Goal: Feedback & Contribution: Submit feedback/report problem

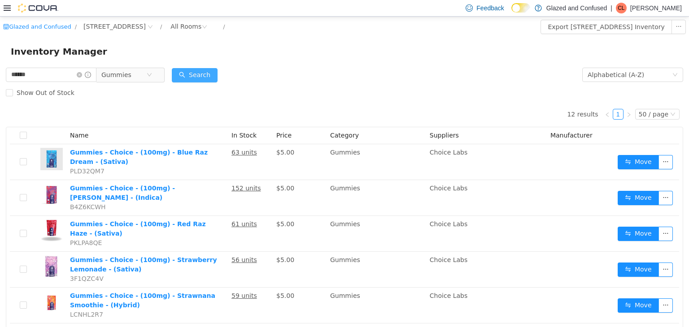
click at [210, 78] on button "Search" at bounding box center [195, 75] width 46 height 14
click at [210, 76] on button "Search" at bounding box center [195, 75] width 46 height 14
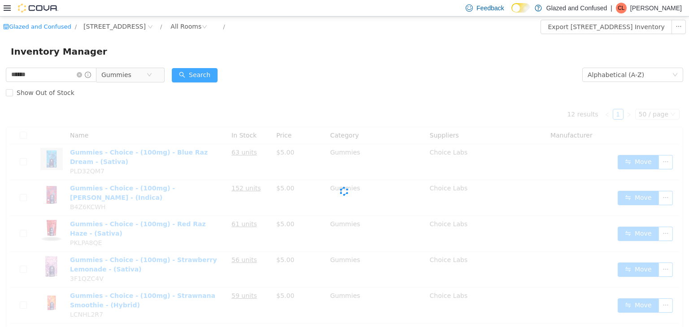
click at [208, 72] on button "Search" at bounding box center [195, 75] width 46 height 14
click at [207, 72] on button "Search" at bounding box center [195, 75] width 46 height 14
drag, startPoint x: 207, startPoint y: 72, endPoint x: 200, endPoint y: 74, distance: 6.8
click at [200, 74] on button "Search" at bounding box center [195, 75] width 46 height 14
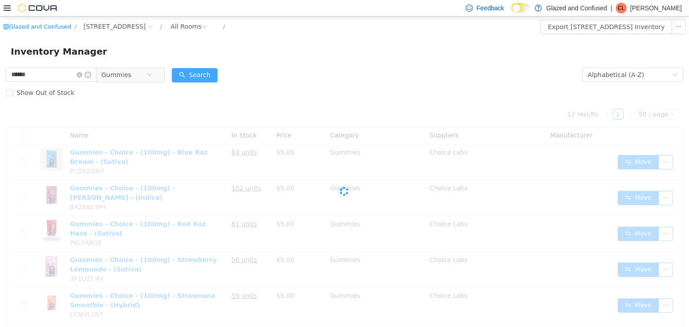
click at [200, 74] on button "Search" at bounding box center [195, 75] width 46 height 14
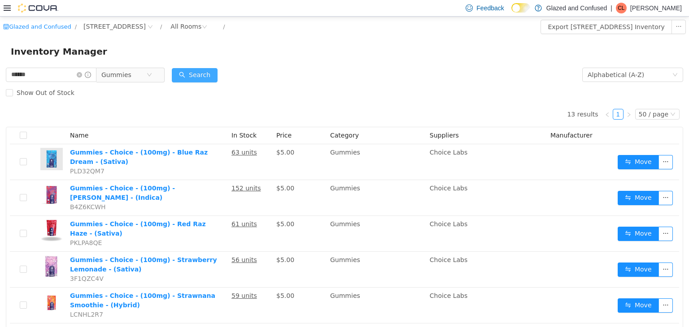
click at [200, 74] on button "Search" at bounding box center [195, 75] width 46 height 14
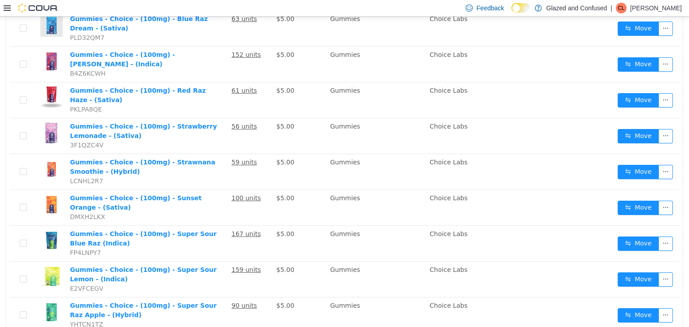
scroll to position [135, 0]
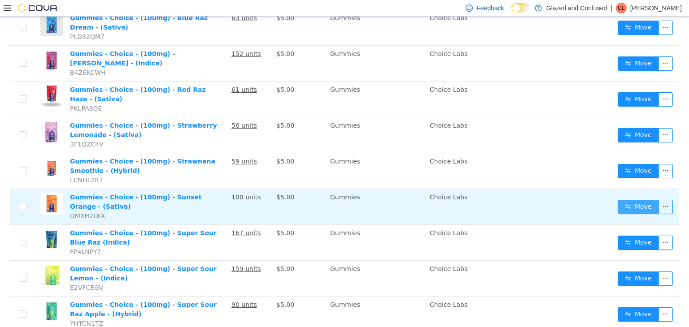
click at [623, 200] on button "Move" at bounding box center [638, 207] width 41 height 14
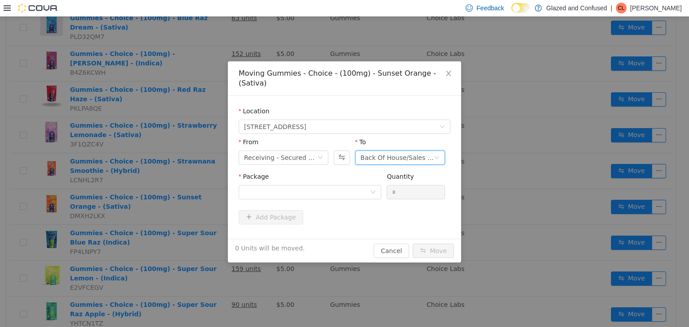
click at [377, 151] on div "Back Of House/Sales Floor" at bounding box center [397, 157] width 73 height 13
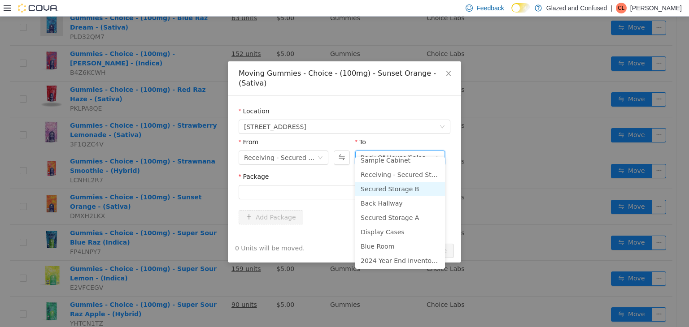
scroll to position [78, 0]
click at [375, 186] on li "Secured Storage B" at bounding box center [400, 188] width 90 height 14
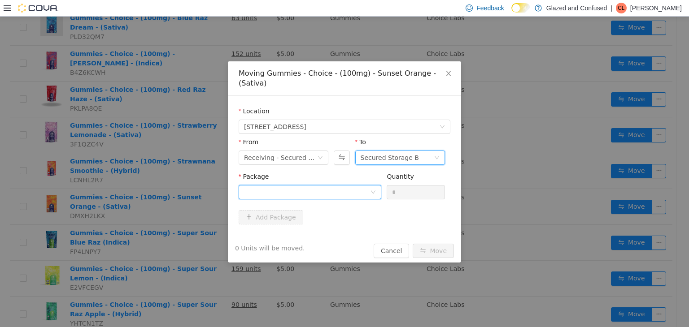
click at [335, 185] on div at bounding box center [307, 191] width 126 height 13
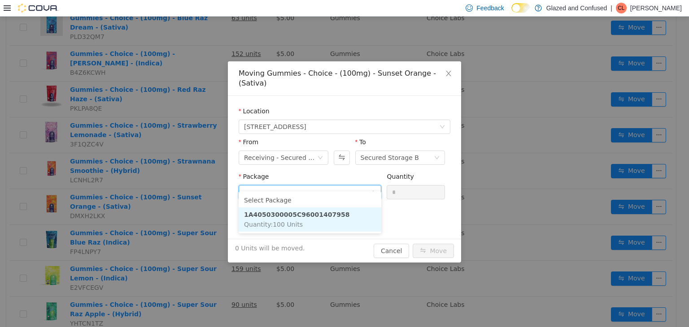
click at [305, 229] on li "1A4050300005C96001407958 Quantity : 100 Units" at bounding box center [310, 219] width 143 height 24
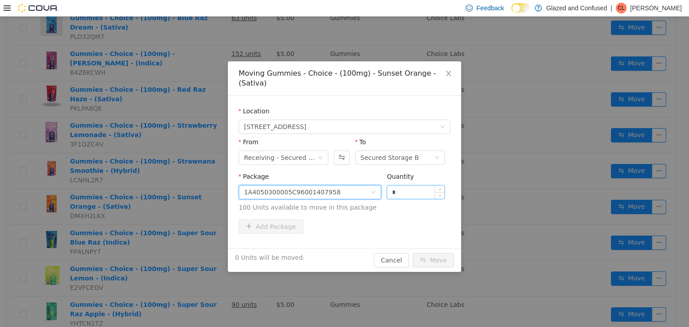
click at [398, 185] on input "*" at bounding box center [415, 191] width 57 height 13
type input "***"
click at [413, 253] on button "Move" at bounding box center [433, 260] width 41 height 14
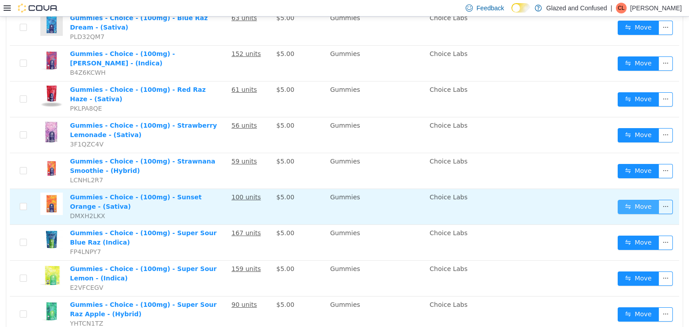
click at [624, 200] on button "Move" at bounding box center [638, 207] width 41 height 14
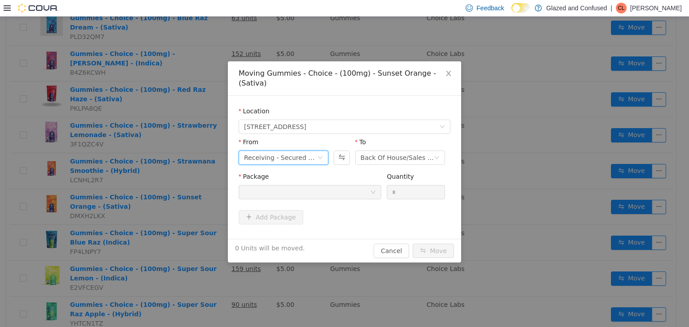
drag, startPoint x: 300, startPoint y: 141, endPoint x: 294, endPoint y: 156, distance: 15.9
click at [298, 151] on div "Receiving - Secured Storage C" at bounding box center [280, 157] width 73 height 13
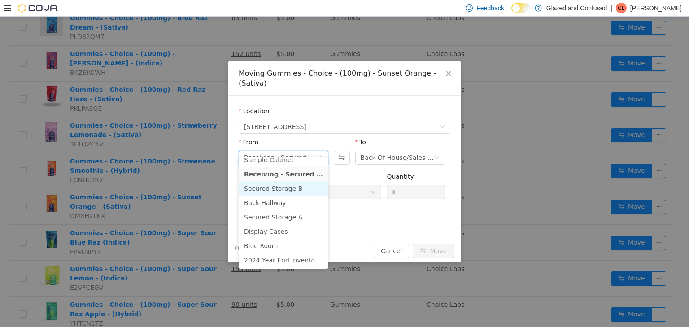
click at [289, 191] on li "Secured Storage B" at bounding box center [284, 188] width 90 height 14
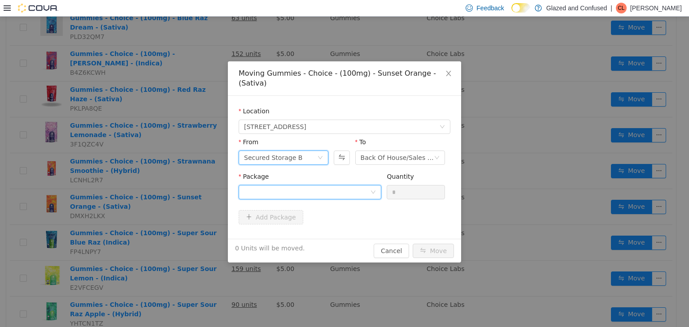
click at [326, 185] on div at bounding box center [307, 191] width 126 height 13
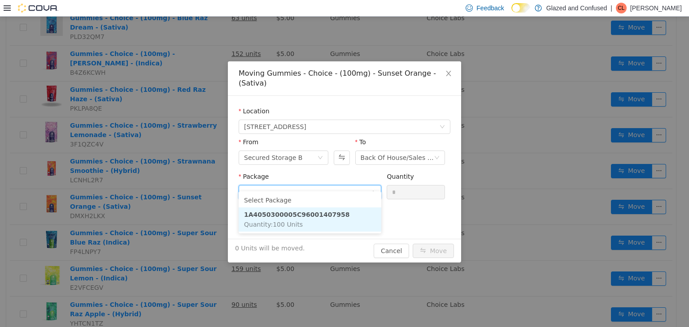
click at [310, 225] on li "1A4050300005C96001407958 Quantity : 100 Units" at bounding box center [310, 219] width 143 height 24
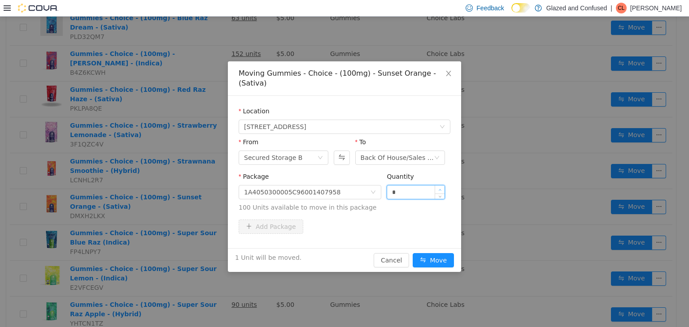
click at [436, 185] on span "Increase Value" at bounding box center [439, 189] width 9 height 8
click at [424, 185] on input "*" at bounding box center [415, 191] width 57 height 13
type input "**"
click at [413, 253] on button "Move" at bounding box center [433, 260] width 41 height 14
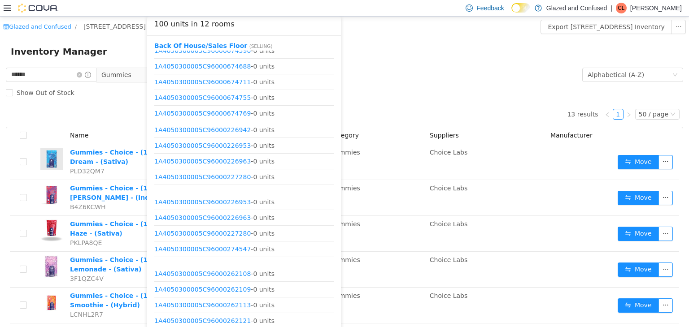
scroll to position [1076, 0]
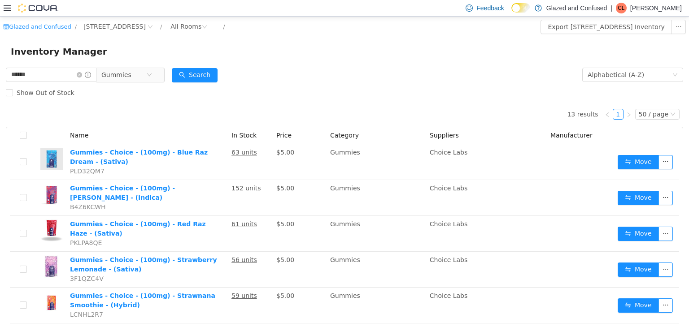
click at [375, 86] on div "Show Out of Stock" at bounding box center [344, 92] width 677 height 18
click at [384, 94] on div "Show Out of Stock" at bounding box center [344, 92] width 677 height 18
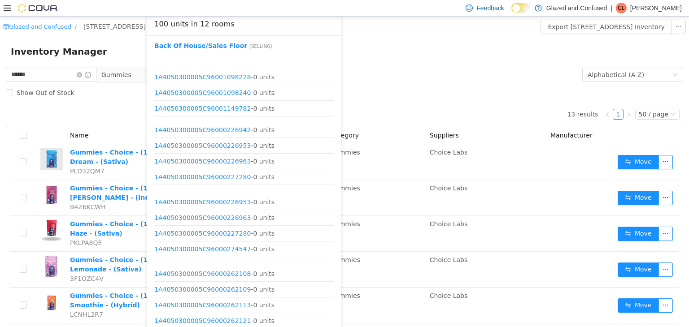
scroll to position [1581, 0]
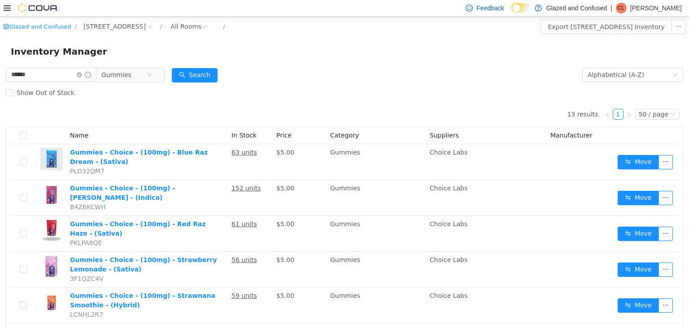
click at [367, 74] on form "****** Gummies Alphabetical (A-Z) Search Show Out of Stock" at bounding box center [344, 83] width 677 height 36
click at [308, 69] on form "****** Gummies Alphabetical (A-Z) Search Show Out of Stock" at bounding box center [344, 83] width 677 height 36
drag, startPoint x: 307, startPoint y: 69, endPoint x: 266, endPoint y: 71, distance: 40.4
click at [302, 69] on form "****** Gummies Alphabetical (A-Z) Search Show Out of Stock" at bounding box center [344, 83] width 677 height 36
click at [259, 74] on form "****** Gummies Alphabetical (A-Z) Search Show Out of Stock" at bounding box center [344, 83] width 677 height 36
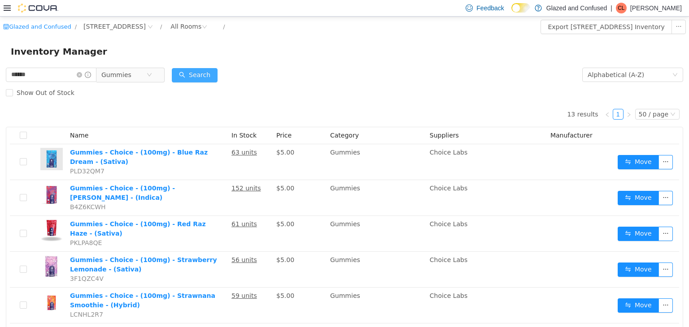
click at [212, 77] on button "Search" at bounding box center [195, 75] width 46 height 14
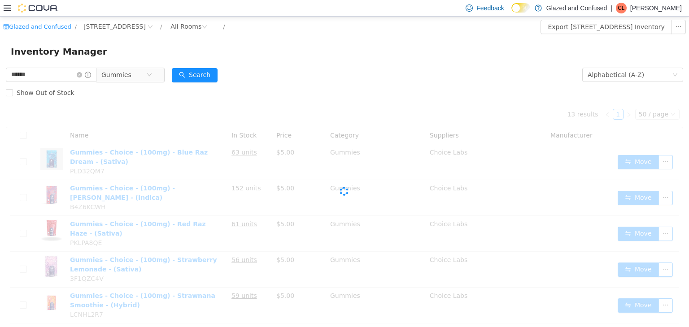
click at [259, 81] on form "****** Gummies Alphabetical (A-Z) Search Show Out of Stock" at bounding box center [344, 83] width 677 height 36
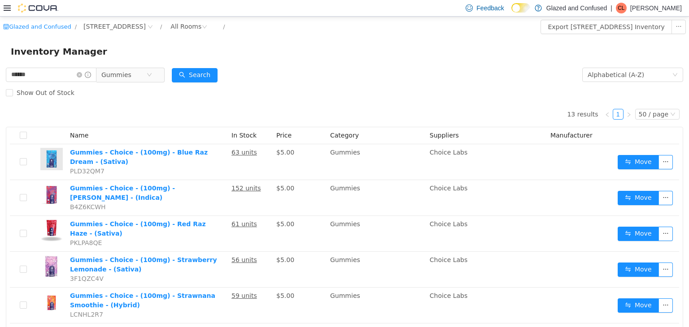
drag, startPoint x: 259, startPoint y: 91, endPoint x: 253, endPoint y: 92, distance: 6.1
click at [254, 92] on div "Show Out of Stock" at bounding box center [344, 92] width 677 height 18
click at [82, 76] on icon "icon: close-circle" at bounding box center [79, 74] width 5 height 5
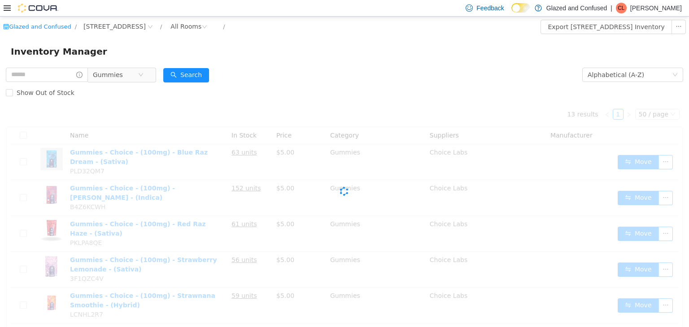
click at [303, 76] on form "Gummies Alphabetical (A-Z) Search Show Out of Stock" at bounding box center [344, 83] width 677 height 36
drag, startPoint x: 303, startPoint y: 76, endPoint x: 308, endPoint y: 70, distance: 8.3
click at [305, 76] on form "Gummies Alphabetical (A-Z) Search Show Out of Stock" at bounding box center [344, 83] width 677 height 36
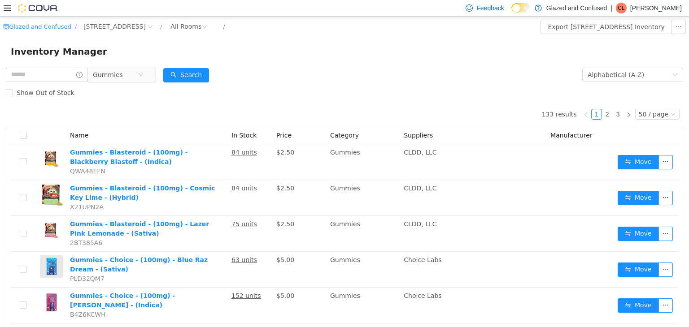
click at [309, 81] on form "Gummies Alphabetical (A-Z) Search Show Out of Stock" at bounding box center [344, 83] width 677 height 36
drag, startPoint x: 318, startPoint y: 67, endPoint x: 266, endPoint y: 74, distance: 52.5
click at [317, 67] on form "Gummies Alphabetical (A-Z) Search Show Out of Stock" at bounding box center [344, 83] width 677 height 36
click at [264, 65] on form "Gummies Alphabetical (A-Z) Search Show Out of Stock" at bounding box center [344, 83] width 677 height 36
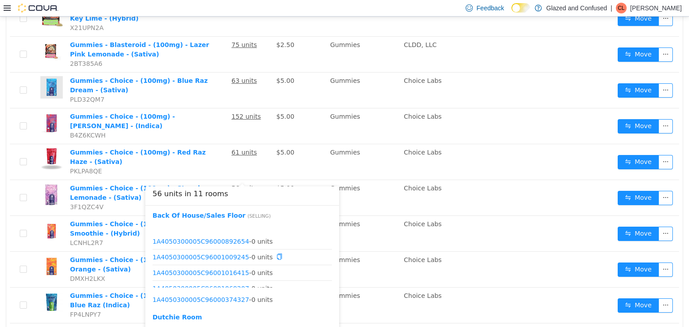
scroll to position [733, 0]
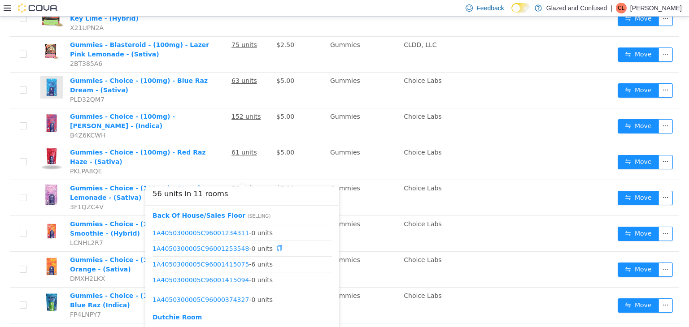
drag, startPoint x: 248, startPoint y: 250, endPoint x: 232, endPoint y: 286, distance: 39.3
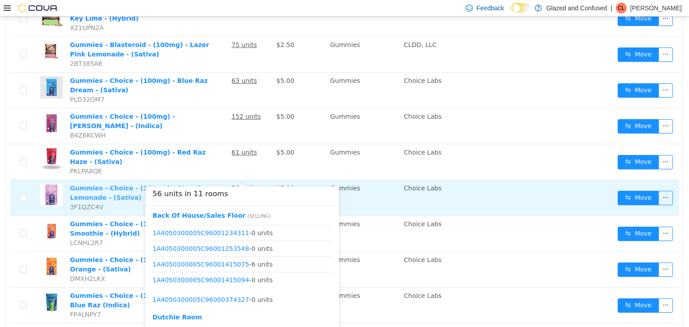
drag, startPoint x: 232, startPoint y: 286, endPoint x: 154, endPoint y: 171, distance: 138.8
click at [154, 180] on td "Gummies - Choice - (100mg) - Strawberry Lemonade - (Sativa) 3F1QZC4V" at bounding box center [146, 198] width 161 height 36
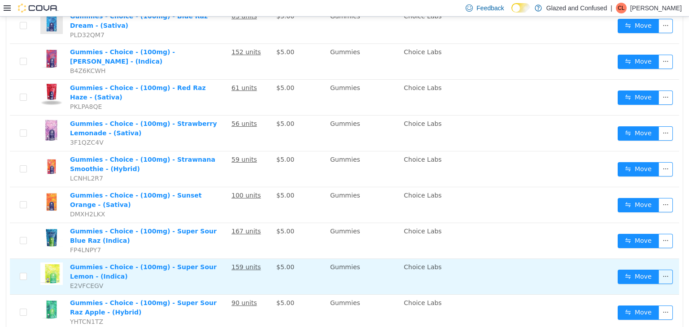
scroll to position [224, 0]
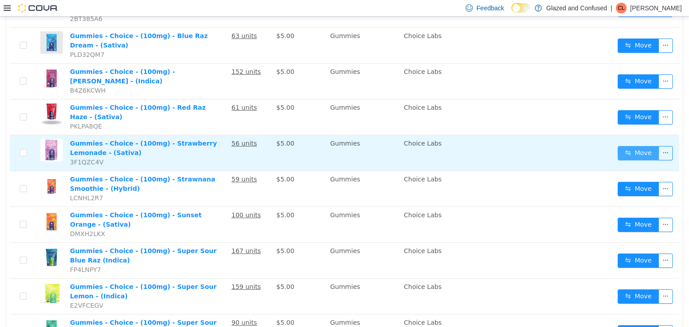
click at [628, 146] on button "Move" at bounding box center [638, 153] width 41 height 14
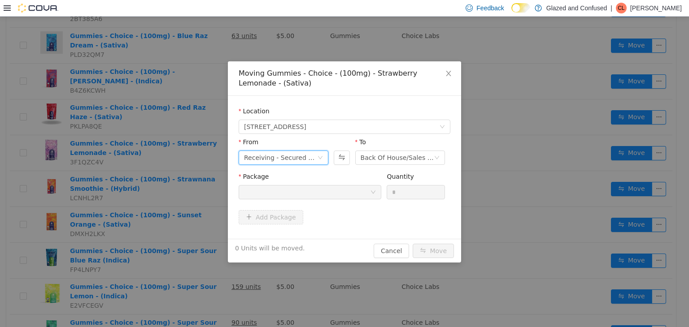
click at [282, 159] on div "Receiving - Secured Storage C" at bounding box center [280, 157] width 73 height 13
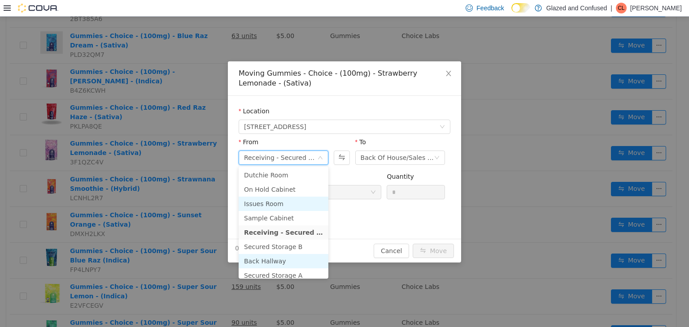
scroll to position [45, 0]
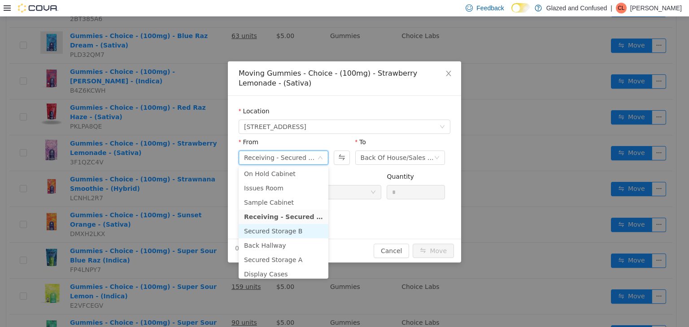
click at [279, 234] on li "Secured Storage B" at bounding box center [284, 231] width 90 height 14
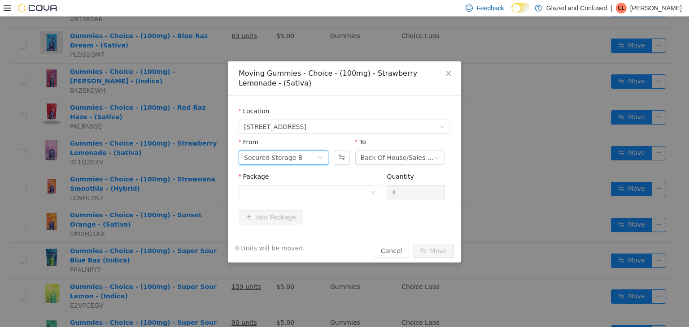
click at [348, 183] on div "Package" at bounding box center [310, 178] width 143 height 13
click at [341, 198] on div at bounding box center [307, 191] width 126 height 13
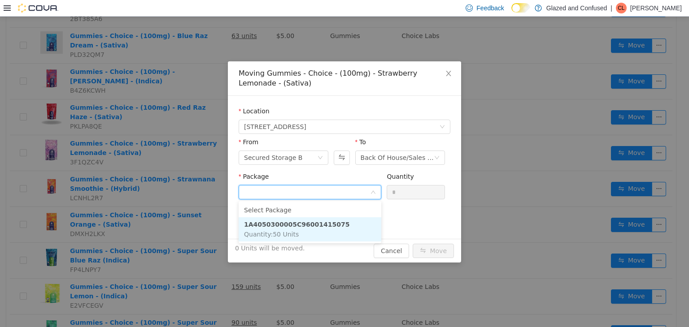
click at [350, 228] on li "1A4050300005C96001415075 Quantity : 50 Units" at bounding box center [310, 229] width 143 height 24
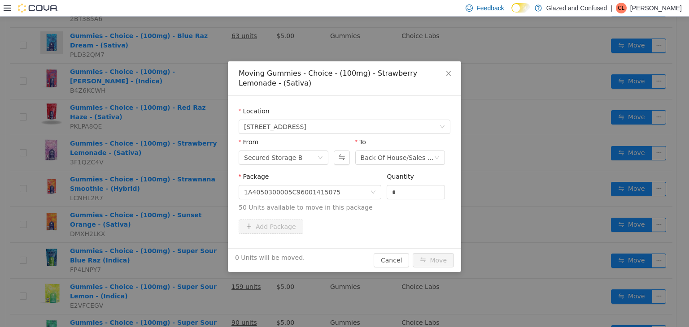
click at [434, 184] on div "Quantity" at bounding box center [416, 178] width 58 height 13
click at [411, 198] on input "*" at bounding box center [415, 191] width 57 height 13
type input "**"
click at [413, 253] on button "Move" at bounding box center [433, 260] width 41 height 14
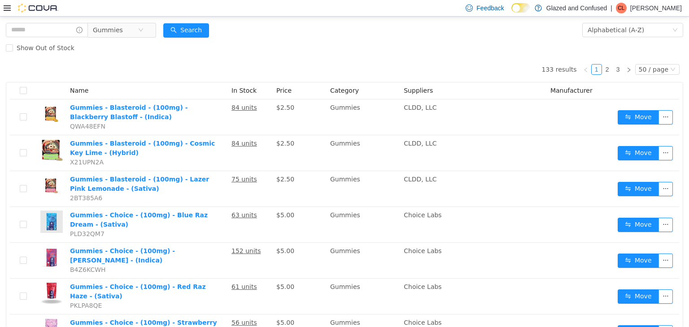
click at [193, 42] on div "Show Out of Stock" at bounding box center [344, 48] width 677 height 18
click at [192, 25] on button "Search" at bounding box center [186, 30] width 46 height 14
click at [209, 33] on button "Search" at bounding box center [186, 30] width 46 height 14
click at [240, 46] on div "Show Out of Stock" at bounding box center [344, 48] width 677 height 18
click at [227, 47] on div "Show Out of Stock" at bounding box center [344, 48] width 677 height 18
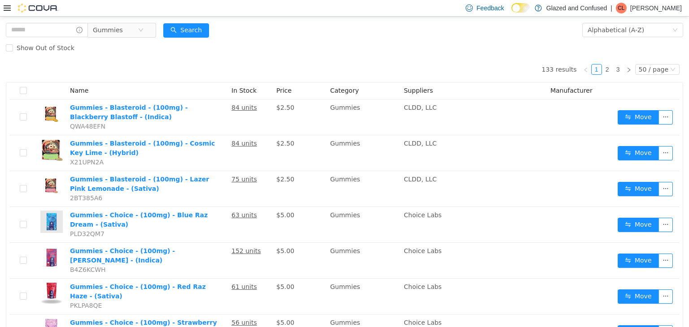
scroll to position [0, 0]
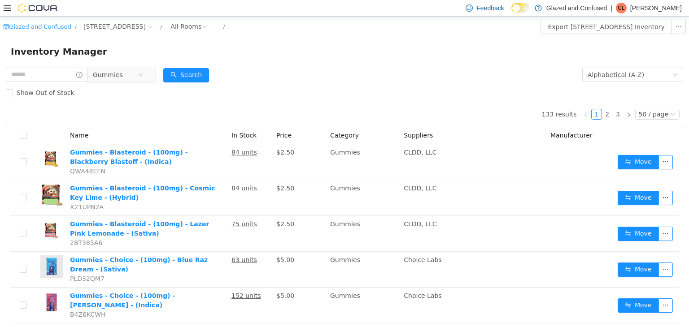
click at [264, 96] on div "Show Out of Stock" at bounding box center [344, 92] width 677 height 18
click at [278, 73] on form "Gummies Alphabetical (A-Z) Search Show Out of Stock" at bounding box center [344, 83] width 677 height 36
click at [275, 71] on form "Gummies Alphabetical (A-Z) Search Show Out of Stock" at bounding box center [344, 83] width 677 height 36
drag, startPoint x: 202, startPoint y: 78, endPoint x: 218, endPoint y: 69, distance: 18.1
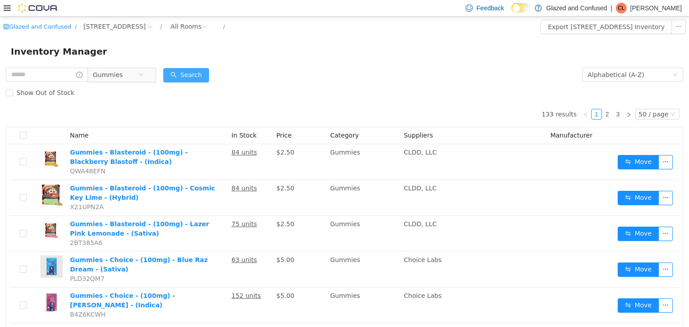
click at [203, 78] on button "Search" at bounding box center [186, 75] width 46 height 14
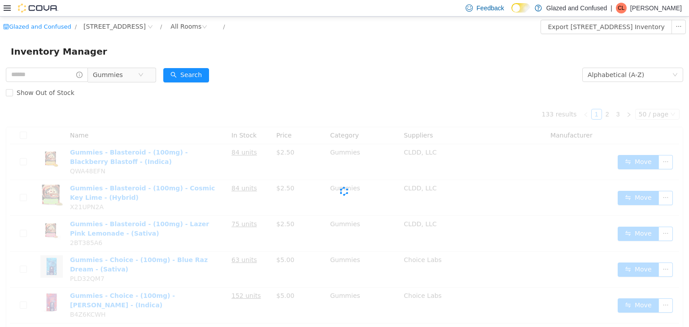
click at [244, 75] on form "Gummies Alphabetical (A-Z) Search Show Out of Stock" at bounding box center [344, 83] width 677 height 36
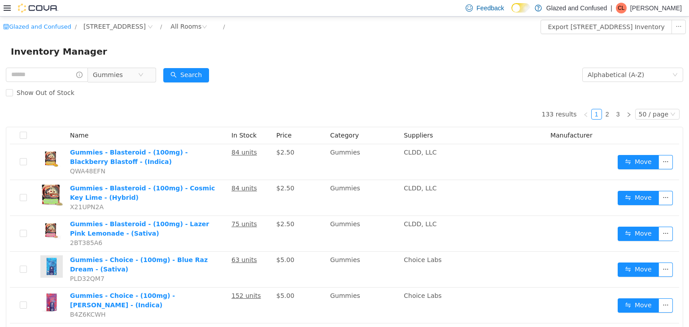
click at [225, 70] on form "Gummies Alphabetical (A-Z) Search Show Out of Stock" at bounding box center [344, 83] width 677 height 36
click at [114, 71] on span "Gummies" at bounding box center [108, 74] width 30 height 13
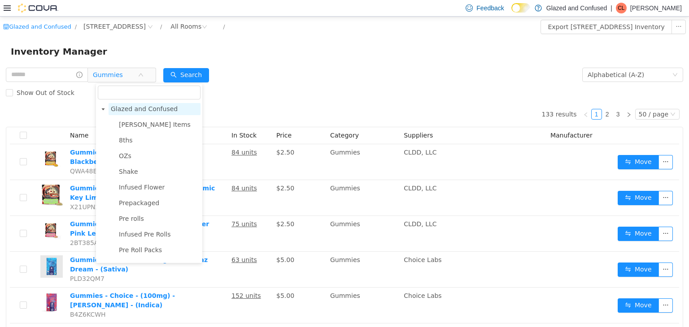
click at [170, 109] on span "Glazed and Confused" at bounding box center [155, 109] width 92 height 12
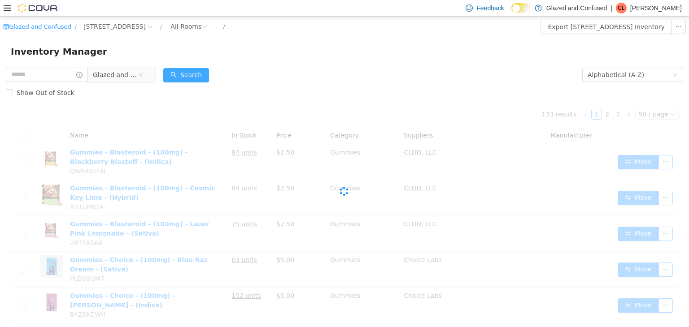
click at [182, 79] on button "Search" at bounding box center [186, 75] width 46 height 14
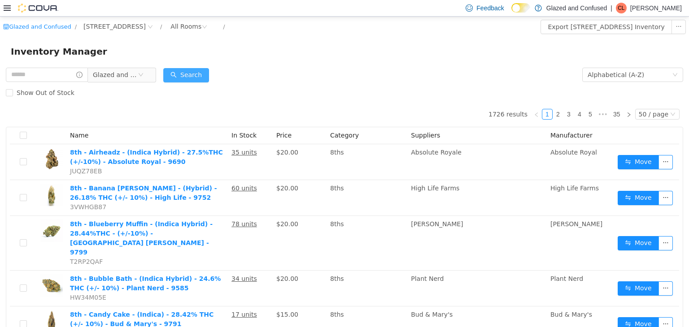
click at [190, 70] on button "Search" at bounding box center [186, 75] width 46 height 14
click at [175, 78] on button "Search" at bounding box center [186, 75] width 46 height 14
drag, startPoint x: 613, startPoint y: 74, endPoint x: 615, endPoint y: 116, distance: 41.3
click at [613, 74] on div "Alphabetical (A-Z)" at bounding box center [616, 74] width 57 height 13
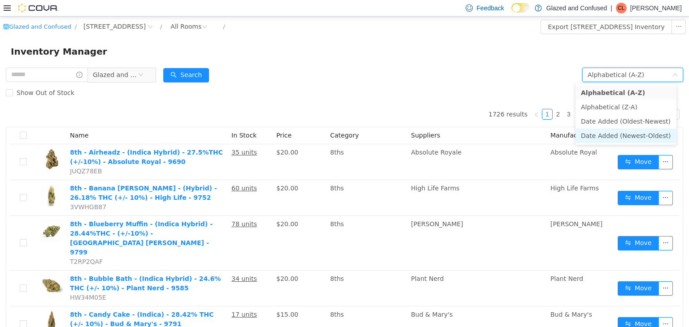
click at [616, 139] on li "Date Added (Newest-Oldest)" at bounding box center [625, 135] width 101 height 14
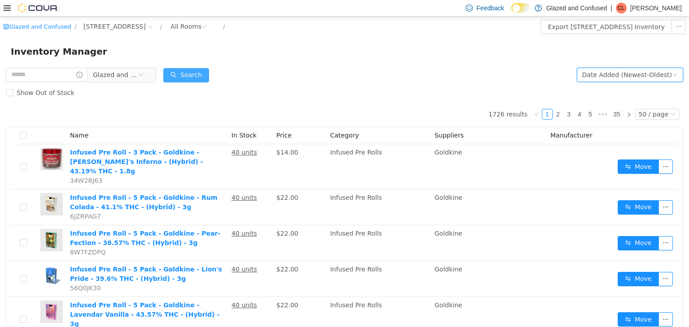
click at [189, 80] on button "Search" at bounding box center [186, 75] width 46 height 14
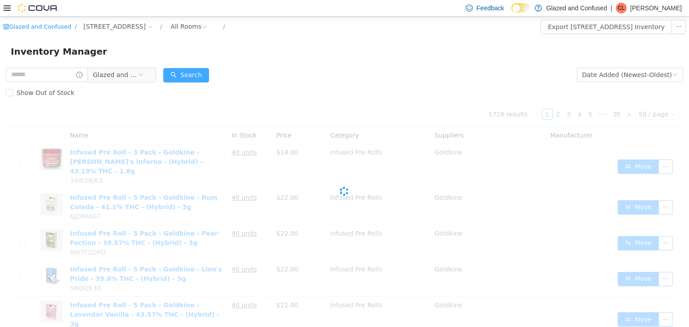
click at [195, 70] on button "Search" at bounding box center [186, 75] width 46 height 14
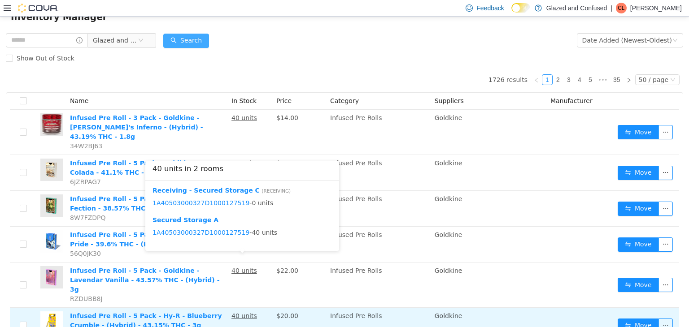
scroll to position [45, 0]
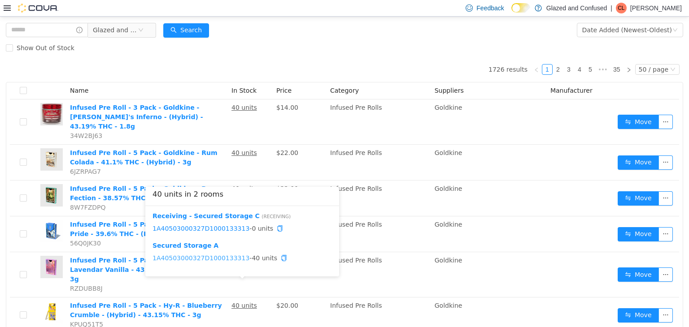
click at [221, 256] on link "1A40503000327D1000133313" at bounding box center [200, 257] width 97 height 7
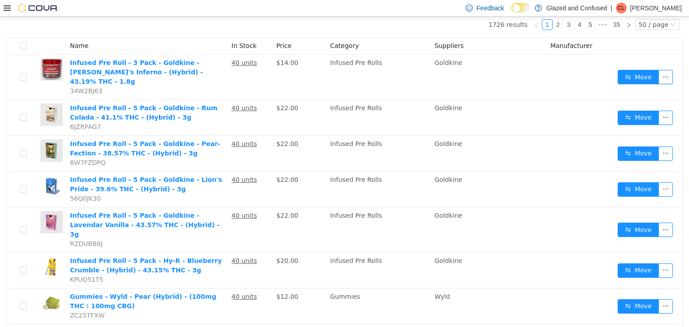
scroll to position [108, 0]
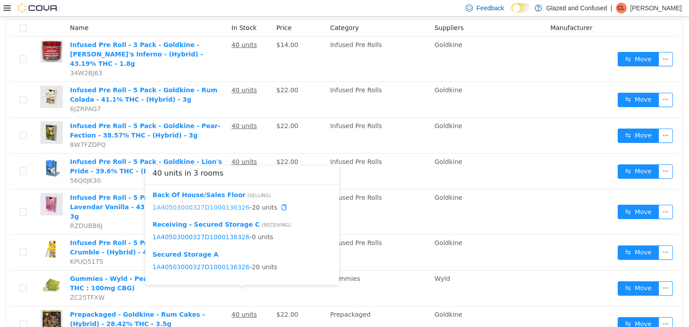
click at [229, 209] on link "1A40503000327D1000136326" at bounding box center [200, 207] width 97 height 7
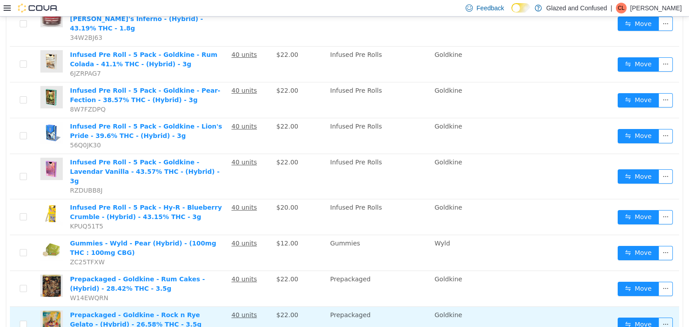
scroll to position [144, 0]
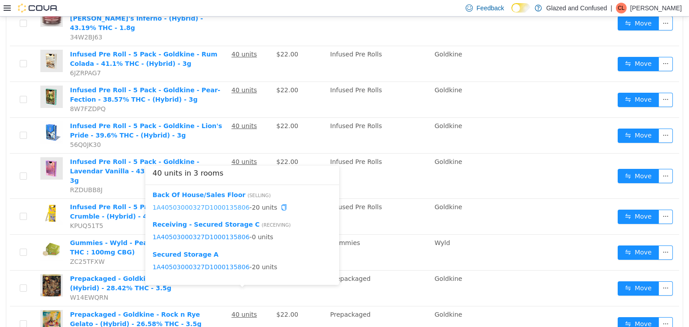
click at [221, 205] on link "1A40503000327D1000135806" at bounding box center [200, 207] width 97 height 7
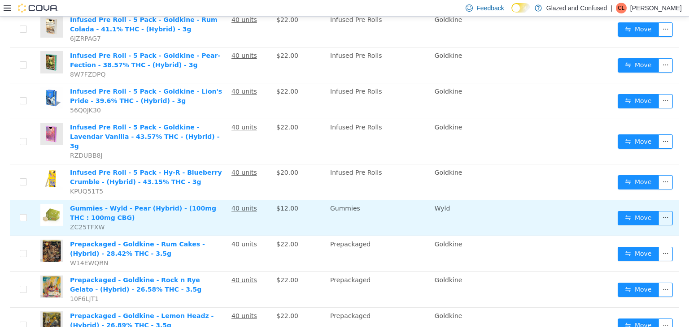
scroll to position [188, 0]
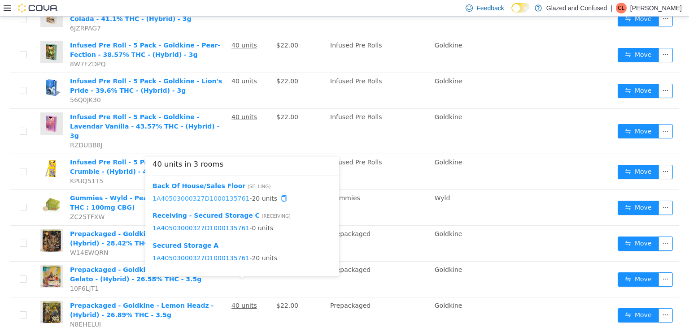
click at [226, 198] on link "1A40503000327D1000135761" at bounding box center [200, 198] width 97 height 7
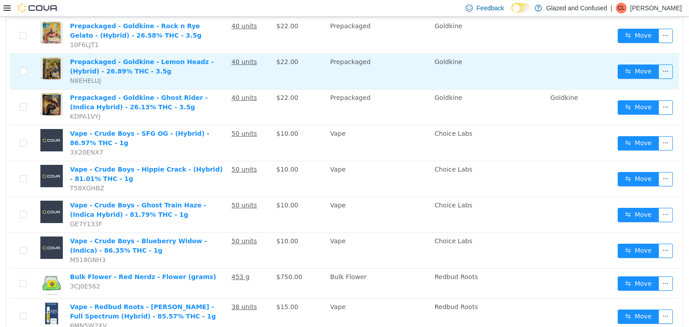
scroll to position [413, 0]
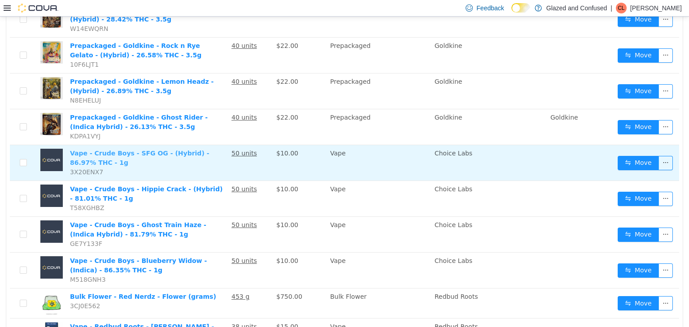
click at [112, 149] on link "Vape - Crude Boys - SFG OG - (Hybrid) - 86.97% THC - 1g" at bounding box center [139, 157] width 139 height 17
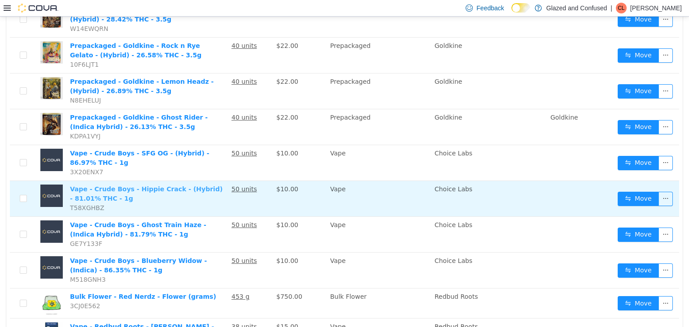
click at [105, 185] on link "Vape - Crude Boys - Hippie Crack - (Hybrid) - 81.01% THC - 1g" at bounding box center [146, 193] width 152 height 17
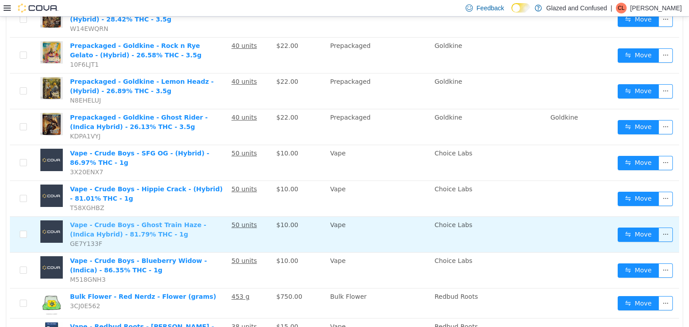
click at [127, 221] on link "Vape - Crude Boys - Ghost Train Haze - (Indica Hybrid) - 81.79% THC - 1g" at bounding box center [138, 229] width 136 height 17
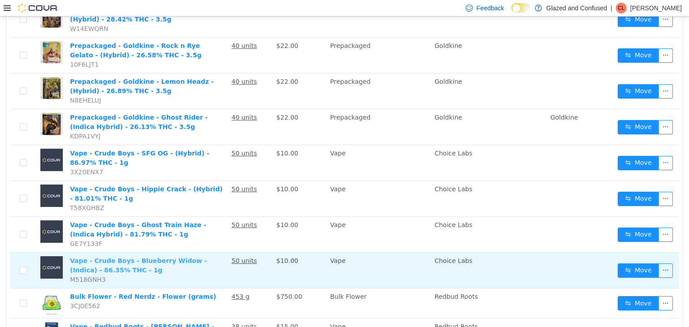
click at [110, 257] on link "Vape - Crude Boys - Blueberry Widow - (Indica) - 86.35% THC - 1g" at bounding box center [138, 265] width 137 height 17
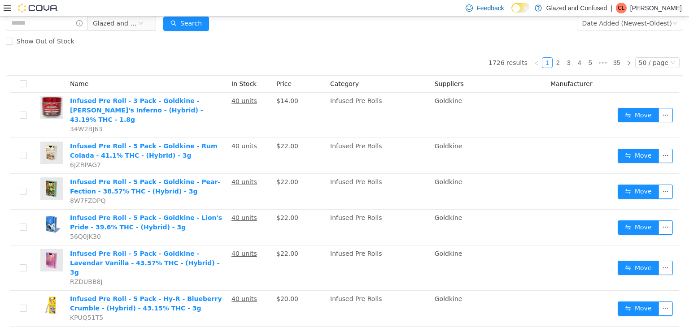
scroll to position [0, 0]
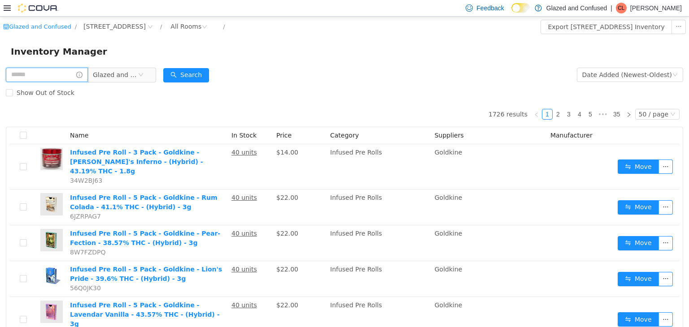
click at [52, 72] on input "text" at bounding box center [47, 74] width 82 height 14
type input "****"
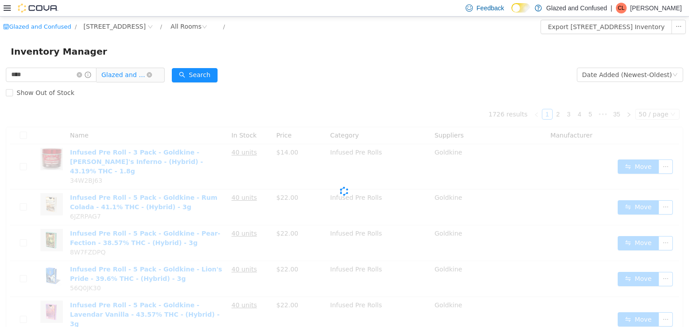
click at [124, 77] on span "Glazed and Confused" at bounding box center [123, 74] width 45 height 13
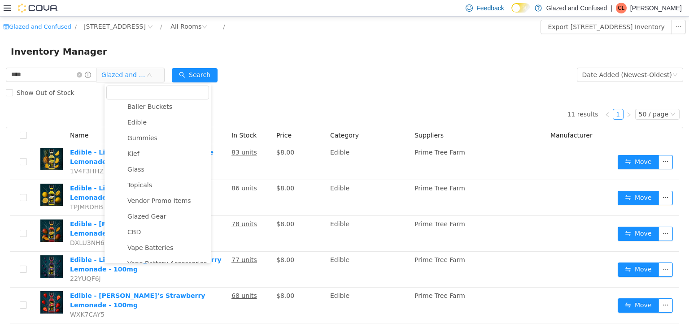
scroll to position [205, 0]
click at [260, 89] on div "Show Out of Stock" at bounding box center [344, 92] width 677 height 18
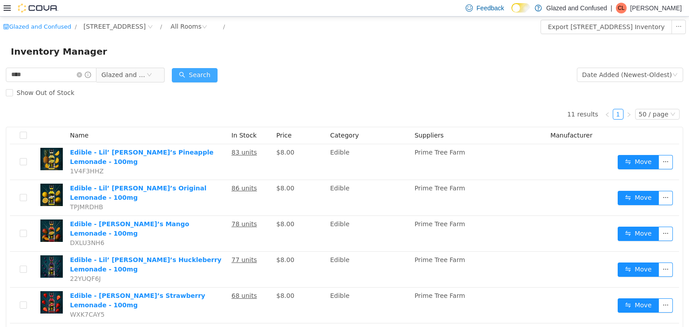
click at [216, 77] on button "Search" at bounding box center [195, 75] width 46 height 14
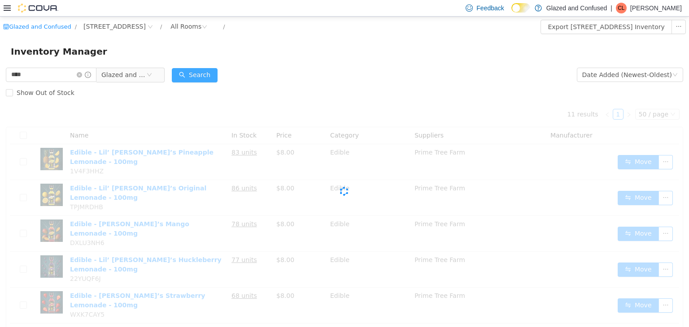
click at [215, 77] on button "Search" at bounding box center [195, 75] width 46 height 14
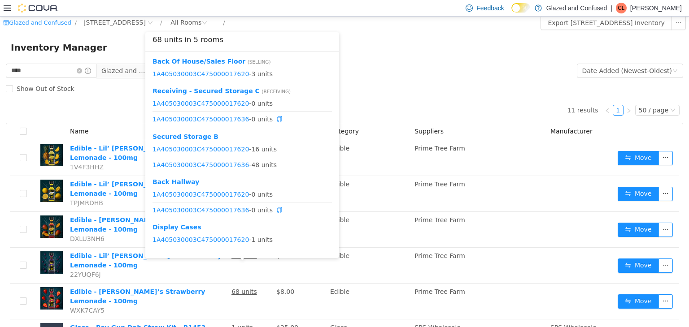
scroll to position [0, 0]
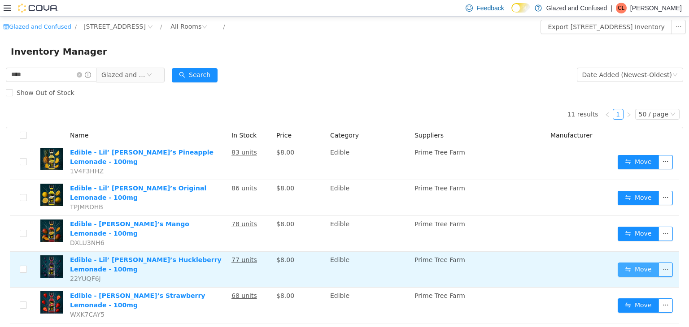
click at [622, 262] on button "Move" at bounding box center [638, 269] width 41 height 14
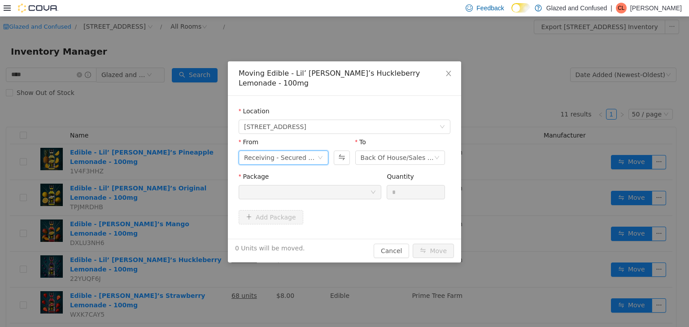
click at [289, 151] on div "Receiving - Secured Storage C" at bounding box center [280, 157] width 73 height 13
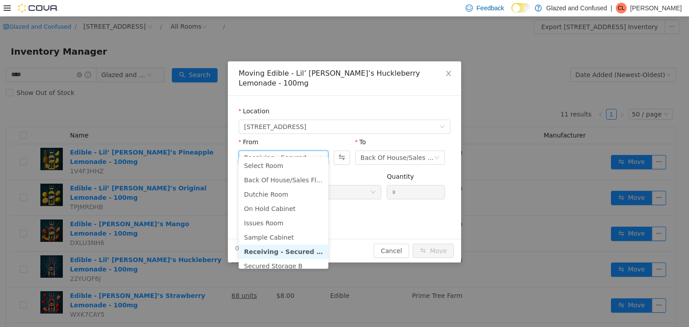
scroll to position [45, 0]
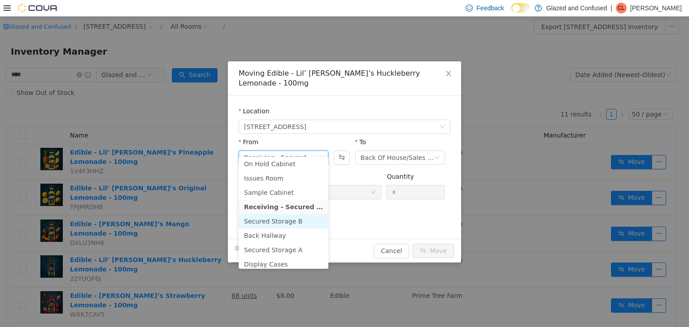
click at [285, 224] on li "Secured Storage B" at bounding box center [284, 221] width 90 height 14
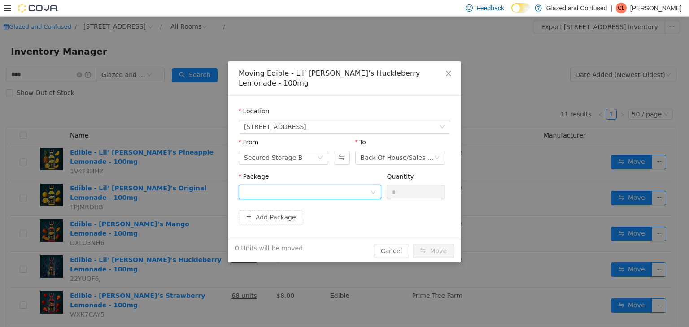
click at [311, 185] on div at bounding box center [307, 191] width 126 height 13
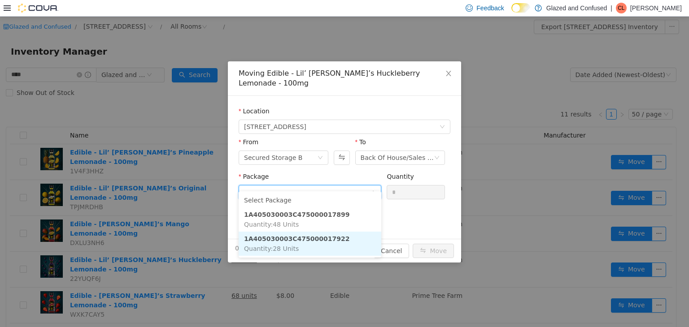
click at [310, 244] on li "1A405030003C475000017922 Quantity : 28 Units" at bounding box center [310, 243] width 143 height 24
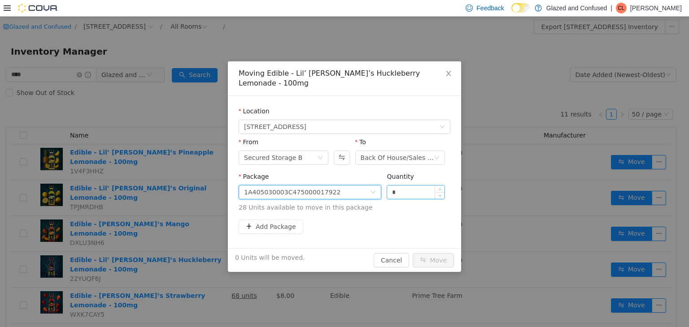
click at [399, 185] on div "*" at bounding box center [416, 192] width 58 height 14
click at [396, 186] on input "*" at bounding box center [415, 191] width 57 height 13
type input "**"
click at [413, 253] on button "Move" at bounding box center [433, 260] width 41 height 14
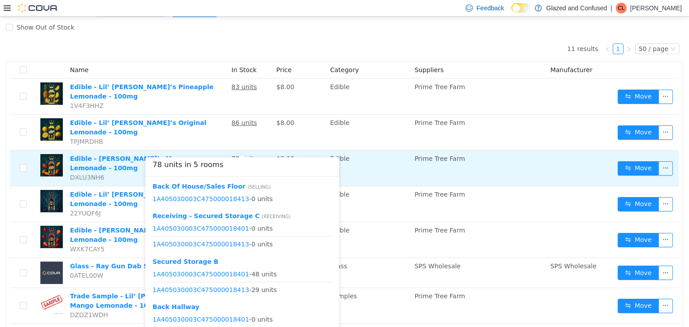
scroll to position [135, 0]
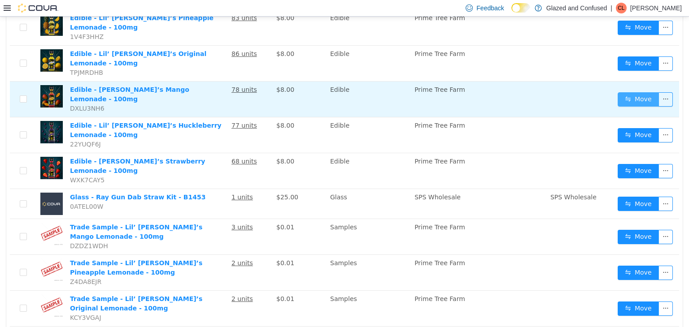
click at [629, 92] on button "Move" at bounding box center [638, 99] width 41 height 14
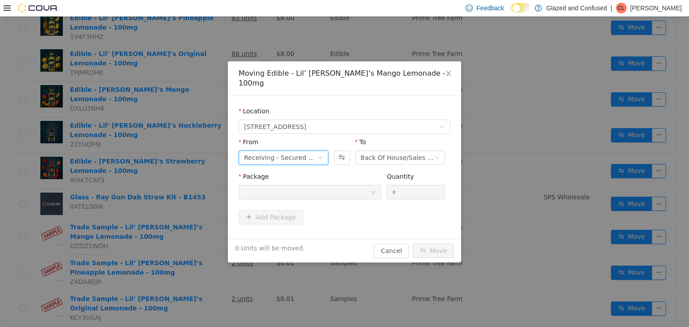
drag, startPoint x: 312, startPoint y: 147, endPoint x: 305, endPoint y: 153, distance: 8.9
click at [307, 151] on div "Receiving - Secured Storage C" at bounding box center [280, 157] width 73 height 13
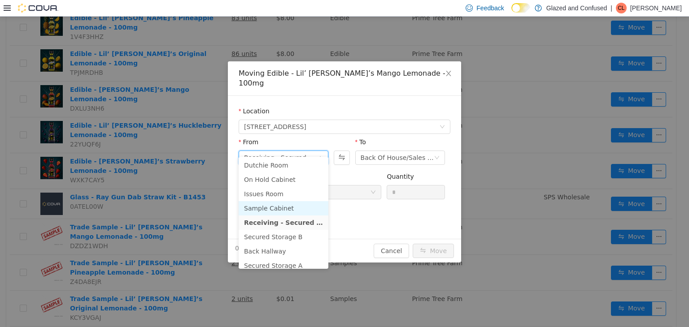
scroll to position [45, 0]
click at [294, 223] on li "Secured Storage B" at bounding box center [284, 221] width 90 height 14
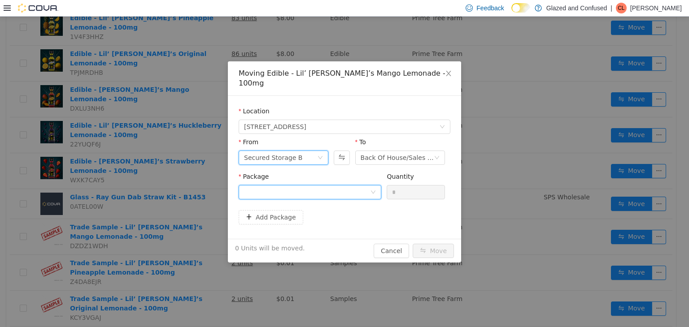
drag, startPoint x: 336, startPoint y: 180, endPoint x: 332, endPoint y: 186, distance: 6.7
click at [335, 185] on div at bounding box center [307, 191] width 126 height 13
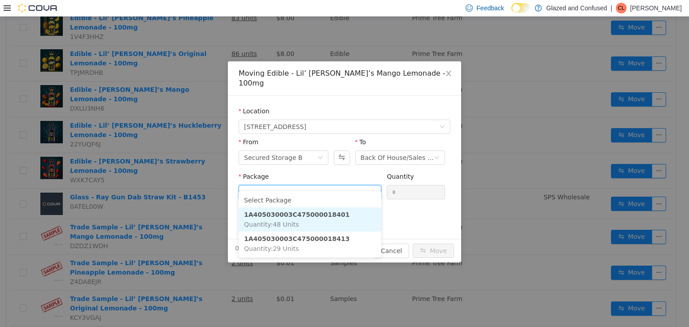
click at [325, 213] on strong "1A405030003C475000018401" at bounding box center [296, 214] width 105 height 7
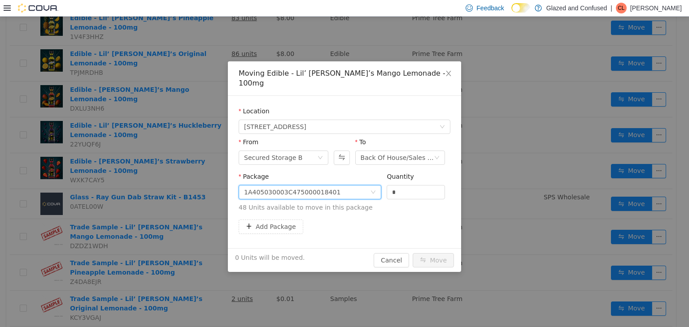
click at [343, 185] on div "1A405030003C475000018401" at bounding box center [307, 191] width 126 height 13
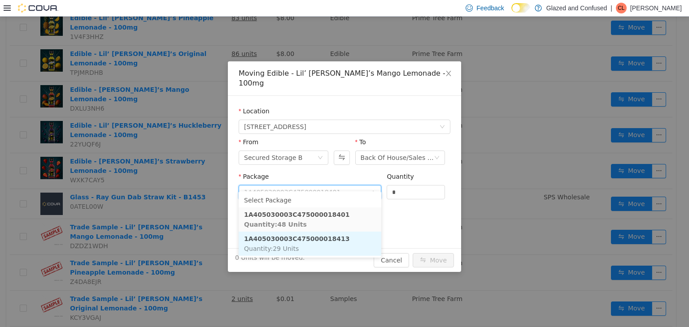
drag, startPoint x: 327, startPoint y: 246, endPoint x: 356, endPoint y: 196, distance: 57.7
click at [327, 245] on li "1A405030003C475000018413 Quantity : 29 Units" at bounding box center [310, 243] width 143 height 24
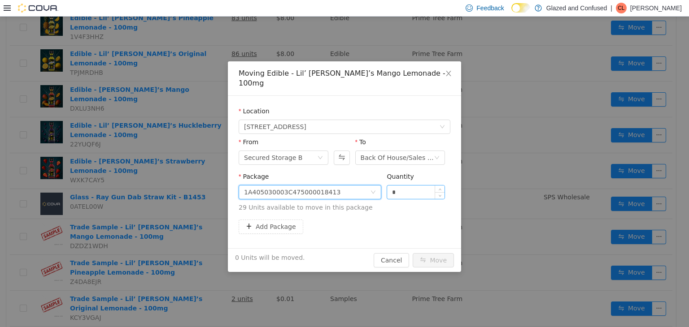
click at [387, 185] on div "*" at bounding box center [416, 192] width 58 height 14
click at [389, 185] on input "*" at bounding box center [415, 191] width 57 height 13
type input "**"
click at [413, 253] on button "Move" at bounding box center [433, 260] width 41 height 14
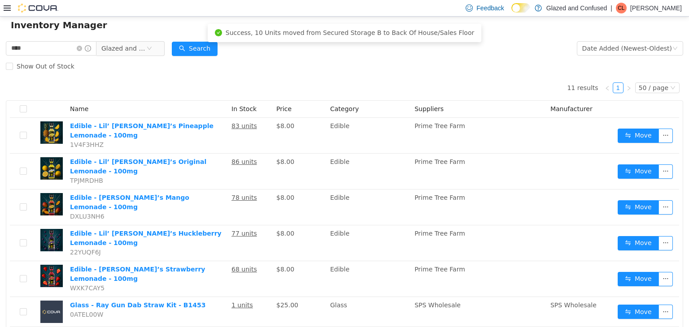
scroll to position [0, 0]
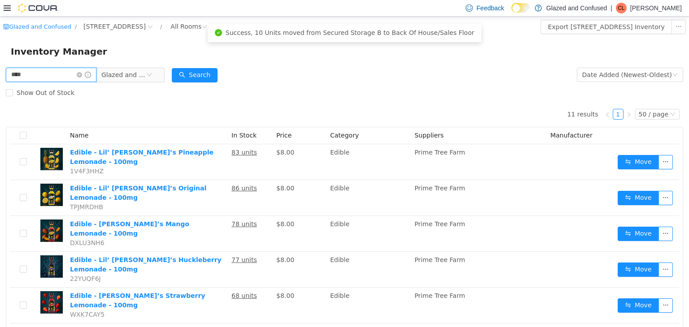
drag, startPoint x: 70, startPoint y: 74, endPoint x: 0, endPoint y: 45, distance: 76.4
click at [0, 45] on div "Glazed and Confused / 2465 US Highway 2 S, Crystal Falls / All Rooms / Export 2…" at bounding box center [344, 287] width 689 height 542
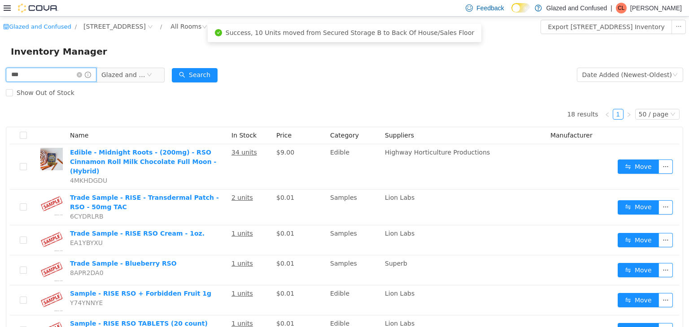
drag, startPoint x: 53, startPoint y: 71, endPoint x: 0, endPoint y: 66, distance: 53.1
type input "*******"
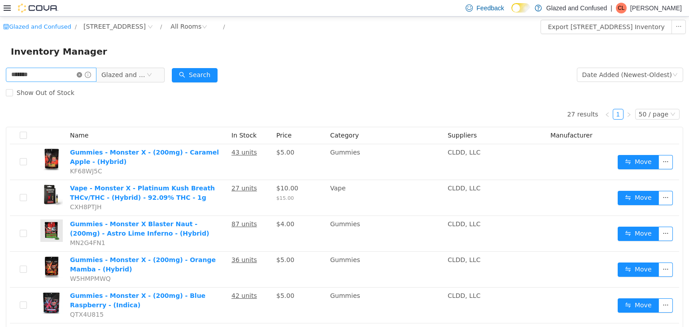
drag, startPoint x: 87, startPoint y: 75, endPoint x: 190, endPoint y: 20, distance: 117.0
click at [82, 75] on icon "icon: close-circle" at bounding box center [79, 74] width 5 height 5
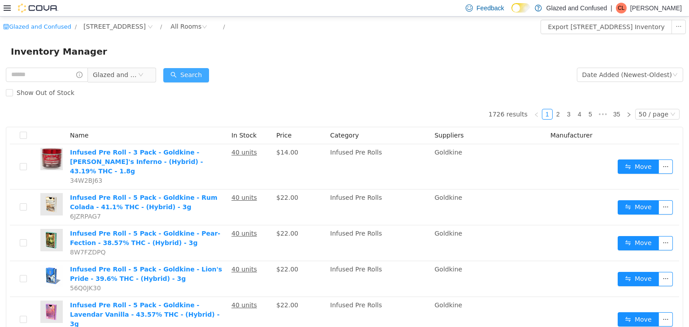
click at [181, 73] on button "Search" at bounding box center [186, 75] width 46 height 14
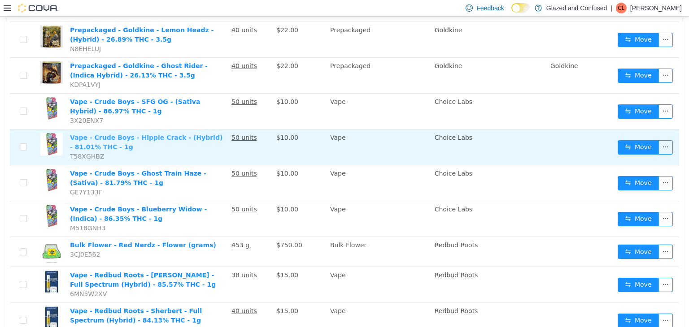
scroll to position [449, 0]
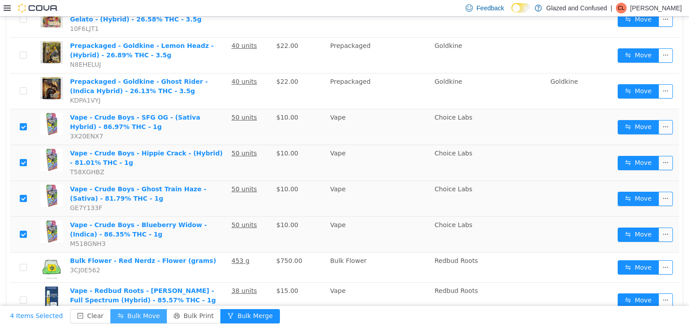
click at [118, 319] on button "Bulk Move" at bounding box center [138, 316] width 57 height 14
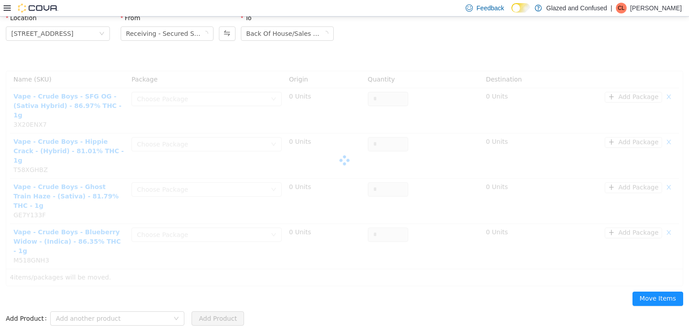
scroll to position [9, 0]
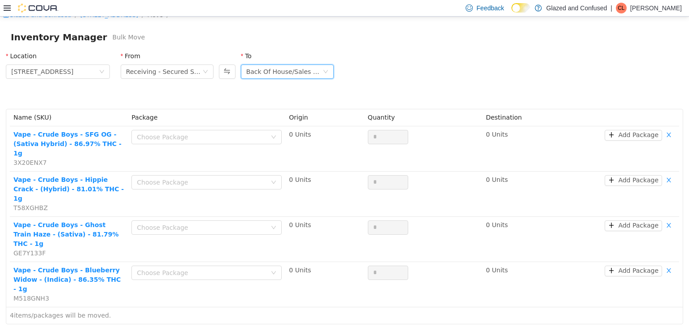
click at [276, 71] on div "Back Of House/Sales Floor" at bounding box center [284, 71] width 76 height 13
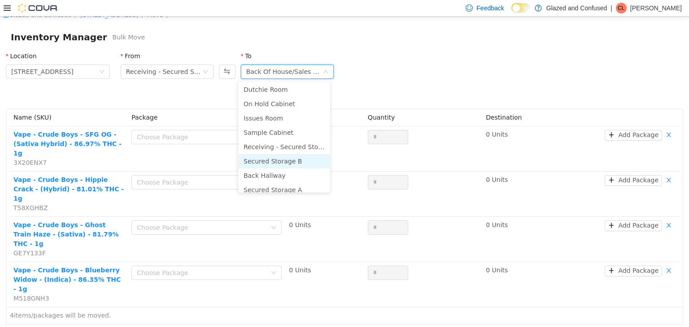
scroll to position [45, 0]
click at [278, 159] on li "Back Hallway" at bounding box center [284, 159] width 92 height 14
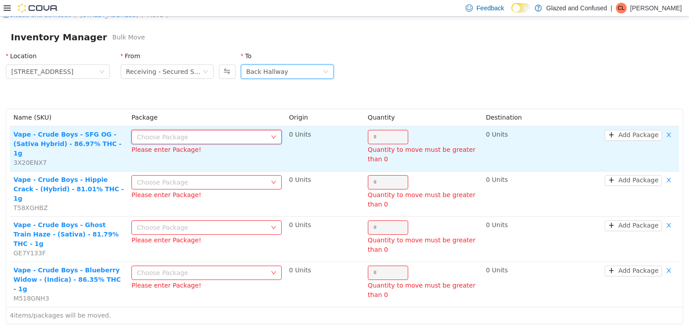
click at [221, 142] on div "Choose Package" at bounding box center [204, 136] width 134 height 13
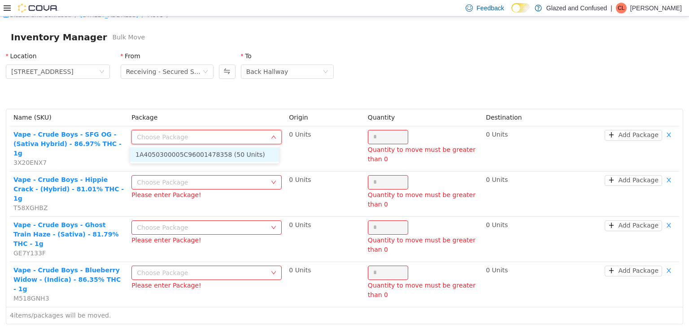
click at [234, 153] on li "1A4050300005C96001478358 (50 Units)" at bounding box center [204, 154] width 149 height 14
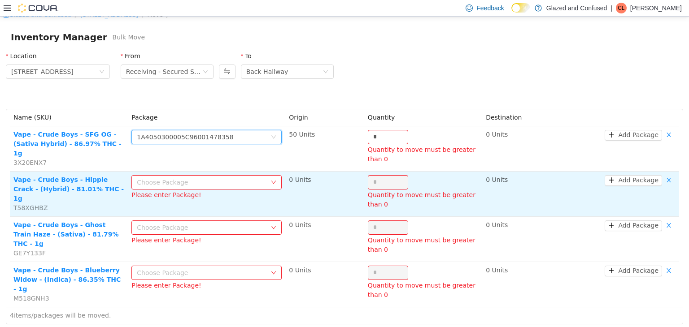
click at [228, 178] on div "Choose Package" at bounding box center [202, 182] width 130 height 9
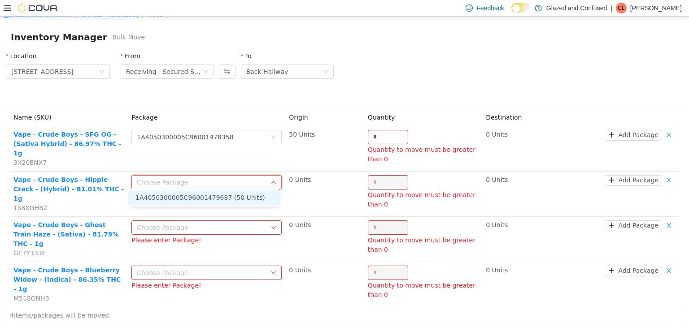
click at [219, 201] on li "1A4050300005C96001479687 (50 Units)" at bounding box center [204, 197] width 149 height 14
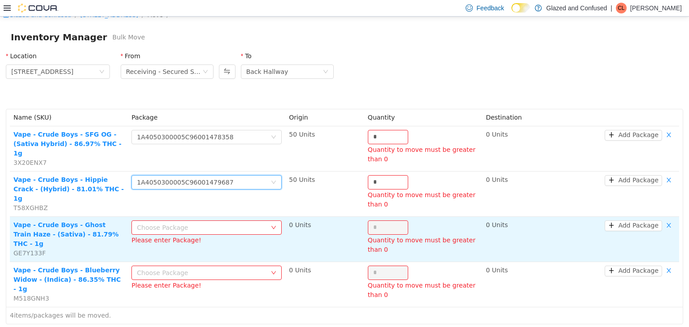
click at [215, 223] on div "Choose Package" at bounding box center [202, 227] width 130 height 9
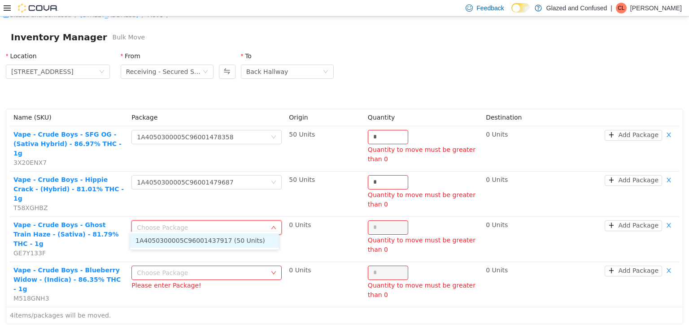
click at [208, 244] on li "1A4050300005C96001437917 (50 Units)" at bounding box center [204, 240] width 149 height 14
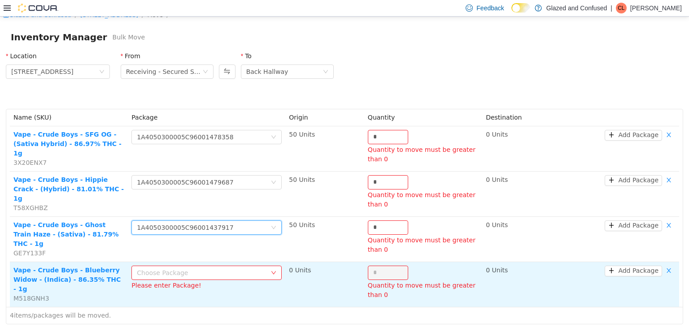
click at [212, 268] on div "Choose Package" at bounding box center [202, 272] width 130 height 9
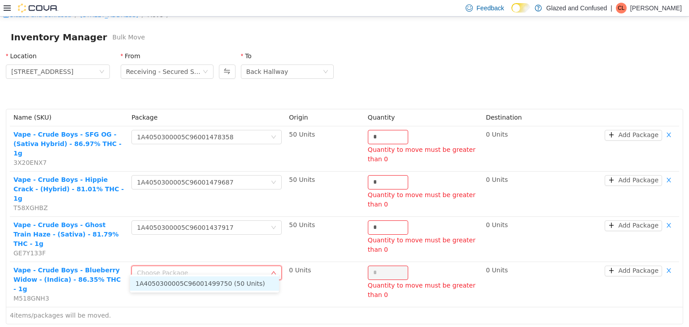
click at [212, 283] on li "1A4050300005C96001499750 (50 Units)" at bounding box center [204, 283] width 149 height 14
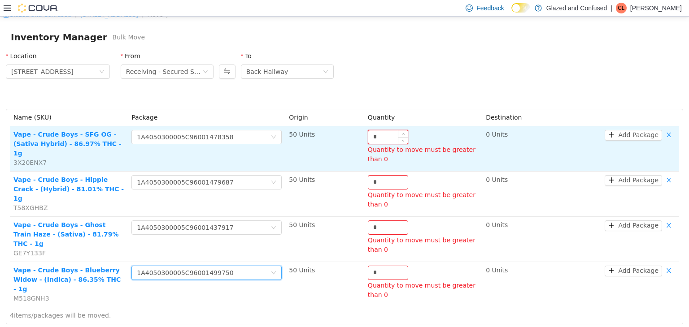
click at [391, 133] on input "*" at bounding box center [387, 136] width 39 height 13
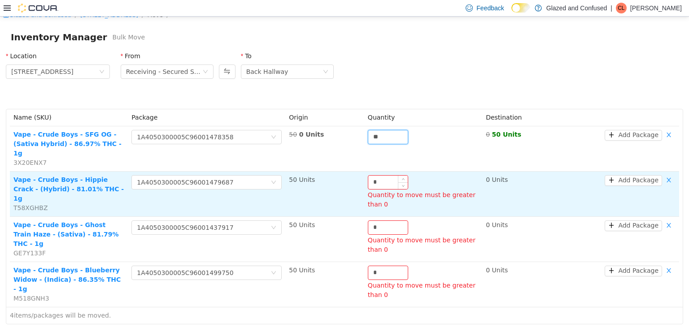
type input "**"
click at [375, 177] on input "*" at bounding box center [387, 181] width 39 height 13
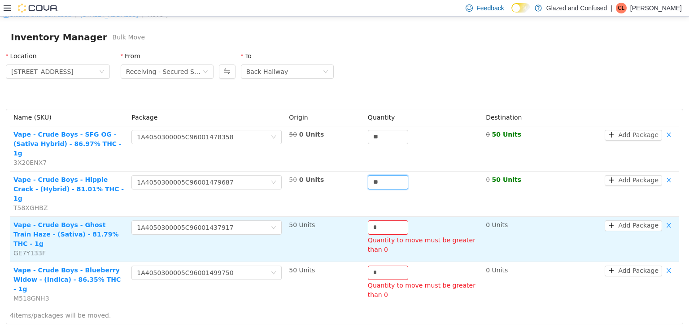
type input "**"
click at [383, 221] on input "*" at bounding box center [387, 227] width 39 height 13
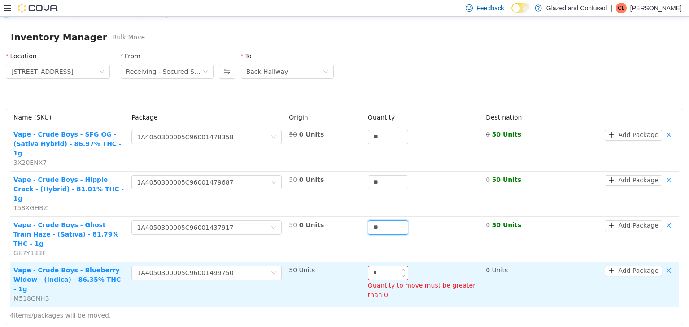
type input "**"
click at [390, 266] on input "*" at bounding box center [387, 272] width 39 height 13
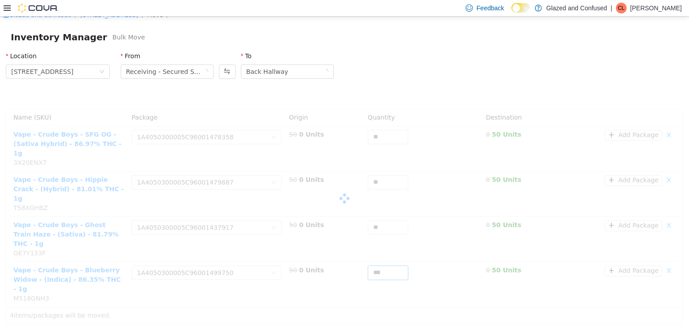
type input "**"
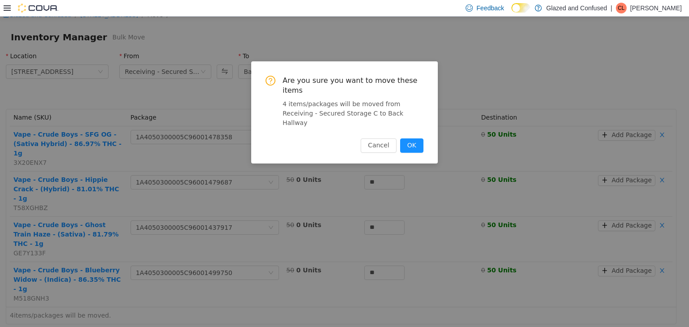
click at [400, 138] on button "OK" at bounding box center [411, 145] width 23 height 14
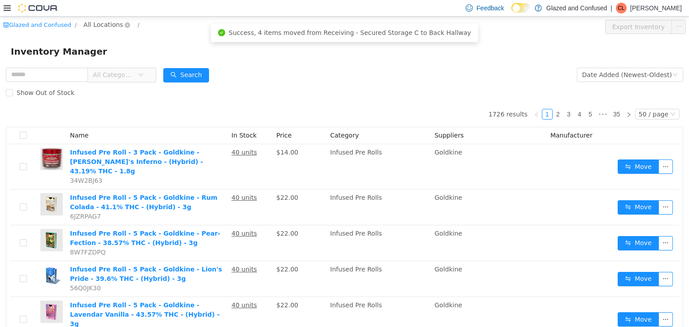
click at [99, 24] on span "All Locations" at bounding box center [102, 24] width 39 height 10
click at [126, 69] on span "[STREET_ADDRESS]" at bounding box center [129, 72] width 62 height 7
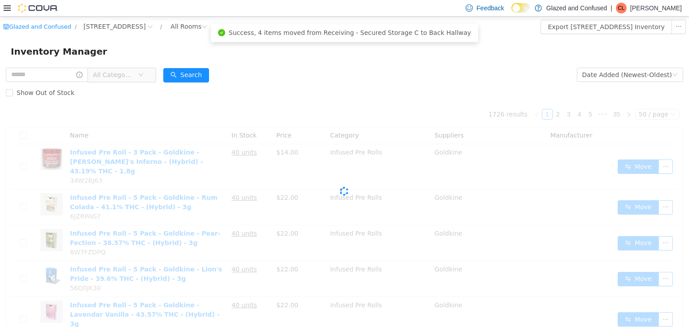
drag, startPoint x: 128, startPoint y: 74, endPoint x: 128, endPoint y: 80, distance: 5.4
click at [128, 74] on span "All Categories" at bounding box center [113, 74] width 41 height 9
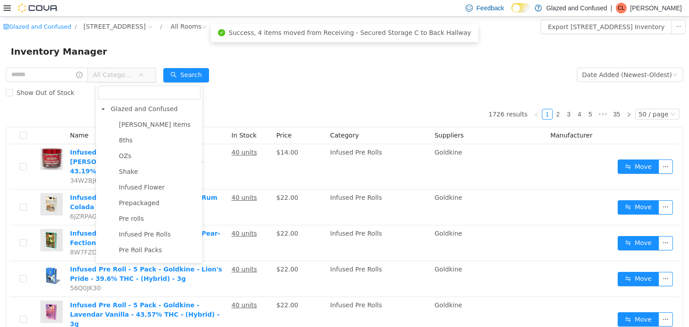
click at [133, 112] on span "Glazed and Confused" at bounding box center [144, 108] width 67 height 7
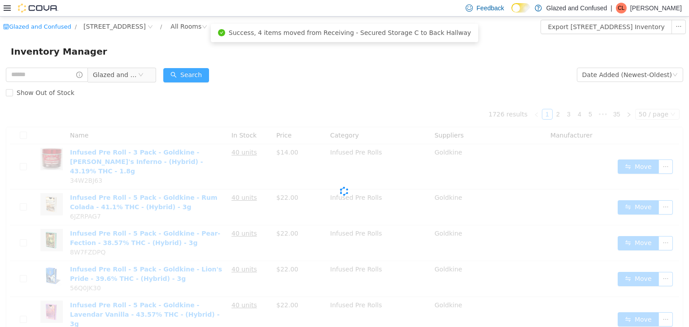
drag, startPoint x: 197, startPoint y: 83, endPoint x: 199, endPoint y: 73, distance: 10.6
click at [197, 81] on div "Search" at bounding box center [186, 74] width 46 height 18
click at [200, 71] on button "Search" at bounding box center [186, 75] width 46 height 14
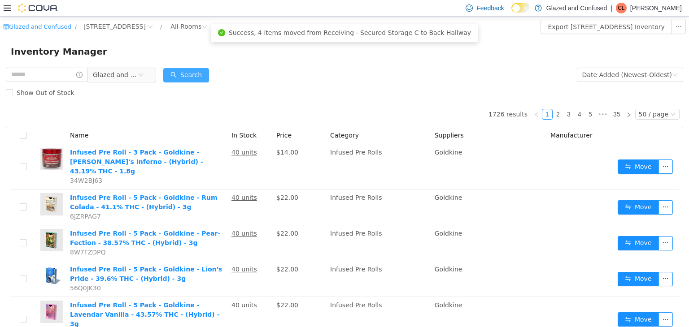
click at [183, 71] on button "Search" at bounding box center [186, 75] width 46 height 14
click at [38, 80] on input "text" at bounding box center [47, 74] width 82 height 14
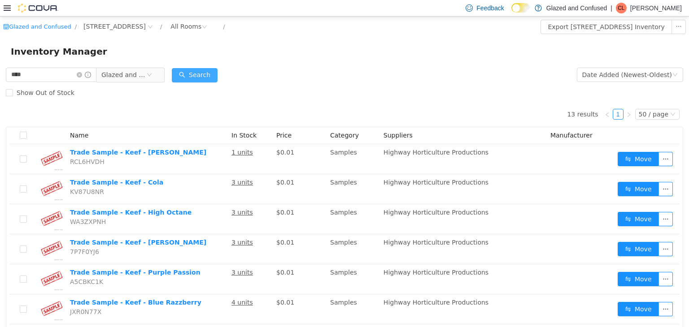
click at [203, 76] on button "Search" at bounding box center [195, 75] width 46 height 14
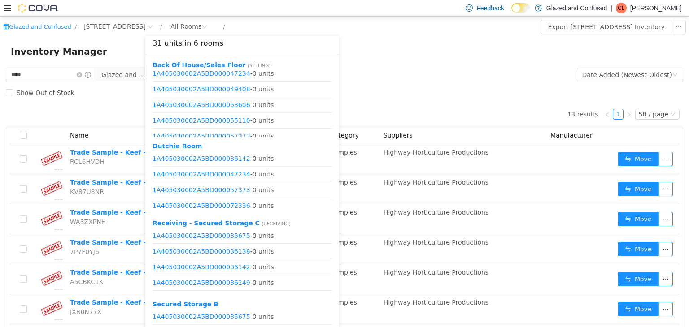
scroll to position [80, 0]
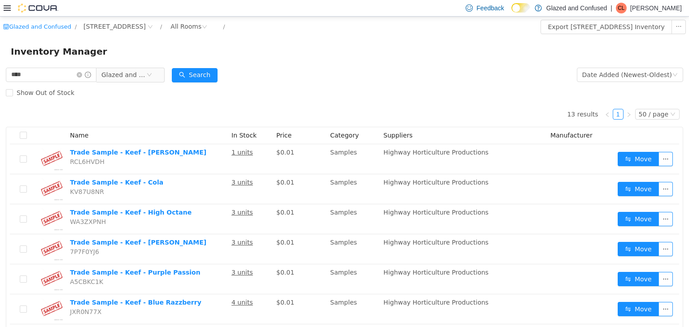
click at [111, 114] on div "13 results 1 50 / page Name In Stock Price Category Suppliers Manufacturer Trad…" at bounding box center [344, 323] width 677 height 445
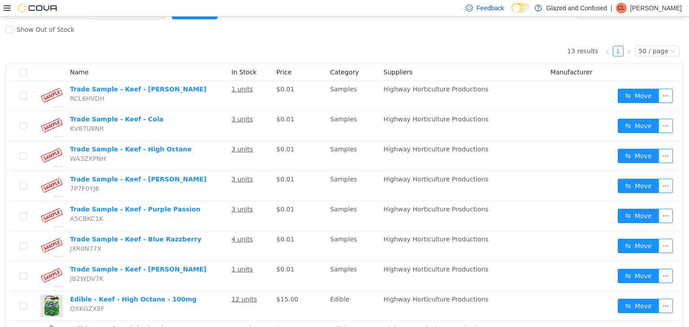
scroll to position [0, 0]
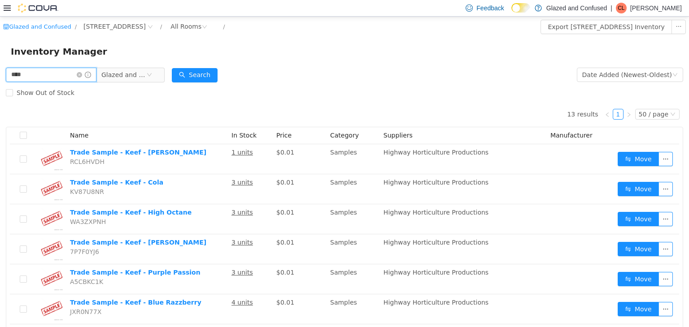
drag, startPoint x: 26, startPoint y: 68, endPoint x: 15, endPoint y: 64, distance: 12.2
click at [18, 64] on div "Glazed and Confused / 2465 US Highway 2 S, Crystal Falls / All Rooms / Export 2…" at bounding box center [344, 293] width 689 height 555
type input "*"
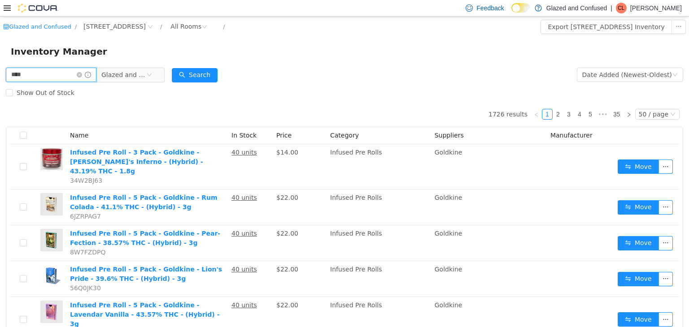
type input "****"
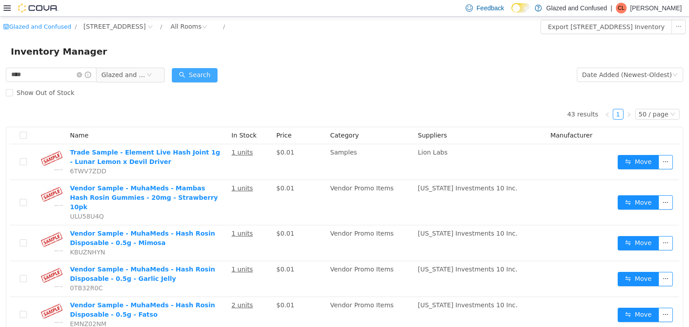
click at [187, 72] on button "Search" at bounding box center [195, 75] width 46 height 14
click at [199, 80] on button "Search" at bounding box center [195, 75] width 46 height 14
click at [190, 80] on button "Search" at bounding box center [195, 75] width 46 height 14
click at [82, 77] on icon "icon: close-circle" at bounding box center [79, 74] width 5 height 5
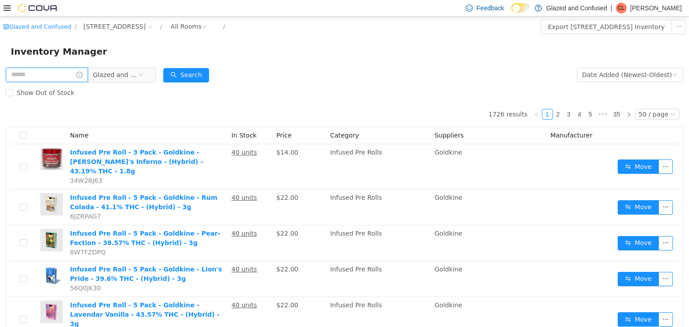
click at [58, 73] on input "text" at bounding box center [47, 74] width 82 height 14
type input "**********"
click at [207, 73] on button "Search" at bounding box center [195, 75] width 46 height 14
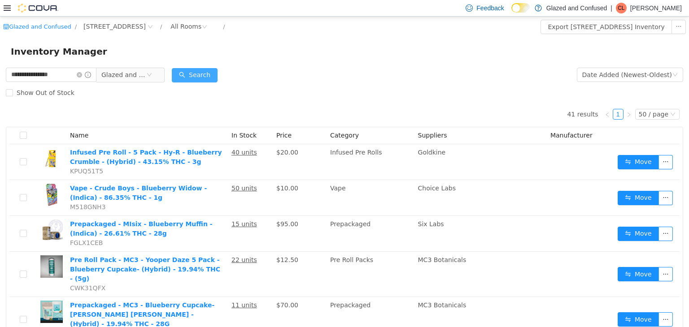
click at [197, 70] on button "Search" at bounding box center [195, 75] width 46 height 14
click at [81, 72] on input "**********" at bounding box center [51, 74] width 91 height 14
click at [82, 73] on icon "icon: close-circle" at bounding box center [79, 74] width 5 height 5
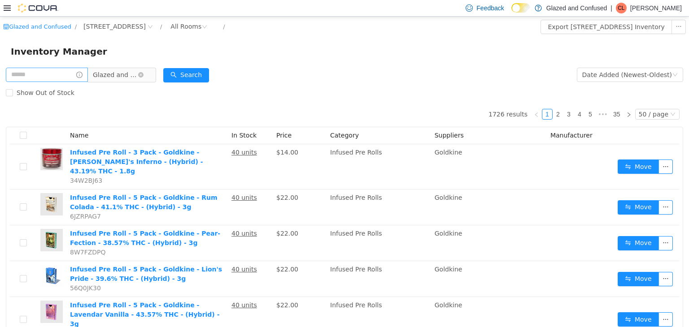
click at [115, 78] on span "Glazed and Confused" at bounding box center [115, 74] width 45 height 13
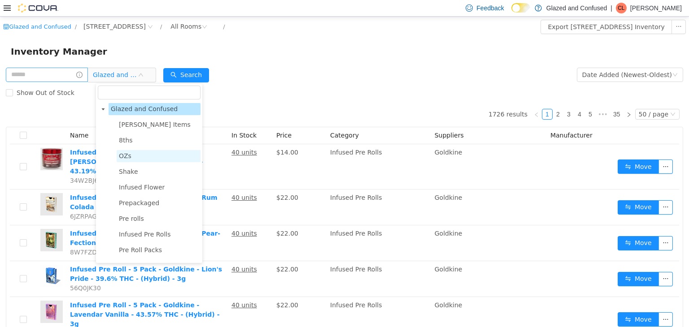
click at [126, 158] on span "OZs" at bounding box center [125, 155] width 13 height 7
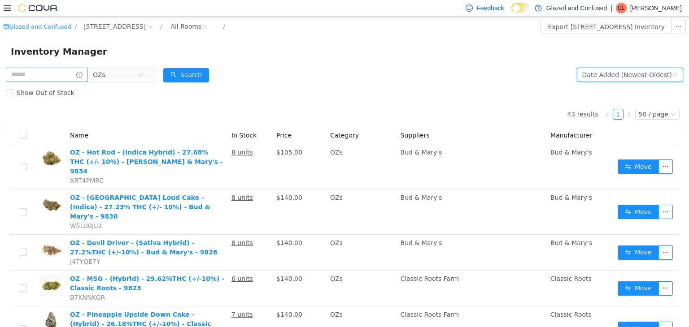
click at [627, 74] on div "Date Added (Newest-Oldest)" at bounding box center [627, 74] width 90 height 13
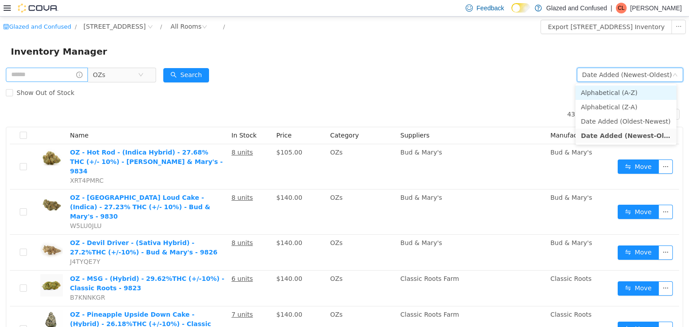
click at [627, 94] on li "Alphabetical (A-Z)" at bounding box center [625, 92] width 101 height 14
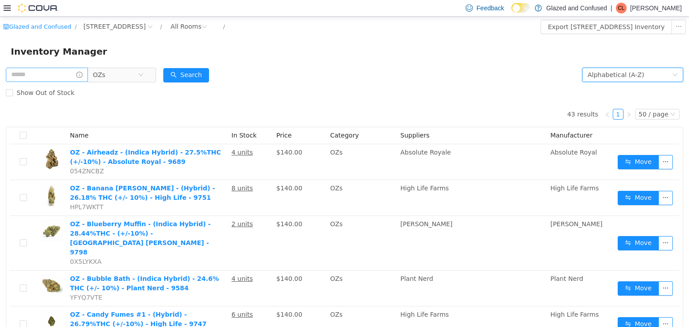
click at [610, 60] on div "Inventory Manager" at bounding box center [344, 51] width 689 height 29
click at [114, 68] on span "OZs" at bounding box center [115, 74] width 45 height 13
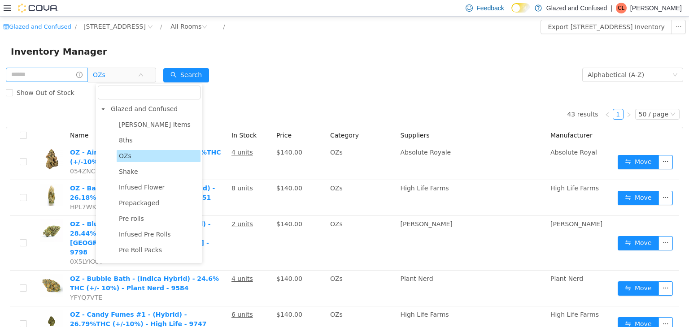
click at [150, 111] on span "Glazed and Confused" at bounding box center [144, 108] width 67 height 7
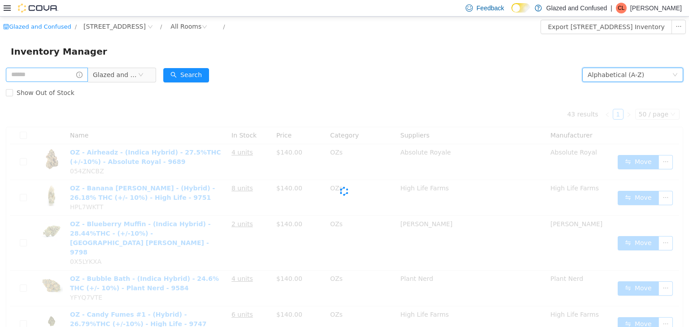
click at [600, 75] on div "Alphabetical (A-Z)" at bounding box center [616, 74] width 57 height 13
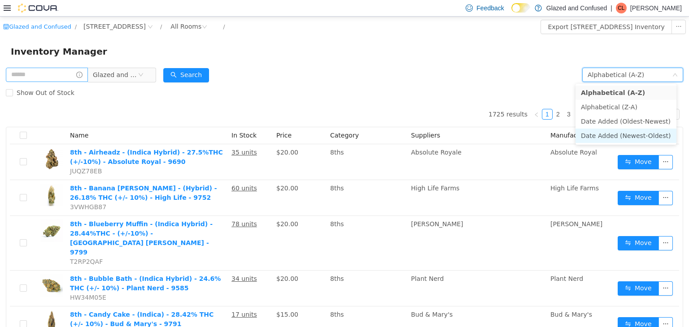
drag, startPoint x: 617, startPoint y: 139, endPoint x: 616, endPoint y: 134, distance: 5.9
click at [617, 139] on li "Date Added (Newest-Oldest)" at bounding box center [625, 135] width 101 height 14
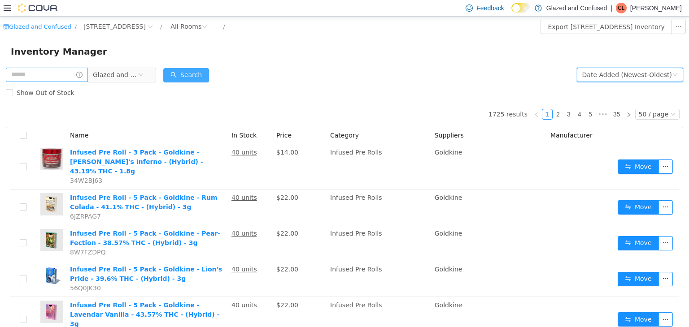
click at [203, 66] on div "Search" at bounding box center [186, 74] width 46 height 18
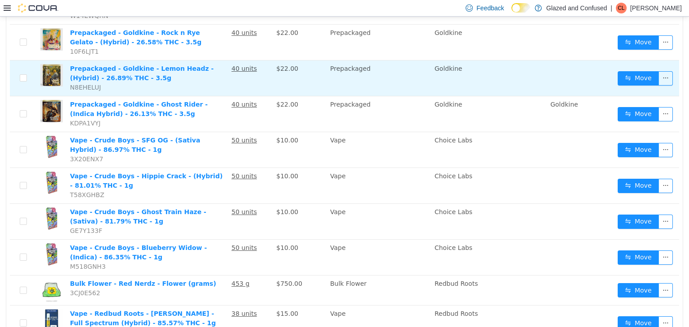
scroll to position [404, 0]
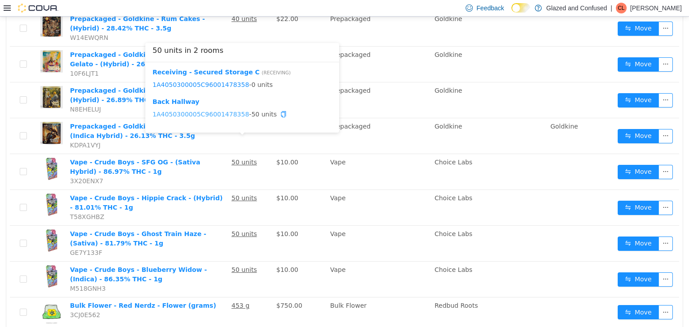
click at [231, 114] on link "1A4050300005C96001478358" at bounding box center [200, 113] width 96 height 7
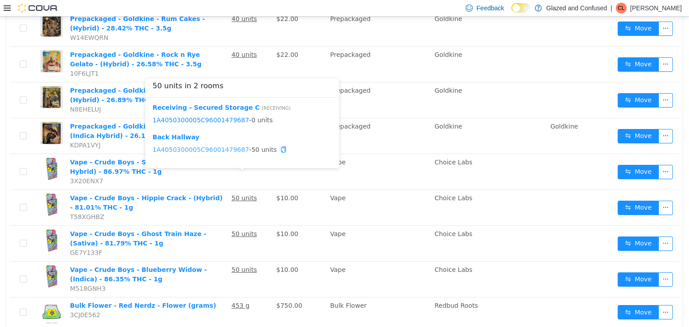
click at [219, 147] on link "1A4050300005C96001479687" at bounding box center [200, 149] width 96 height 7
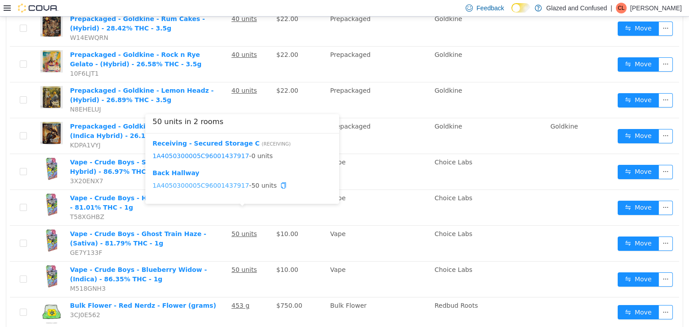
click at [205, 185] on link "1A4050300005C96001437917" at bounding box center [200, 185] width 96 height 7
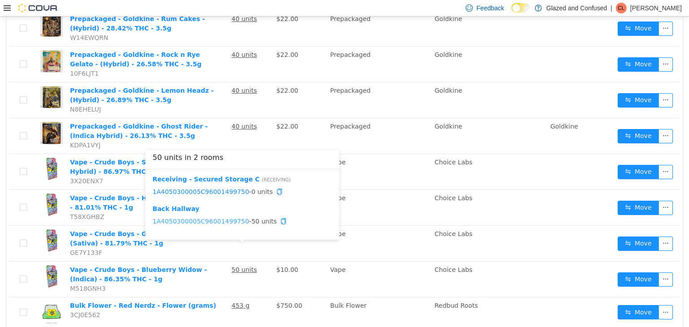
click at [219, 221] on link "1A4050300005C96001499750" at bounding box center [200, 221] width 96 height 7
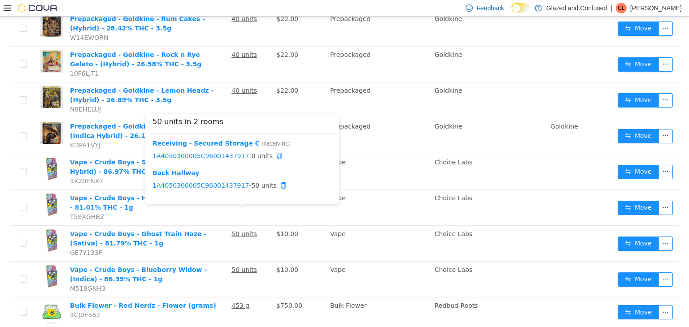
click at [211, 181] on span "1A4050300005C96001437917 - 50 units" at bounding box center [241, 185] width 179 height 9
click at [209, 182] on link "1A4050300005C96001437917" at bounding box center [200, 185] width 96 height 7
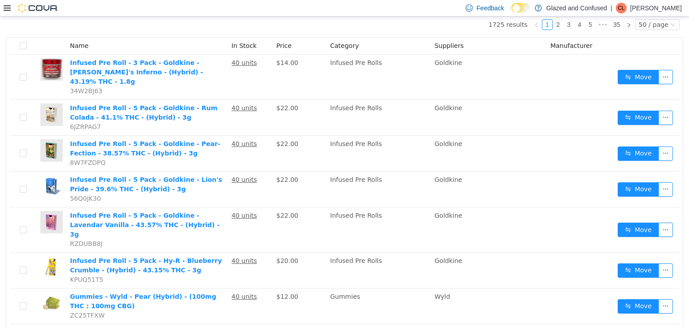
scroll to position [0, 0]
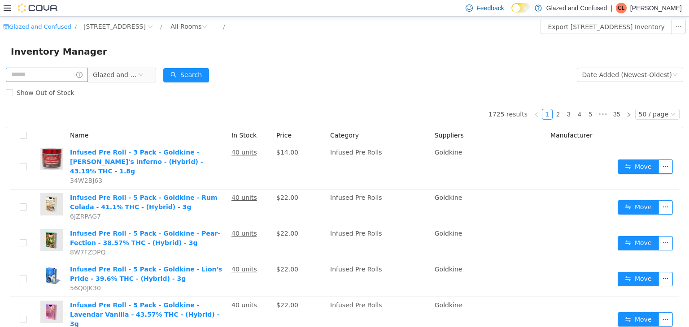
click at [118, 83] on div "Show Out of Stock" at bounding box center [344, 92] width 677 height 18
click at [122, 78] on span "Glazed and Confused" at bounding box center [115, 74] width 45 height 13
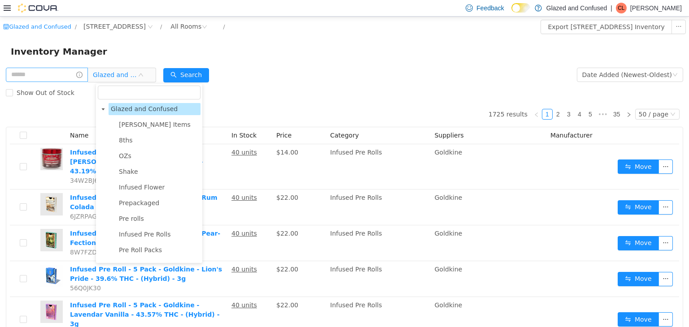
scroll to position [425, 0]
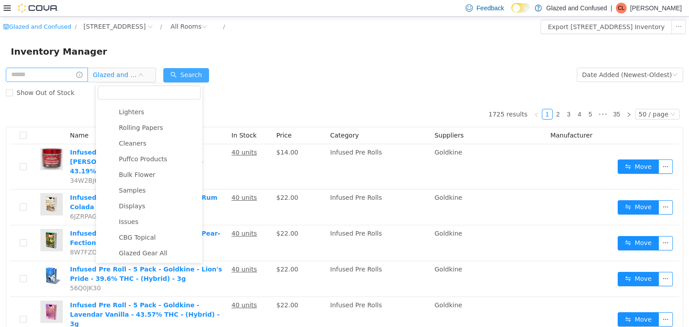
drag, startPoint x: 300, startPoint y: 80, endPoint x: 198, endPoint y: 80, distance: 101.8
click at [298, 79] on form "Glazed and Confused Date Added (Newest-Oldest) Search Show Out of Stock" at bounding box center [344, 83] width 677 height 36
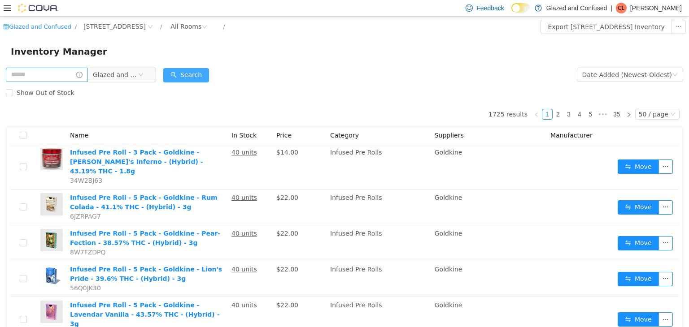
click at [183, 69] on div "Search" at bounding box center [186, 74] width 46 height 18
drag, startPoint x: 184, startPoint y: 70, endPoint x: 187, endPoint y: 18, distance: 51.2
click at [184, 70] on button "Search" at bounding box center [186, 75] width 46 height 14
click at [167, 77] on form "Glazed and Confused Date Added (Newest-Oldest) Search Show Out of Stock" at bounding box center [344, 83] width 677 height 36
click at [198, 79] on button "Search" at bounding box center [186, 75] width 46 height 14
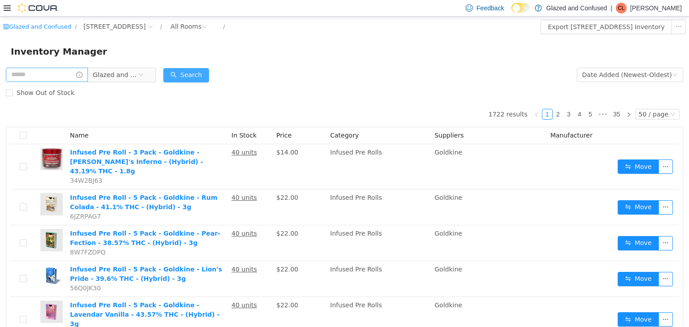
click at [194, 70] on button "Search" at bounding box center [186, 75] width 46 height 14
click at [197, 73] on button "Search" at bounding box center [186, 75] width 46 height 14
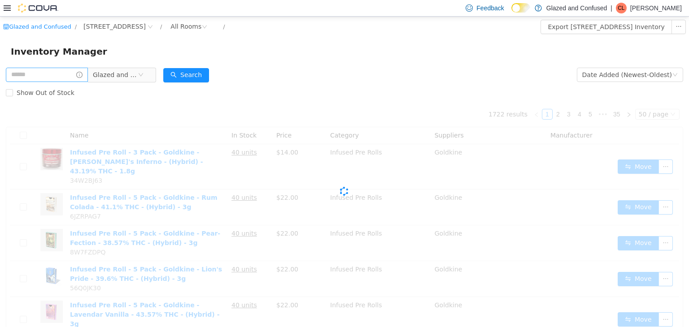
click at [267, 70] on form "Glazed and Confused Date Added (Newest-Oldest) Search Show Out of Stock" at bounding box center [344, 83] width 677 height 36
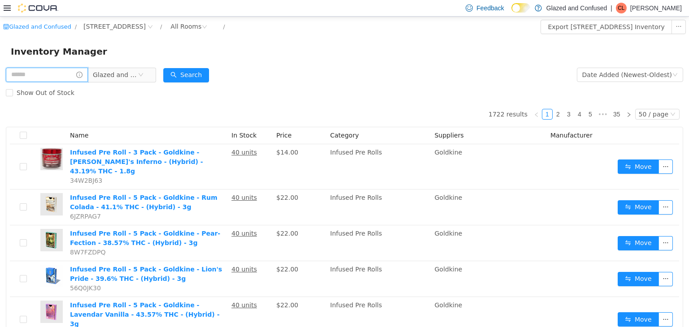
click at [45, 74] on input "text" at bounding box center [47, 74] width 82 height 14
click at [114, 74] on span "Glazed and Confused" at bounding box center [115, 74] width 45 height 13
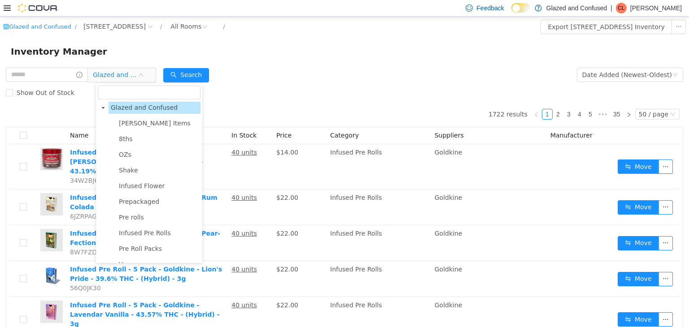
click at [159, 127] on span "Penny Items" at bounding box center [159, 123] width 84 height 12
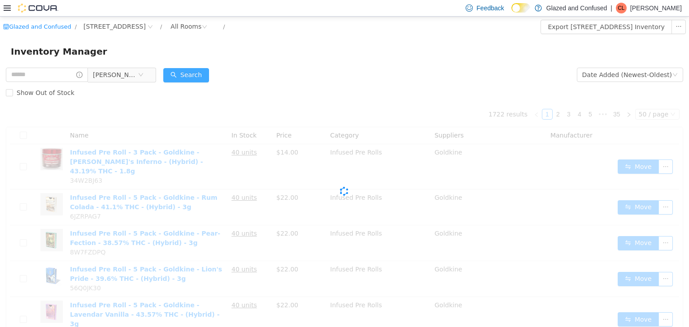
click at [190, 76] on button "Search" at bounding box center [186, 75] width 46 height 14
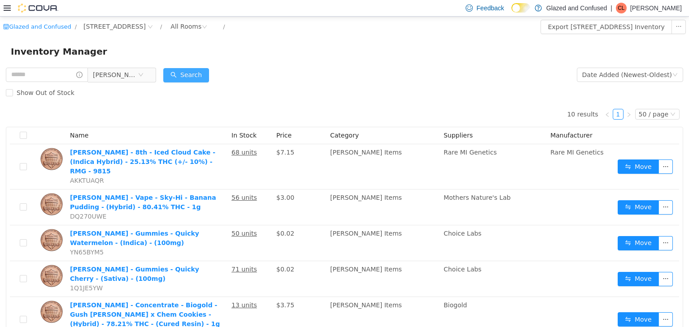
click at [206, 70] on button "Search" at bounding box center [186, 75] width 46 height 14
click at [352, 71] on form "Penny Items Date Added (Newest-Oldest) Search Show Out of Stock" at bounding box center [344, 83] width 677 height 36
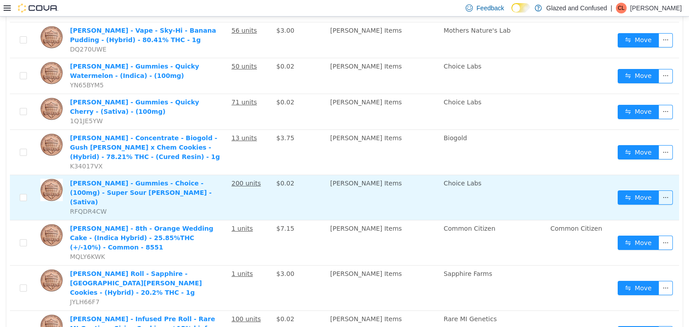
scroll to position [204, 0]
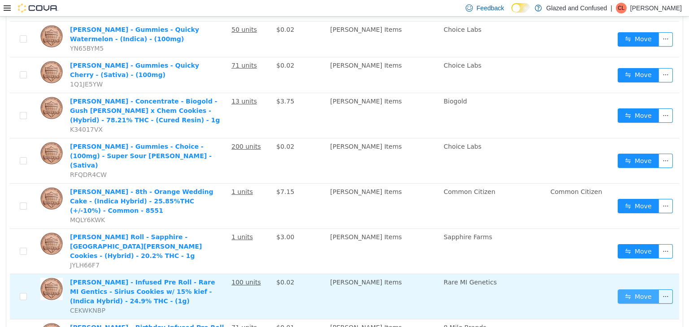
click at [621, 289] on button "Move" at bounding box center [638, 296] width 41 height 14
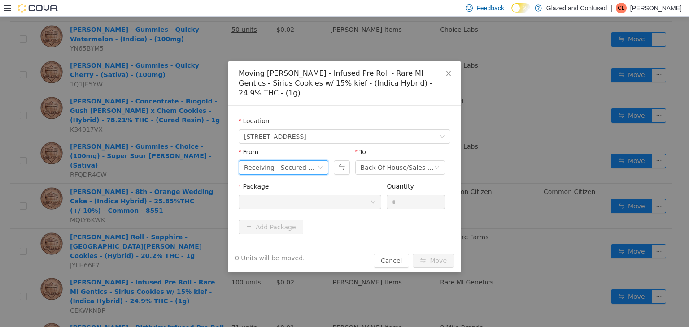
click at [283, 161] on div "Receiving - Secured Storage C" at bounding box center [280, 167] width 73 height 13
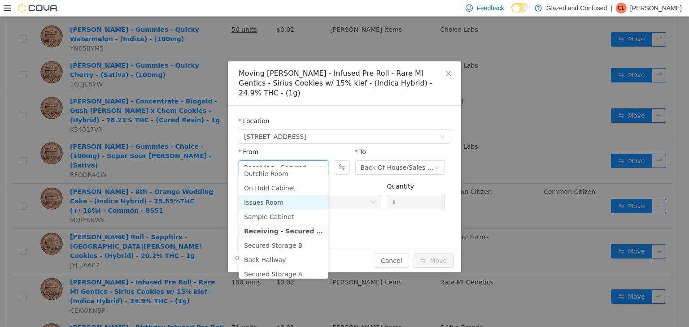
scroll to position [0, 0]
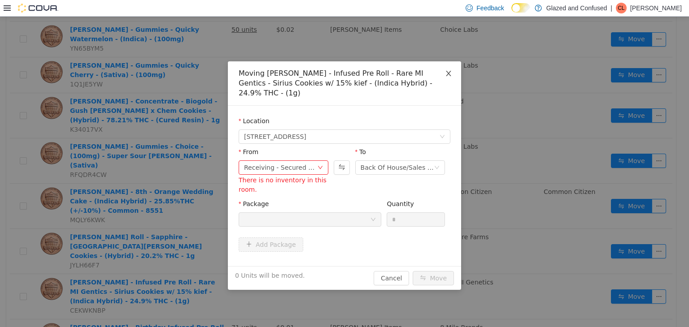
click at [446, 70] on icon "icon: close" at bounding box center [448, 73] width 7 height 7
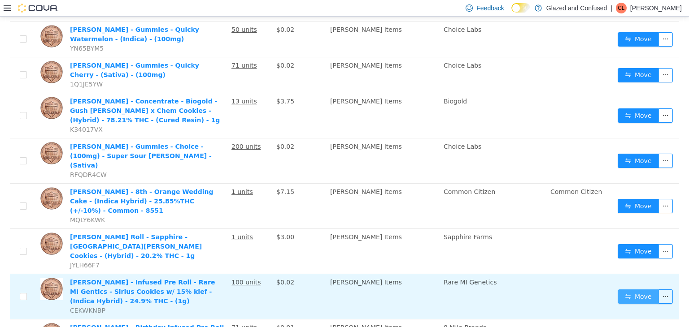
click at [630, 289] on button "Move" at bounding box center [638, 296] width 41 height 14
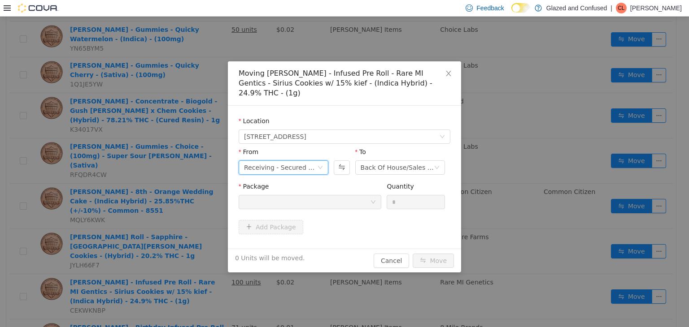
click at [306, 161] on div "Receiving - Secured Storage C" at bounding box center [280, 167] width 73 height 13
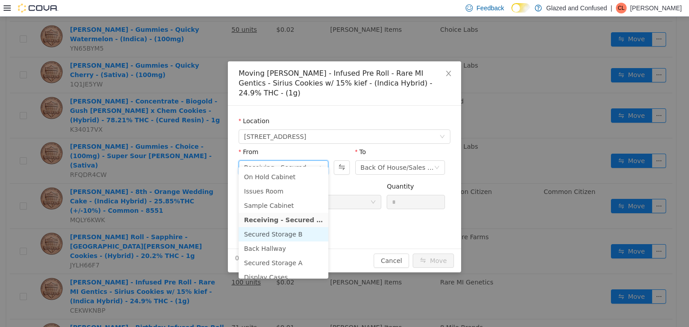
scroll to position [78, 0]
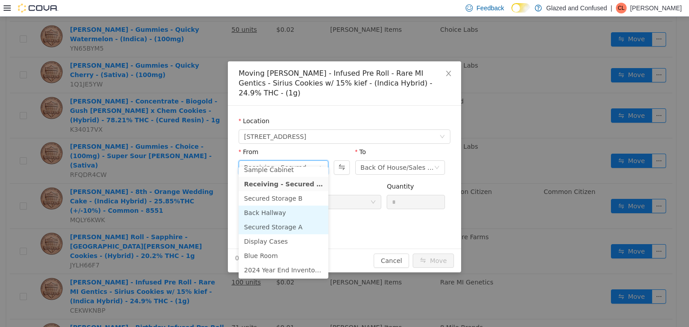
click at [287, 222] on li "Secured Storage A" at bounding box center [284, 227] width 90 height 14
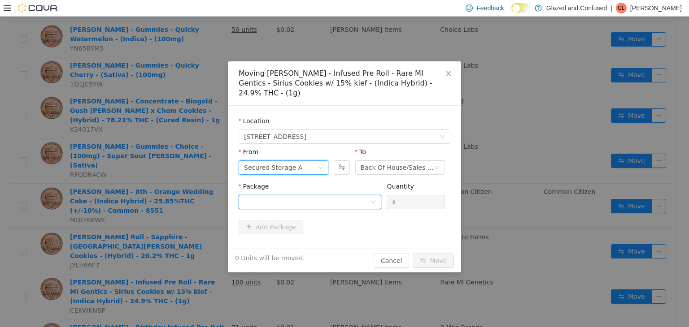
click at [301, 197] on div at bounding box center [307, 201] width 126 height 13
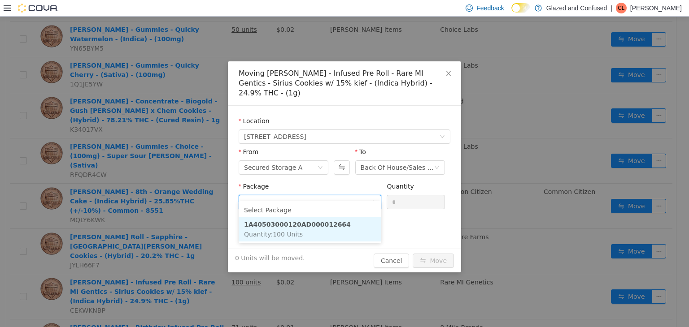
click at [312, 229] on li "1A40503000120AD000012664 Quantity : 100 Units" at bounding box center [310, 229] width 143 height 24
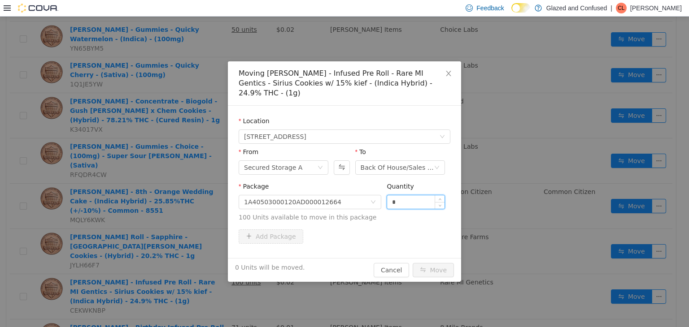
click at [413, 195] on input "*" at bounding box center [415, 201] width 57 height 13
type input "**"
click at [413, 263] on button "Move" at bounding box center [433, 270] width 41 height 14
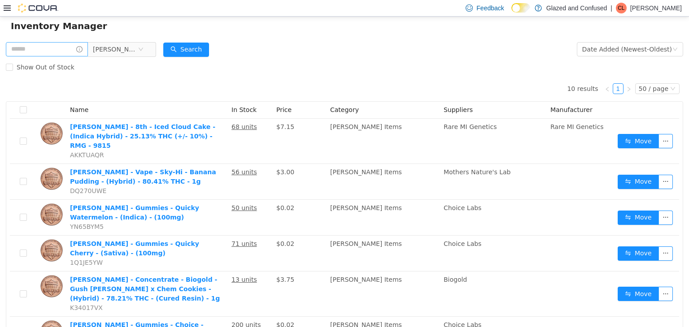
scroll to position [0, 0]
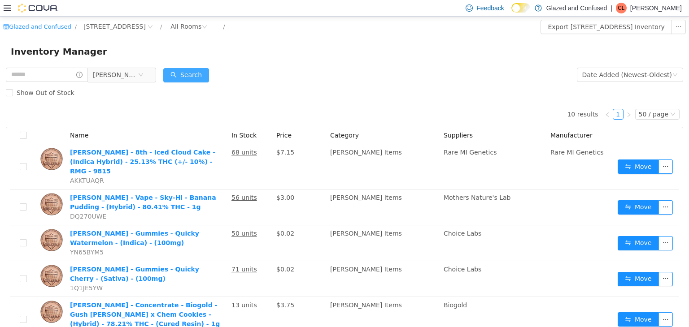
click at [196, 77] on button "Search" at bounding box center [186, 75] width 46 height 14
click at [182, 81] on button "Search" at bounding box center [186, 75] width 46 height 14
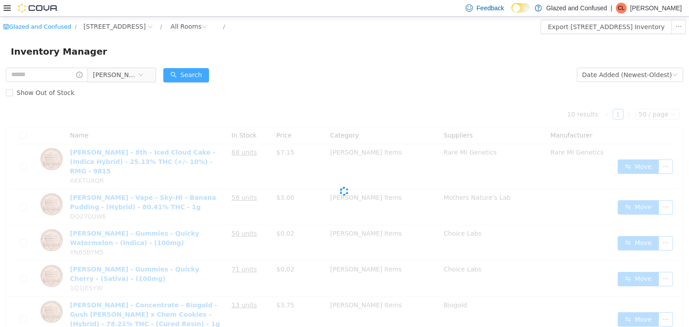
click at [182, 81] on button "Search" at bounding box center [186, 75] width 46 height 14
click at [120, 75] on span "Penny Items" at bounding box center [115, 74] width 45 height 13
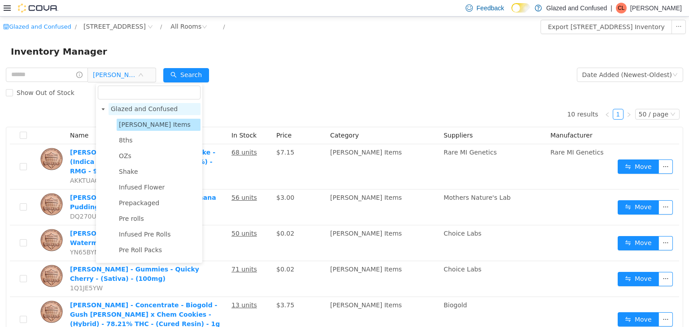
click at [129, 107] on span "Glazed and Confused" at bounding box center [144, 108] width 67 height 7
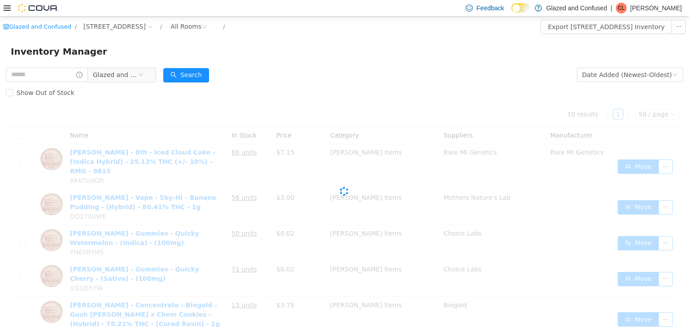
click at [192, 66] on div "Search" at bounding box center [186, 74] width 46 height 18
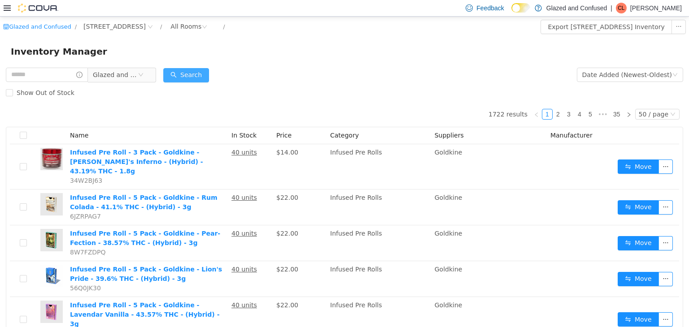
click at [190, 72] on button "Search" at bounding box center [186, 75] width 46 height 14
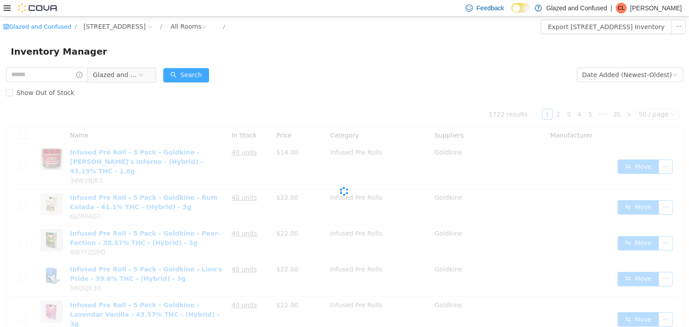
click at [193, 68] on button "Search" at bounding box center [186, 75] width 46 height 14
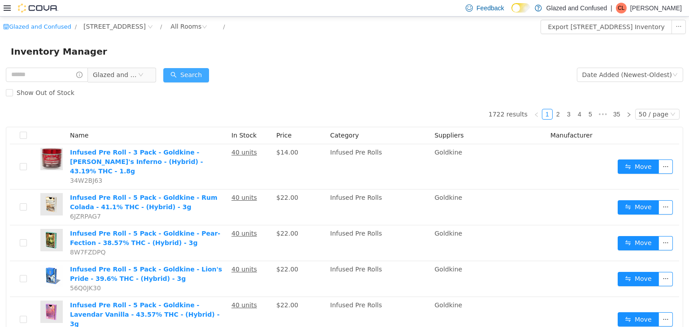
click at [176, 72] on button "Search" at bounding box center [186, 75] width 46 height 14
click at [109, 76] on span "Glazed and Confused" at bounding box center [115, 74] width 45 height 13
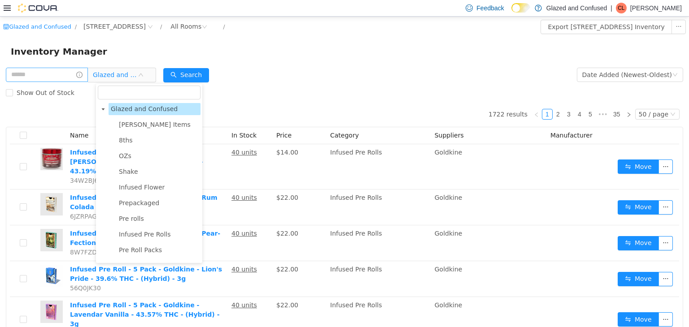
drag, startPoint x: 143, startPoint y: 110, endPoint x: 91, endPoint y: 80, distance: 59.3
click at [142, 109] on span "Glazed and Confused" at bounding box center [144, 108] width 67 height 7
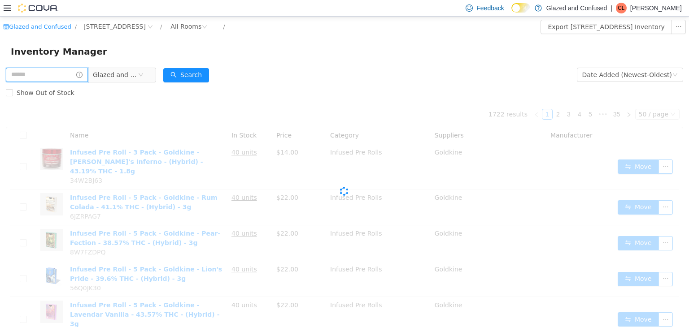
click at [63, 70] on input "text" at bounding box center [47, 74] width 82 height 14
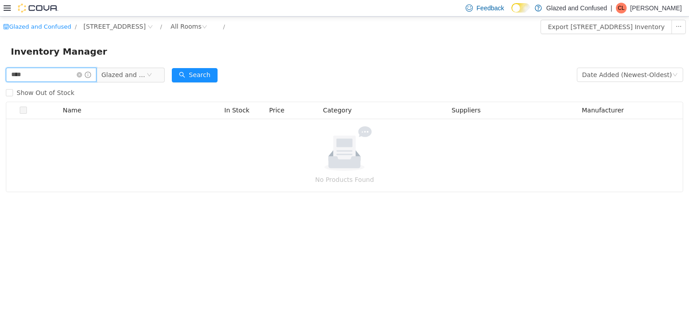
type input "****"
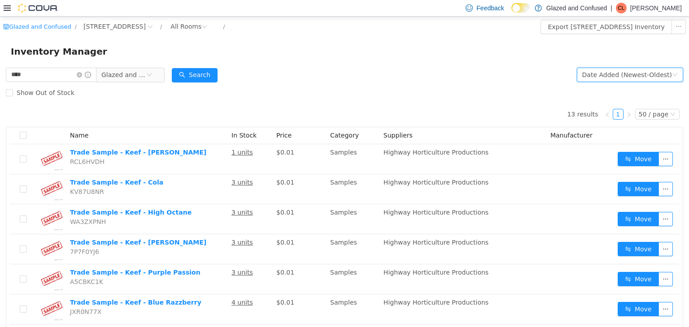
click at [611, 78] on div "Date Added (Newest-Oldest)" at bounding box center [627, 74] width 90 height 13
click at [444, 74] on form "**** Glazed and Confused Date Added (Newest-Oldest) Search Show Out of Stock" at bounding box center [344, 83] width 677 height 36
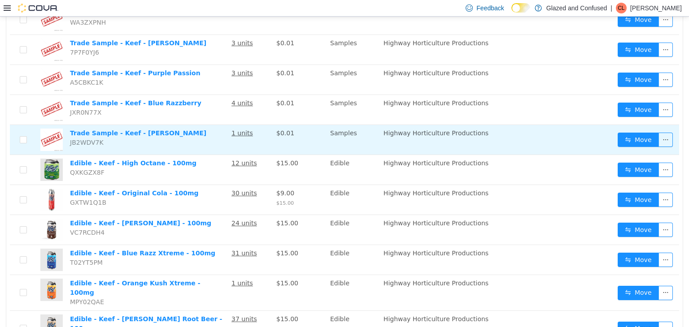
scroll to position [232, 0]
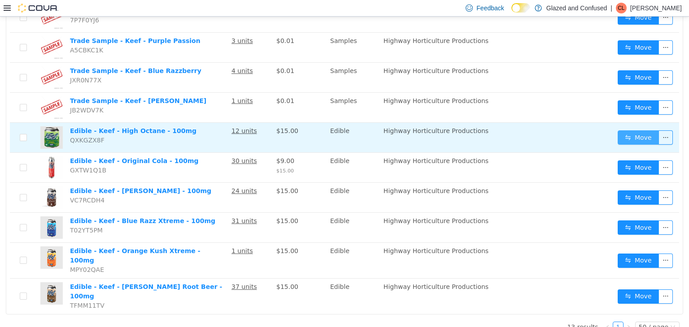
click at [633, 132] on button "Move" at bounding box center [638, 137] width 41 height 14
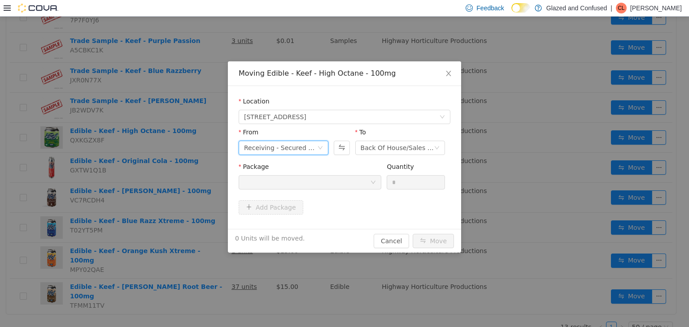
click at [288, 150] on div "Receiving - Secured Storage C" at bounding box center [280, 147] width 73 height 13
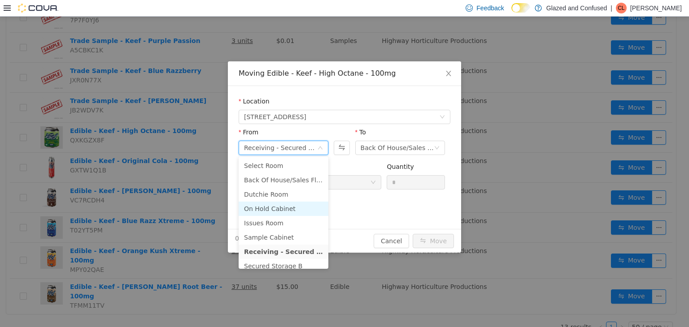
scroll to position [78, 0]
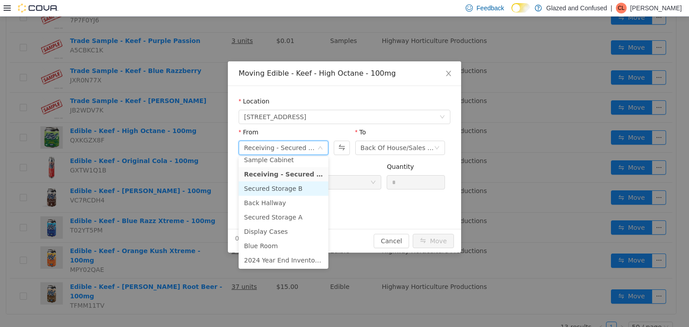
drag, startPoint x: 299, startPoint y: 191, endPoint x: 308, endPoint y: 179, distance: 15.0
click at [299, 189] on li "Secured Storage B" at bounding box center [284, 188] width 90 height 14
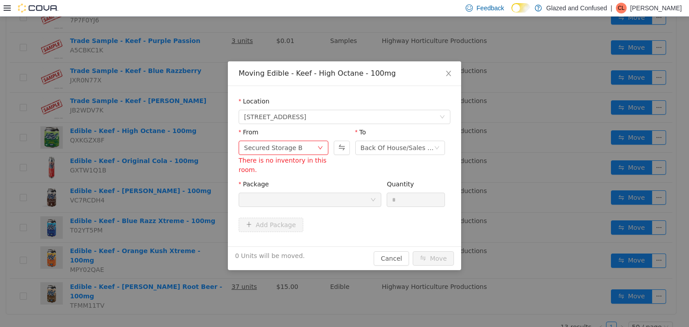
click at [312, 179] on div "Package" at bounding box center [310, 185] width 143 height 13
click at [305, 198] on div at bounding box center [307, 199] width 126 height 13
click at [285, 139] on div "From" at bounding box center [284, 133] width 90 height 13
click at [285, 152] on div "Secured Storage B" at bounding box center [273, 147] width 58 height 13
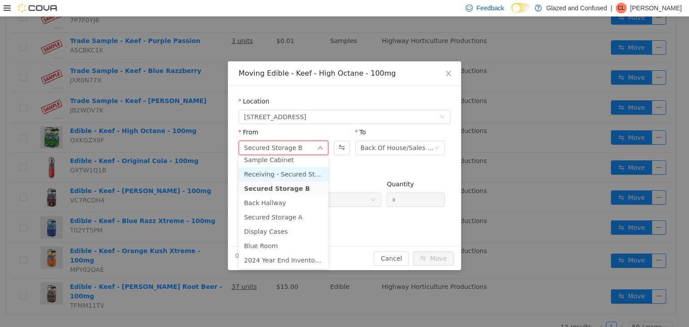
click at [297, 174] on li "Receiving - Secured Storage C" at bounding box center [284, 174] width 90 height 14
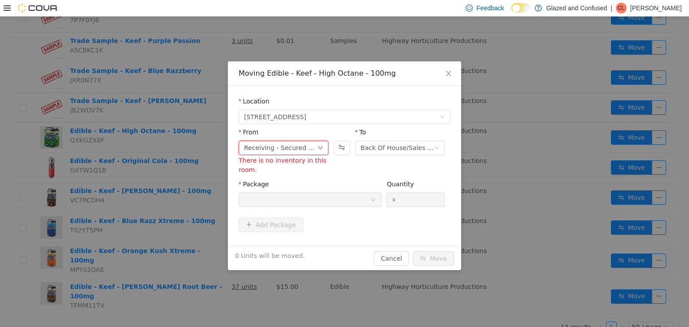
click at [329, 211] on div "Package Quantity *" at bounding box center [345, 196] width 212 height 35
click at [330, 197] on div at bounding box center [307, 199] width 126 height 13
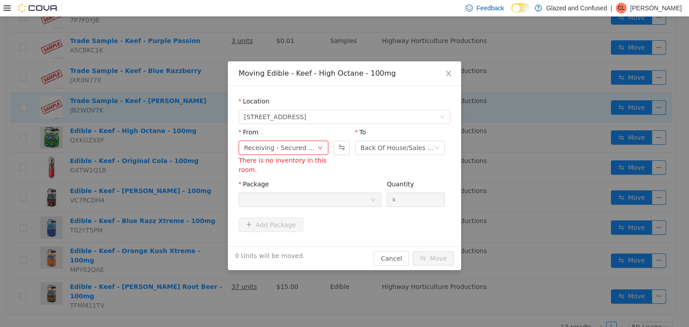
drag, startPoint x: 146, startPoint y: 130, endPoint x: 160, endPoint y: 121, distance: 15.9
click at [150, 128] on div "Moving Edible - Keef - High Octane - 100mg Location 2465 US Highway 2 S, Crysta…" at bounding box center [344, 171] width 689 height 311
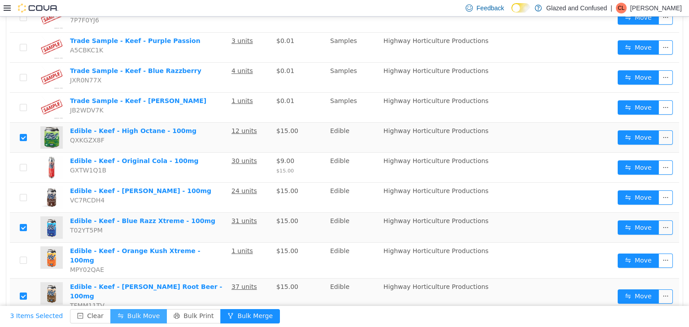
click at [136, 313] on button "Bulk Move" at bounding box center [138, 316] width 57 height 14
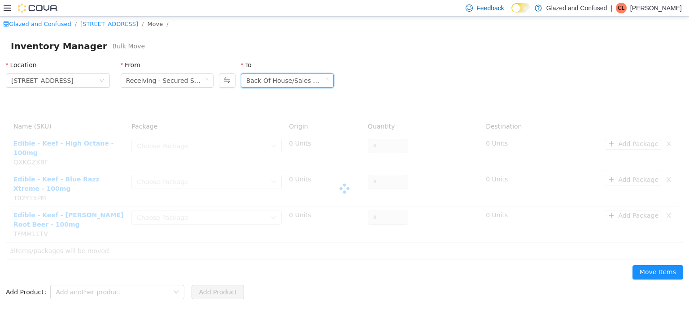
click at [285, 78] on div "Back Of House/Sales Floor" at bounding box center [284, 80] width 76 height 13
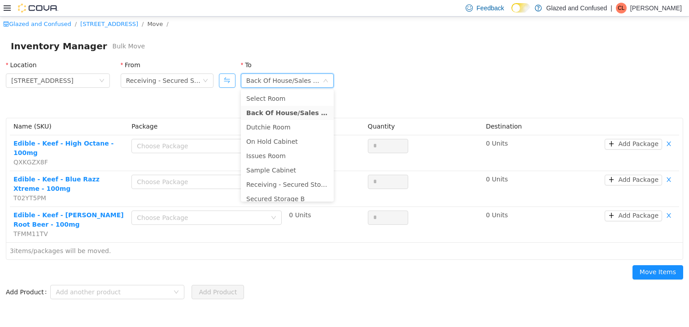
drag, startPoint x: 229, startPoint y: 82, endPoint x: 222, endPoint y: 80, distance: 7.5
click at [226, 81] on button "Swap" at bounding box center [227, 80] width 17 height 14
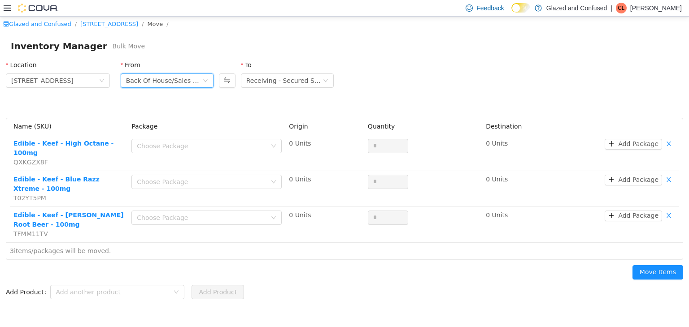
click at [196, 74] on div "Back Of House/Sales Floor" at bounding box center [164, 80] width 76 height 13
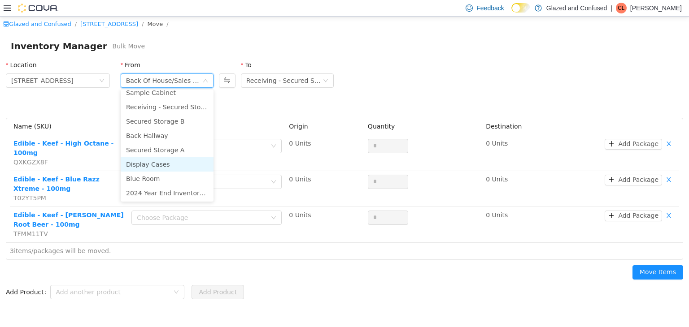
scroll to position [33, 0]
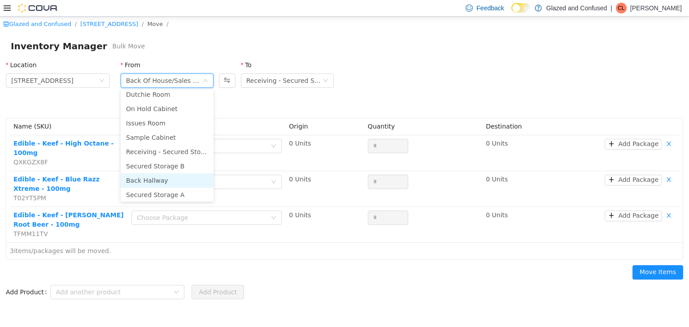
click at [148, 179] on li "Back Hallway" at bounding box center [167, 180] width 93 height 14
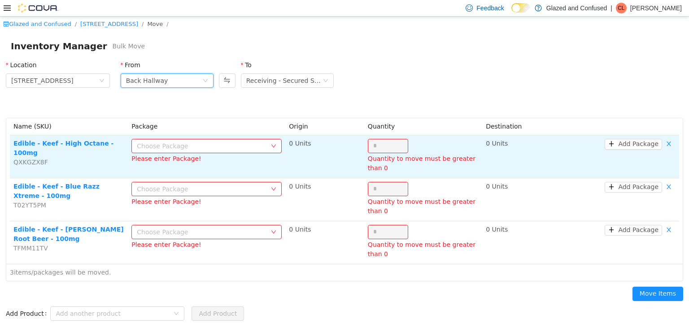
click at [212, 141] on div "Choose Package" at bounding box center [202, 145] width 130 height 9
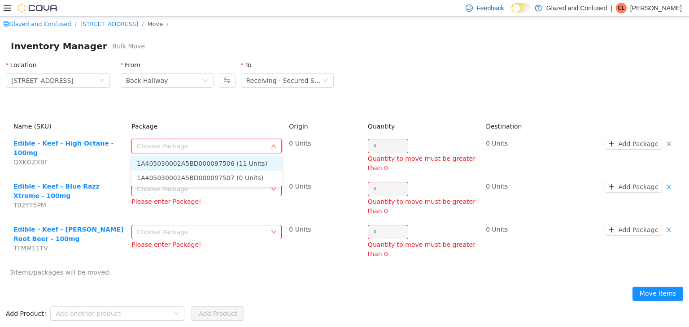
click at [202, 164] on li "1A405030002A5BD000097506 (11 Units)" at bounding box center [206, 163] width 150 height 14
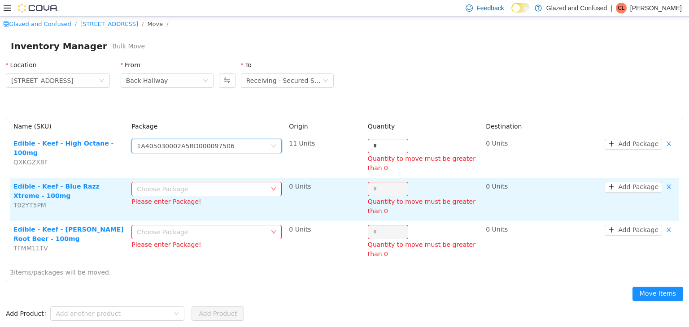
click at [208, 184] on div "Choose Package" at bounding box center [202, 188] width 130 height 9
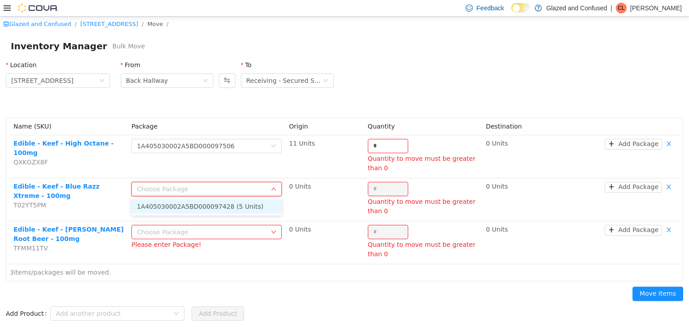
click at [209, 205] on li "1A405030002A5BD000097428 (5 Units)" at bounding box center [206, 206] width 150 height 14
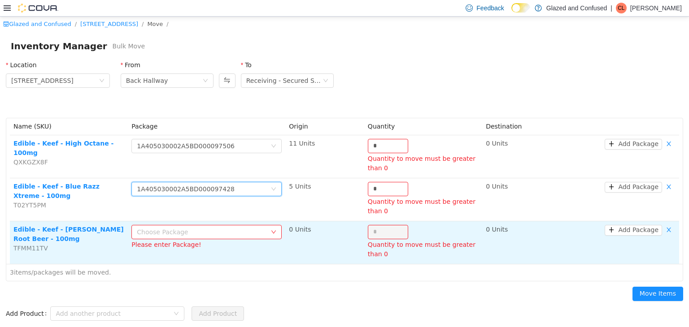
click at [210, 234] on div "Choose Package" at bounding box center [202, 231] width 130 height 9
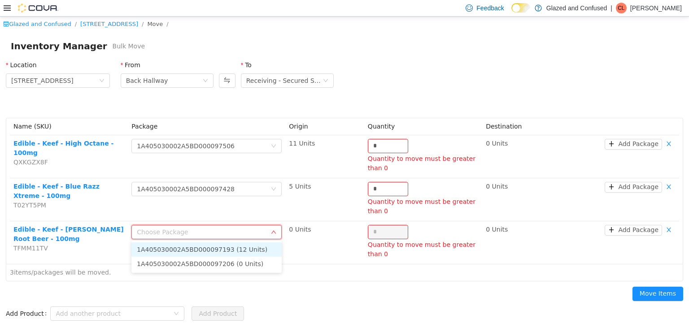
click at [210, 249] on li "1A405030002A5BD000097193 (12 Units)" at bounding box center [206, 249] width 150 height 14
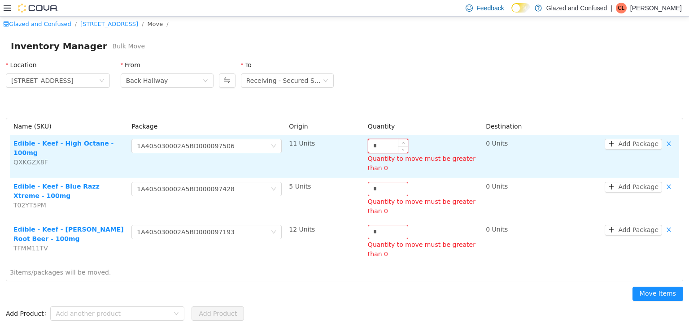
click at [378, 146] on input "*" at bounding box center [387, 145] width 39 height 13
click at [379, 146] on input "*" at bounding box center [387, 145] width 39 height 13
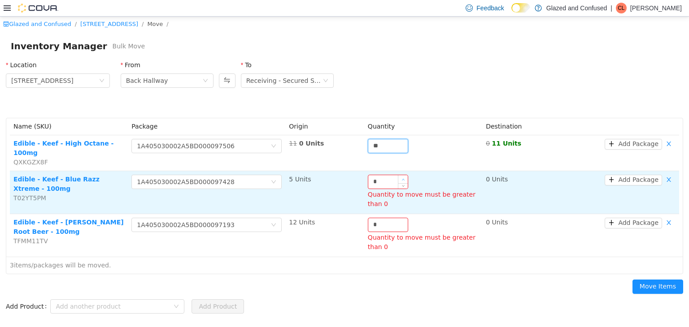
type input "**"
click at [402, 178] on icon "icon: up" at bounding box center [402, 179] width 3 height 3
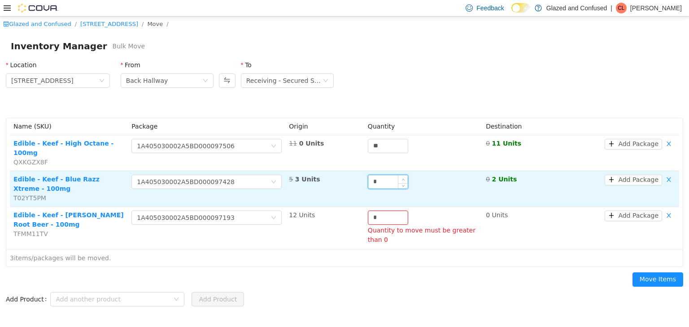
click at [402, 178] on icon "icon: up" at bounding box center [402, 179] width 3 height 3
type input "*"
click at [402, 178] on icon "icon: up" at bounding box center [402, 179] width 3 height 3
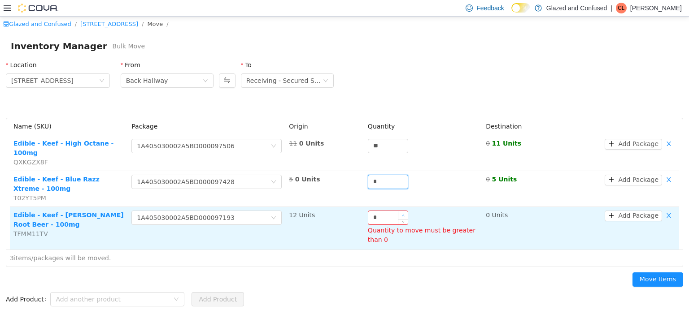
click at [403, 214] on icon "icon: up" at bounding box center [403, 215] width 3 height 2
click at [403, 213] on icon "icon: up" at bounding box center [402, 214] width 3 height 3
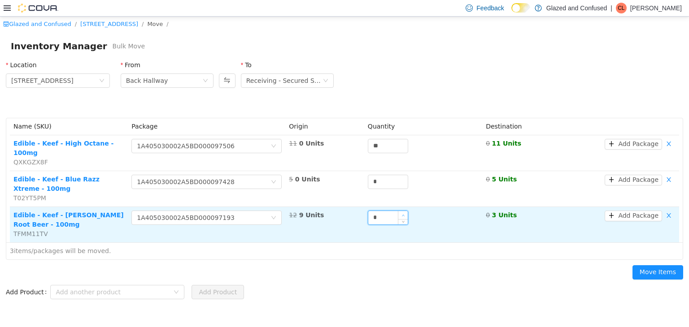
click at [403, 213] on icon "icon: up" at bounding box center [402, 214] width 3 height 3
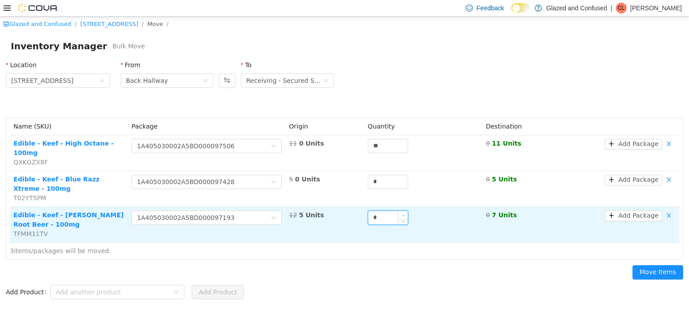
click at [403, 213] on icon "icon: up" at bounding box center [402, 214] width 3 height 3
type input "**"
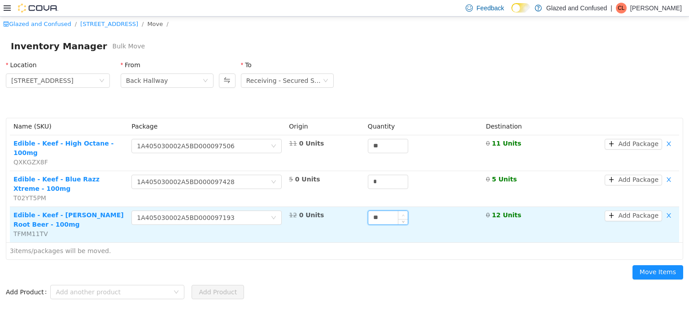
click at [403, 213] on icon "icon: up" at bounding box center [402, 214] width 3 height 3
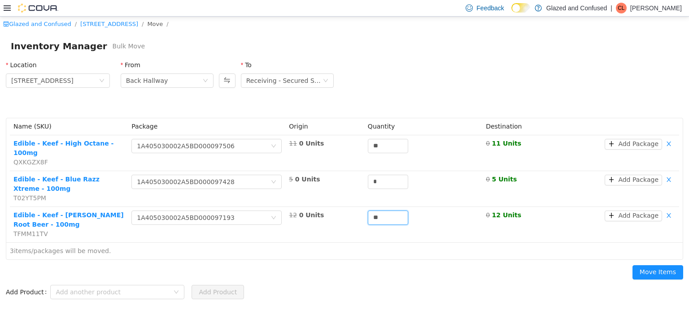
click at [402, 46] on div "Inventory Manager Bulk Move" at bounding box center [344, 46] width 667 height 14
click at [642, 267] on button "Move Items" at bounding box center [657, 272] width 51 height 14
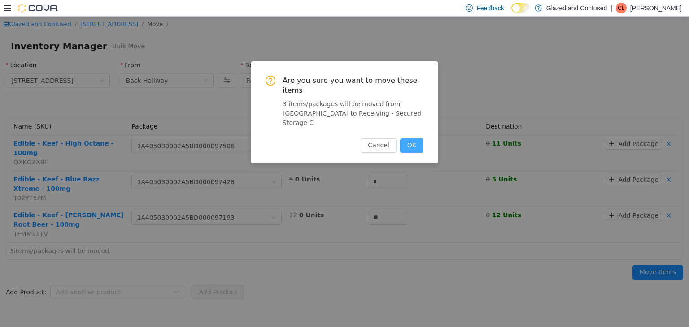
click at [409, 138] on button "OK" at bounding box center [411, 145] width 23 height 14
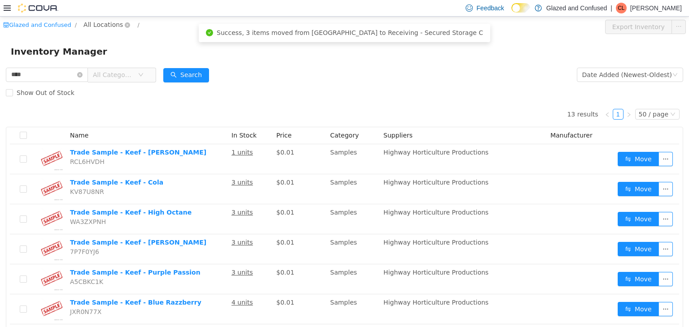
click at [99, 22] on span "All Locations" at bounding box center [102, 24] width 39 height 10
click at [109, 77] on span "[STREET_ADDRESS]" at bounding box center [129, 73] width 67 height 12
drag, startPoint x: 199, startPoint y: 74, endPoint x: 176, endPoint y: 74, distance: 22.9
click at [186, 74] on button "Search" at bounding box center [195, 75] width 46 height 14
click at [139, 70] on span "All Categories" at bounding box center [121, 74] width 41 height 9
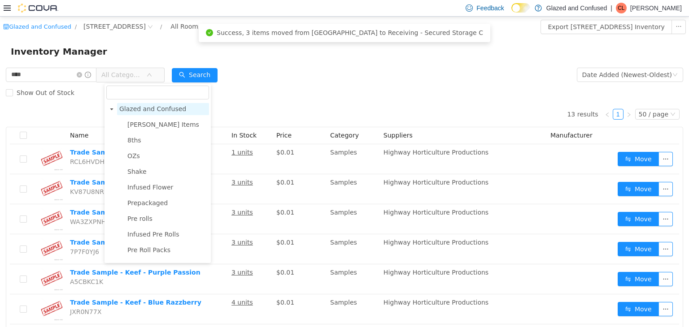
click at [144, 109] on span "Glazed and Confused" at bounding box center [152, 108] width 67 height 7
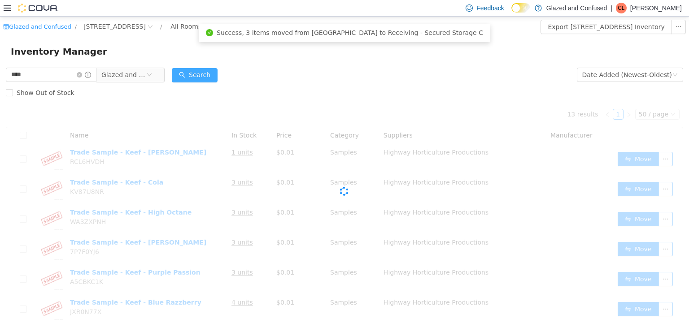
click at [190, 74] on button "Search" at bounding box center [195, 75] width 46 height 14
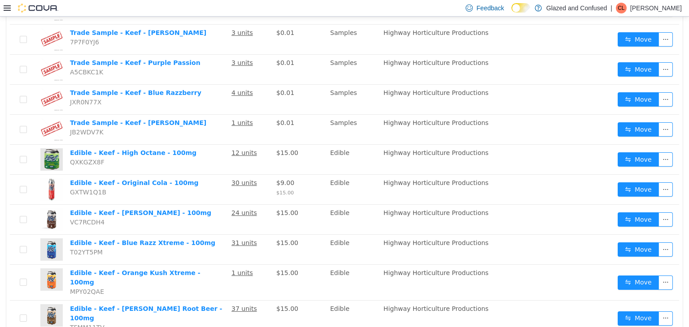
scroll to position [232, 0]
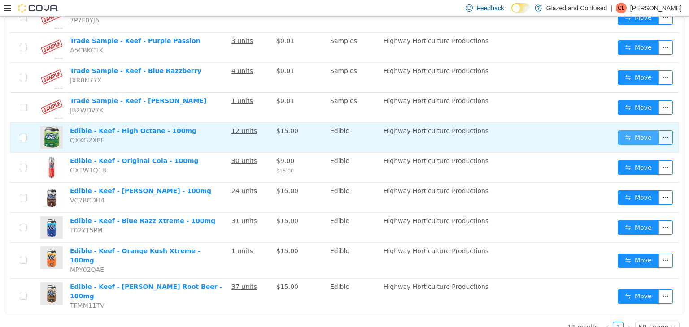
click at [635, 134] on button "Move" at bounding box center [638, 137] width 41 height 14
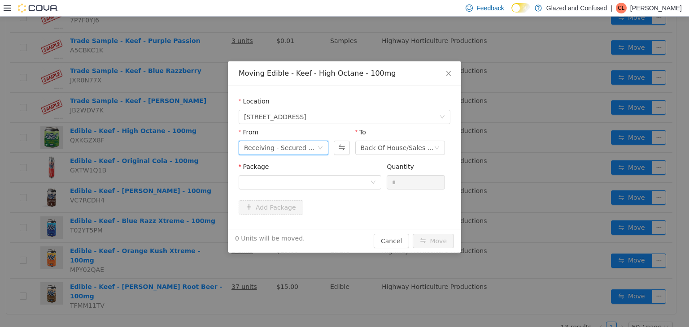
click at [274, 144] on div "Receiving - Secured Storage C" at bounding box center [280, 147] width 73 height 13
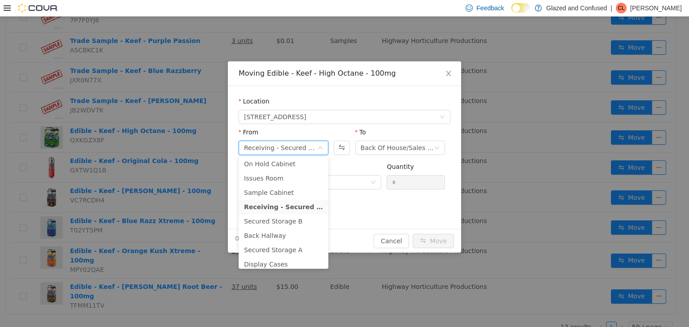
scroll to position [0, 0]
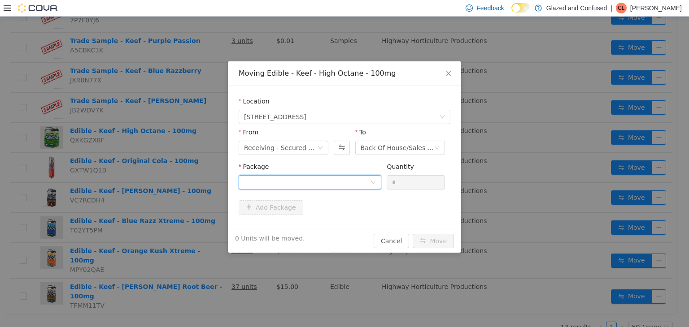
click at [329, 182] on div at bounding box center [307, 181] width 126 height 13
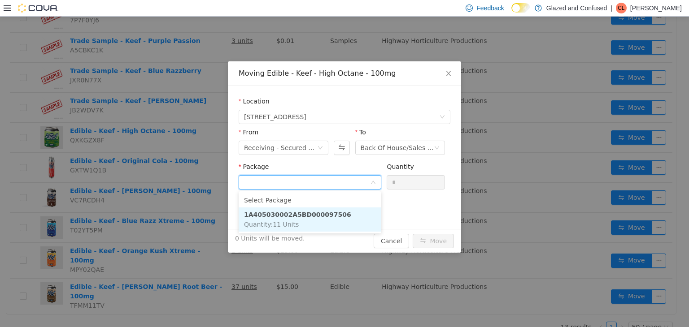
click at [327, 220] on li "1A405030002A5BD000097506 Quantity : 11 Units" at bounding box center [310, 219] width 143 height 24
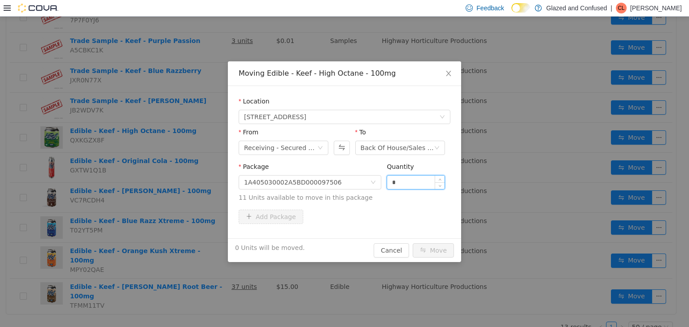
click at [401, 178] on input "*" at bounding box center [415, 181] width 57 height 13
type input "*"
click at [413, 243] on button "Move" at bounding box center [433, 250] width 41 height 14
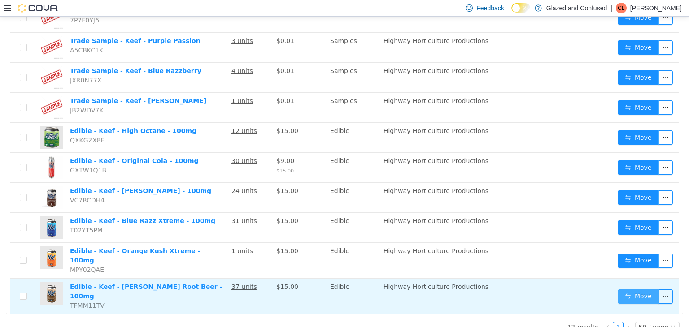
click at [637, 289] on button "Move" at bounding box center [638, 296] width 41 height 14
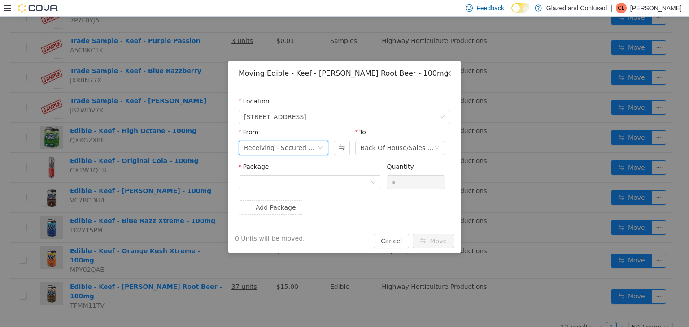
click at [272, 146] on div "Receiving - Secured Storage C" at bounding box center [280, 147] width 73 height 13
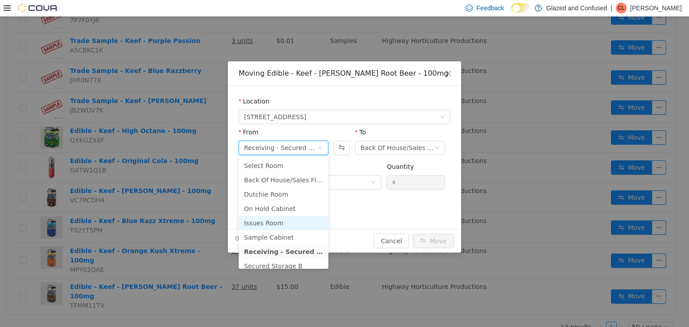
scroll to position [45, 0]
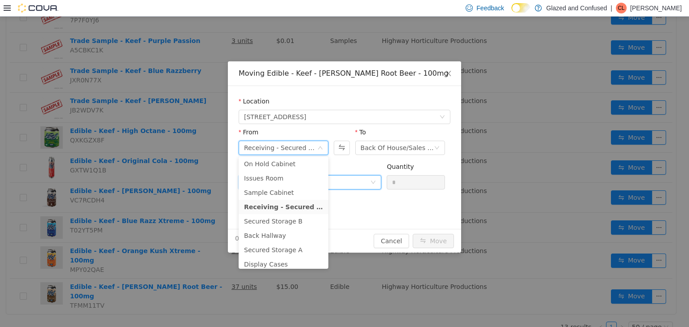
click at [343, 175] on div at bounding box center [307, 181] width 126 height 13
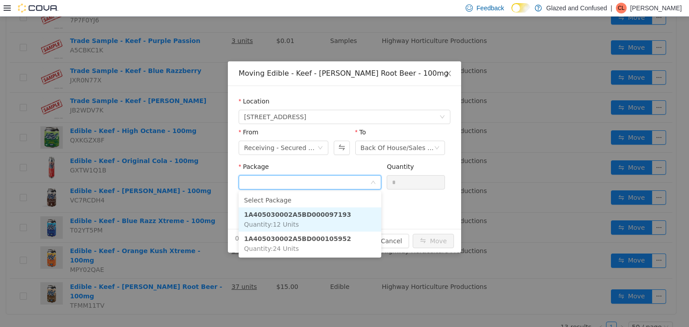
click at [305, 218] on li "1A405030002A5BD000097193 Quantity : 12 Units" at bounding box center [310, 219] width 143 height 24
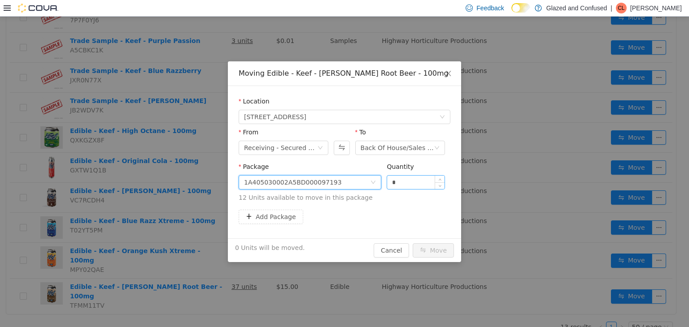
click at [403, 177] on input "*" at bounding box center [415, 181] width 57 height 13
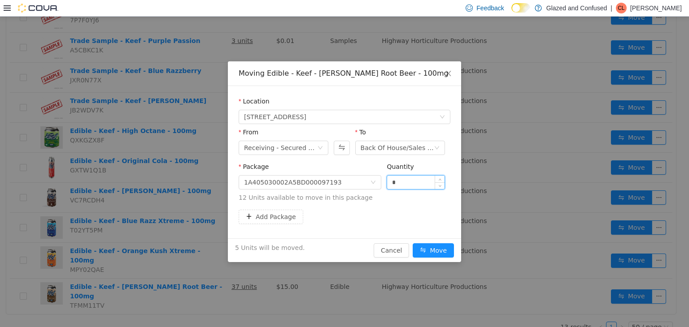
type input "*"
click at [413, 243] on button "Move" at bounding box center [433, 250] width 41 height 14
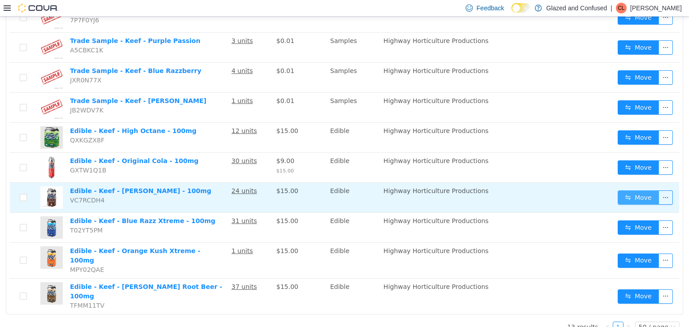
click at [618, 191] on button "Move" at bounding box center [638, 197] width 41 height 14
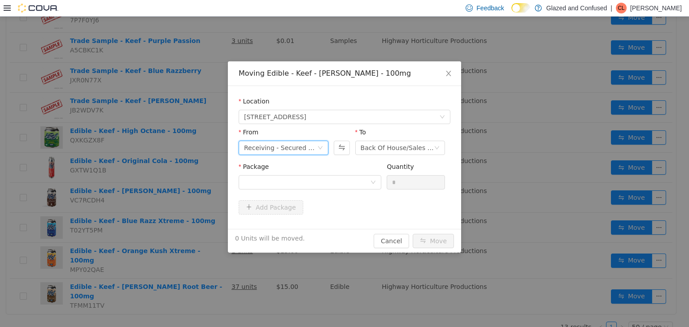
click at [289, 148] on div "Receiving - Secured Storage C" at bounding box center [280, 147] width 73 height 13
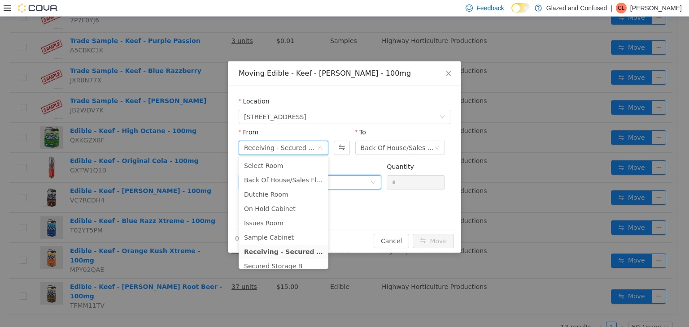
click at [342, 178] on div at bounding box center [307, 181] width 126 height 13
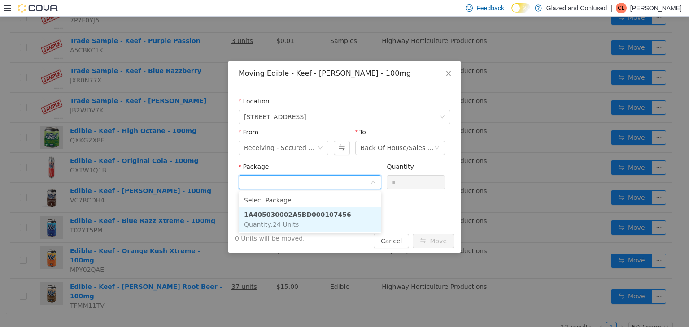
drag, startPoint x: 319, startPoint y: 214, endPoint x: 375, endPoint y: 193, distance: 60.1
click at [320, 214] on strong "1A405030002A5BD000107456" at bounding box center [297, 214] width 107 height 7
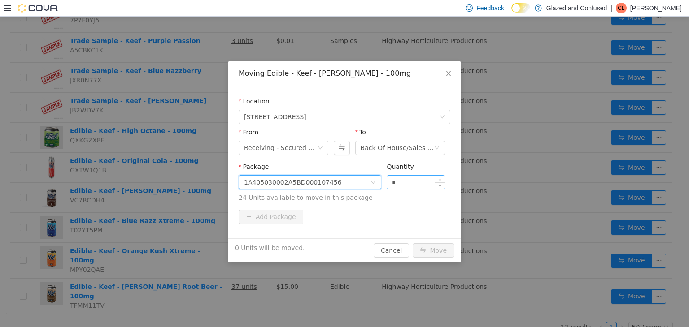
click at [404, 181] on input "*" at bounding box center [415, 181] width 57 height 13
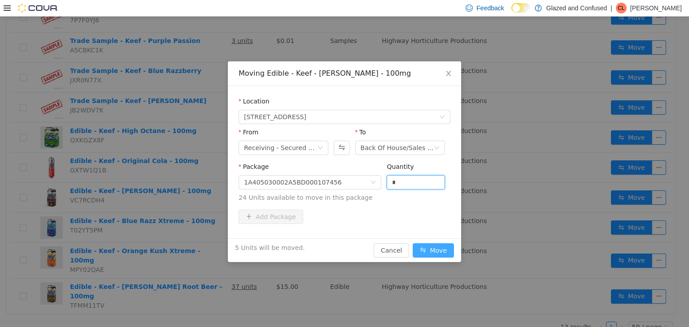
type input "*"
click at [440, 256] on button "Move" at bounding box center [433, 250] width 41 height 14
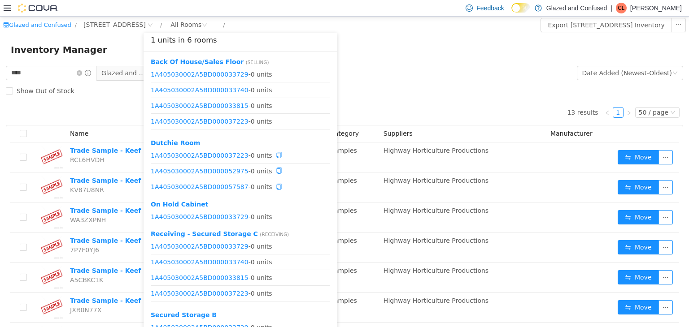
scroll to position [0, 0]
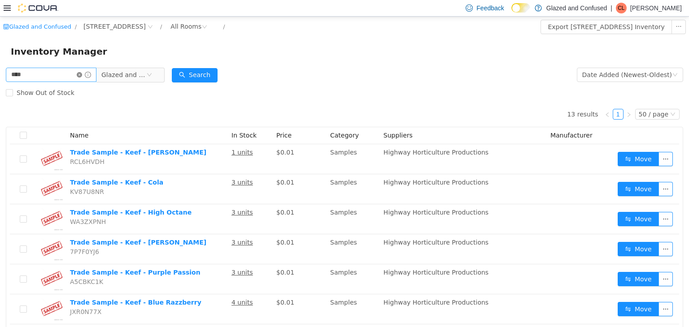
click at [82, 76] on icon "icon: close-circle" at bounding box center [79, 74] width 5 height 5
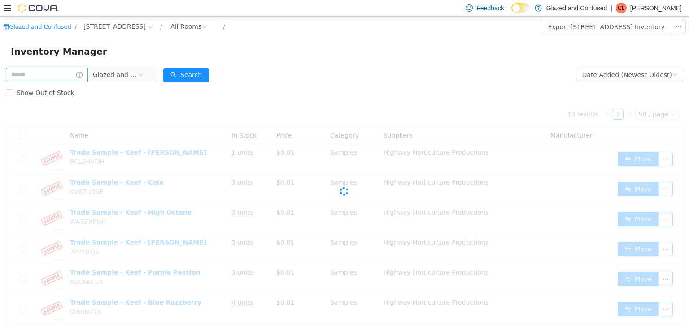
drag, startPoint x: 123, startPoint y: 73, endPoint x: 126, endPoint y: 96, distance: 23.9
click at [122, 73] on span "Glazed and Confused" at bounding box center [115, 74] width 45 height 13
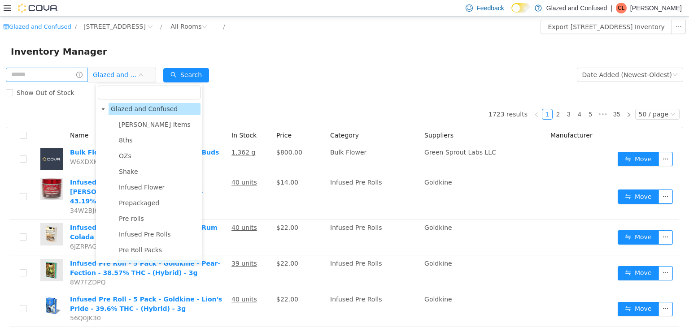
click at [127, 110] on span "Glazed and Confused" at bounding box center [144, 108] width 67 height 7
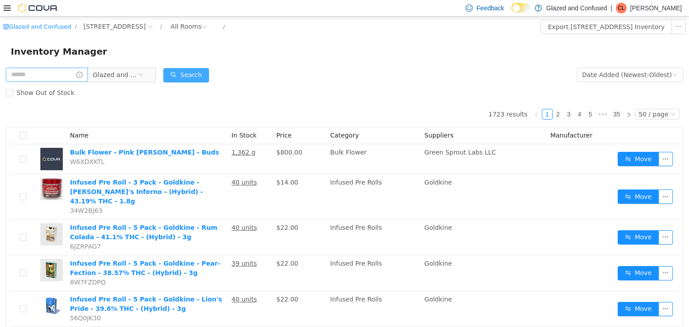
click at [187, 79] on button "Search" at bounding box center [186, 75] width 46 height 14
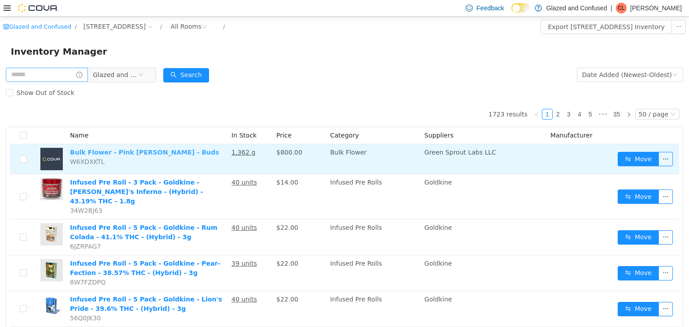
click at [117, 150] on link "Bulk Flower - Pink Runtz - Buds" at bounding box center [144, 151] width 149 height 7
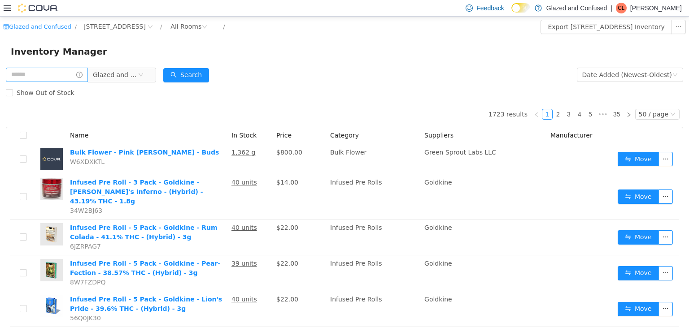
click at [190, 66] on div "Search" at bounding box center [186, 74] width 46 height 18
click at [185, 78] on button "Search" at bounding box center [186, 75] width 46 height 14
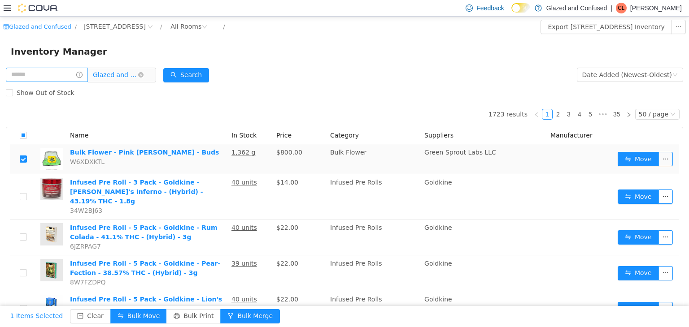
click at [136, 73] on span "Glazed and Confused" at bounding box center [115, 74] width 45 height 13
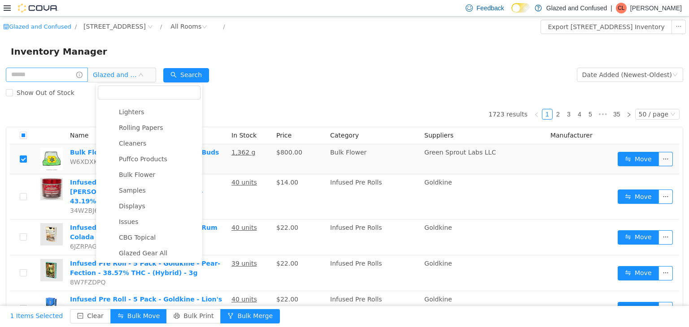
click at [248, 61] on div "Inventory Manager" at bounding box center [344, 51] width 689 height 29
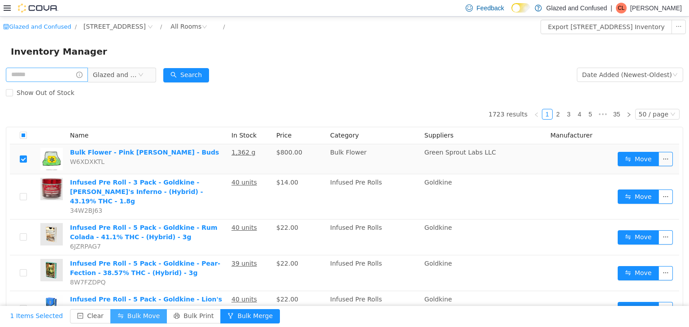
click at [118, 313] on button "Bulk Move" at bounding box center [138, 316] width 57 height 14
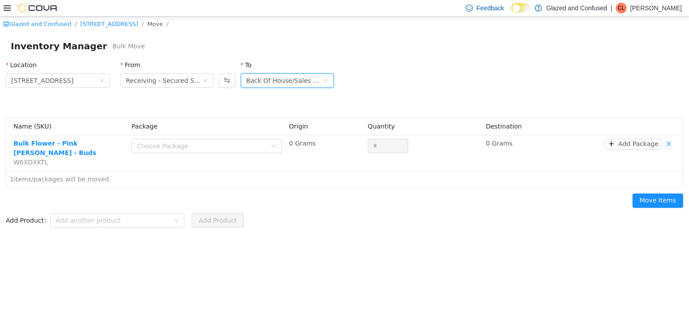
click at [258, 82] on div "Back Of House/Sales Floor" at bounding box center [284, 80] width 76 height 13
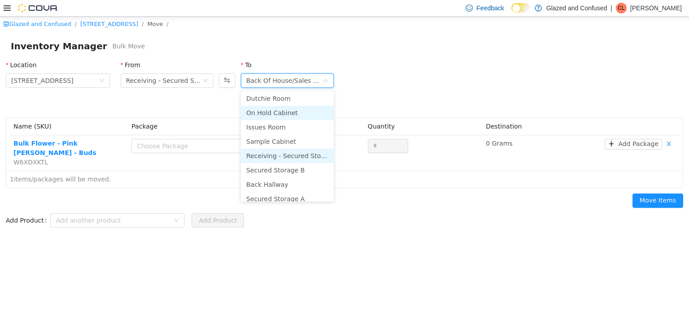
scroll to position [45, 0]
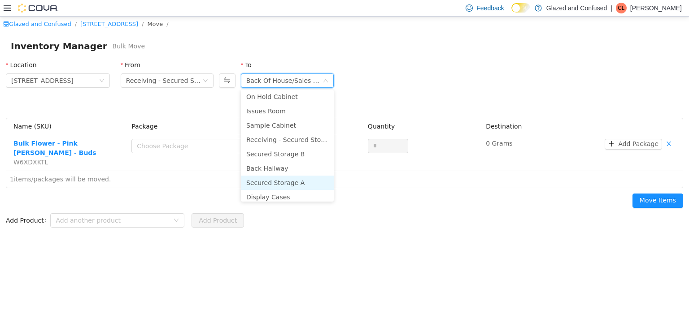
click at [281, 179] on li "Secured Storage A" at bounding box center [287, 182] width 93 height 14
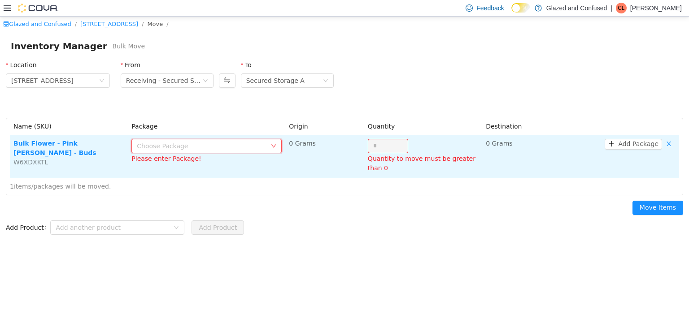
click at [212, 139] on div "Choose Package" at bounding box center [204, 145] width 134 height 13
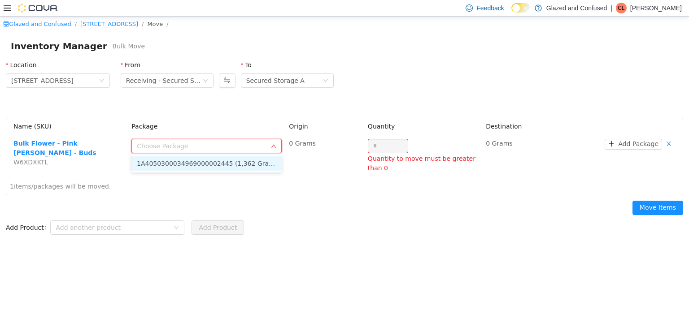
click at [201, 162] on li "1A4050300034969000002445 (1,362 Grams)" at bounding box center [206, 163] width 150 height 14
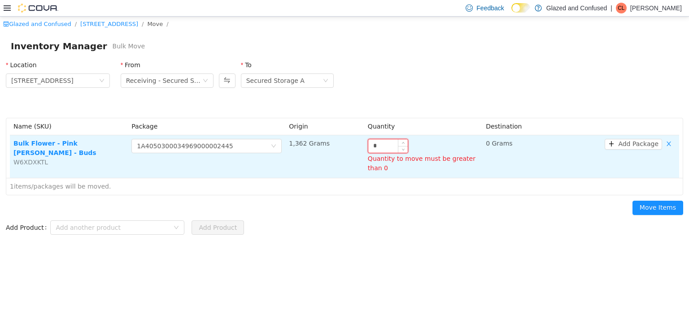
click at [383, 144] on input "*" at bounding box center [387, 145] width 39 height 13
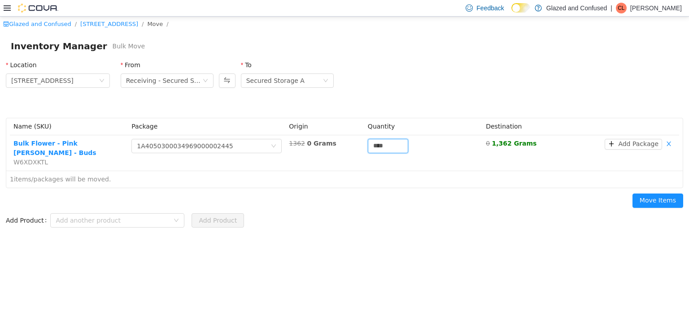
type input "****"
click at [400, 258] on div "Glazed and Confused / 2465 US Highway 2 S, Crystal Falls / Move / Inventory Man…" at bounding box center [344, 171] width 689 height 311
click at [648, 193] on button "Move Items" at bounding box center [657, 200] width 51 height 14
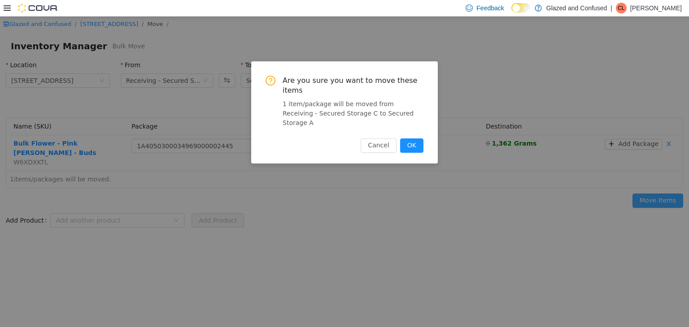
click at [400, 138] on button "OK" at bounding box center [411, 145] width 23 height 14
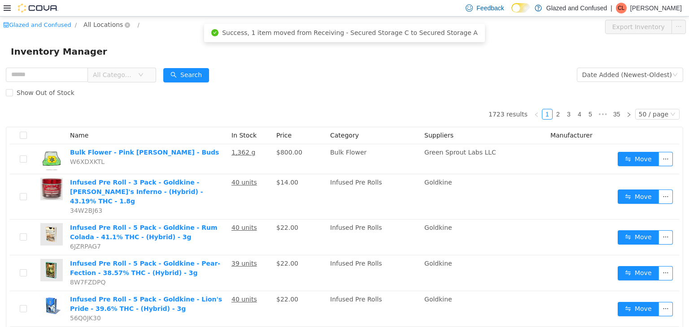
click at [100, 24] on span "All Locations" at bounding box center [102, 24] width 39 height 10
click at [99, 69] on span "[STREET_ADDRESS]" at bounding box center [129, 72] width 62 height 7
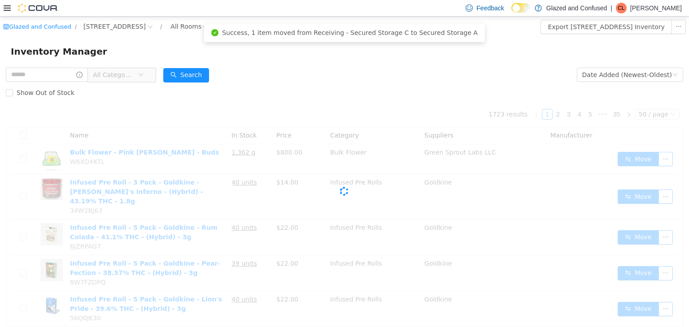
click at [103, 59] on div "Inventory Manager" at bounding box center [344, 51] width 689 height 29
click at [112, 76] on span "All Categories" at bounding box center [113, 74] width 41 height 9
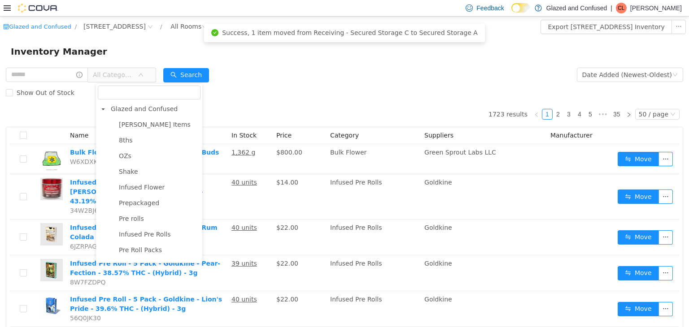
click at [151, 96] on input "filter select" at bounding box center [149, 92] width 103 height 14
click at [154, 105] on span "Glazed and Confused" at bounding box center [144, 108] width 67 height 7
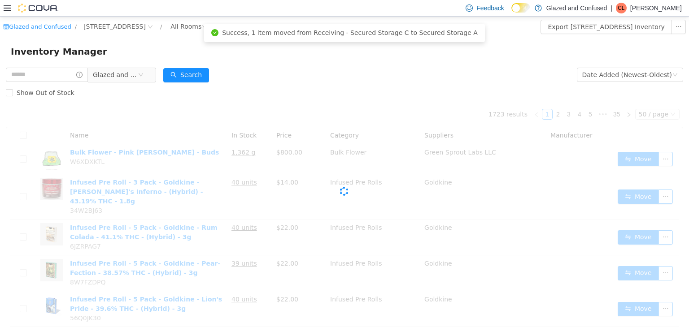
click at [177, 85] on div "Show Out of Stock" at bounding box center [344, 92] width 677 height 18
click at [192, 76] on button "Search" at bounding box center [186, 75] width 46 height 14
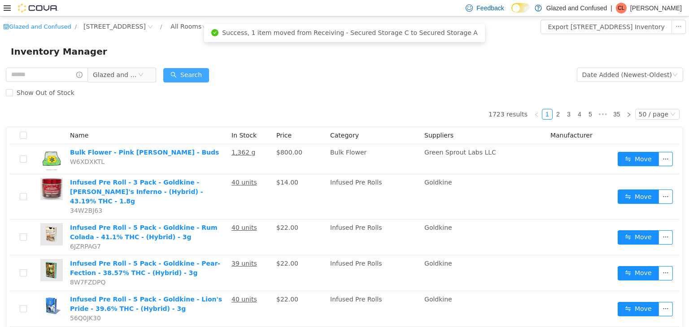
click at [199, 74] on button "Search" at bounding box center [186, 75] width 46 height 14
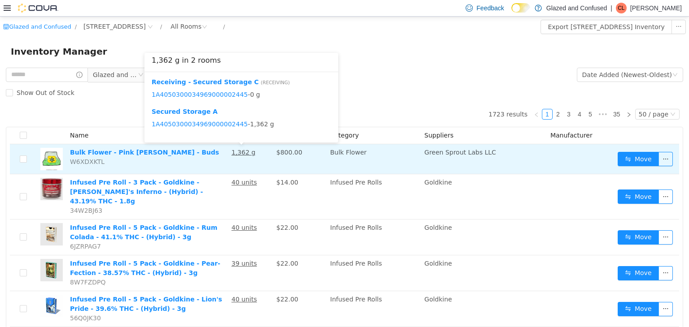
click at [241, 155] on u "1,362 g" at bounding box center [243, 151] width 24 height 7
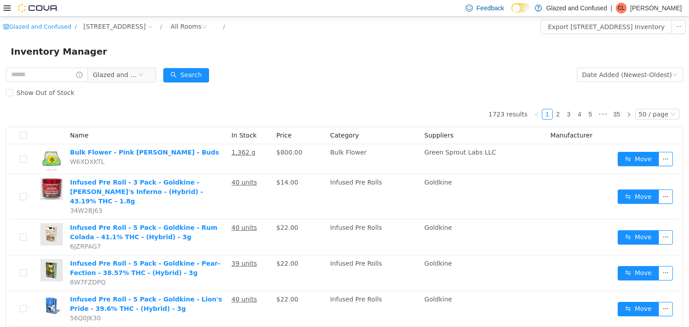
drag, startPoint x: 264, startPoint y: 48, endPoint x: 232, endPoint y: 61, distance: 34.2
click at [264, 48] on div "Inventory Manager" at bounding box center [344, 51] width 667 height 14
click at [201, 77] on button "Search" at bounding box center [186, 75] width 46 height 14
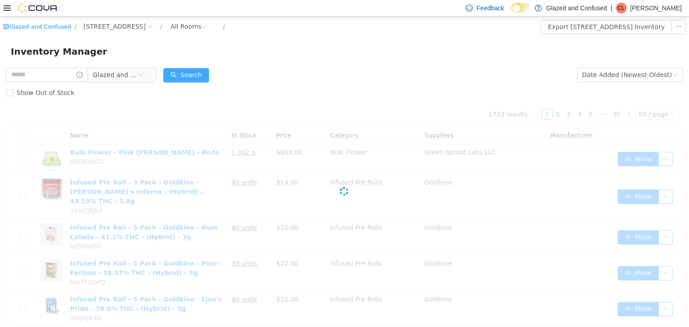
drag, startPoint x: 206, startPoint y: 73, endPoint x: 347, endPoint y: 39, distance: 144.3
click at [209, 71] on button "Search" at bounding box center [186, 75] width 46 height 14
click at [347, 42] on div "Inventory Manager" at bounding box center [344, 51] width 689 height 29
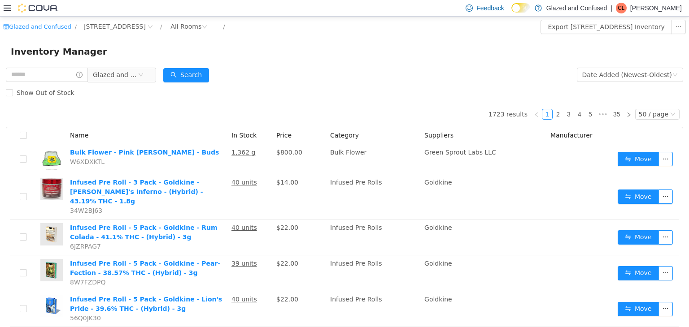
click at [205, 83] on div "Search" at bounding box center [186, 74] width 46 height 18
click at [209, 76] on button "Search" at bounding box center [186, 75] width 46 height 14
click at [154, 75] on div "Glazed and Confused" at bounding box center [81, 74] width 150 height 18
drag, startPoint x: 171, startPoint y: 69, endPoint x: 175, endPoint y: 72, distance: 5.2
click at [171, 68] on button "Search" at bounding box center [186, 75] width 46 height 14
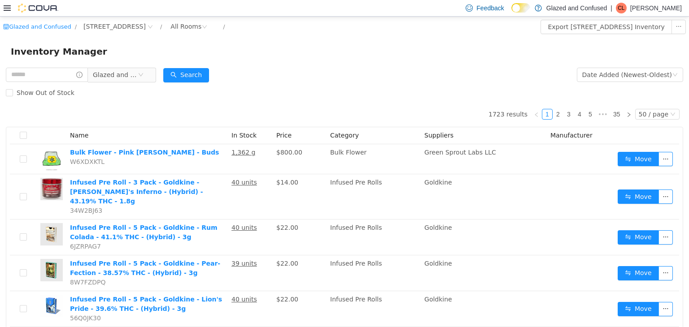
drag, startPoint x: 192, startPoint y: 85, endPoint x: 194, endPoint y: 79, distance: 5.5
click at [193, 83] on div "Show Out of Stock" at bounding box center [344, 92] width 677 height 18
click at [195, 77] on button "Search" at bounding box center [186, 75] width 46 height 14
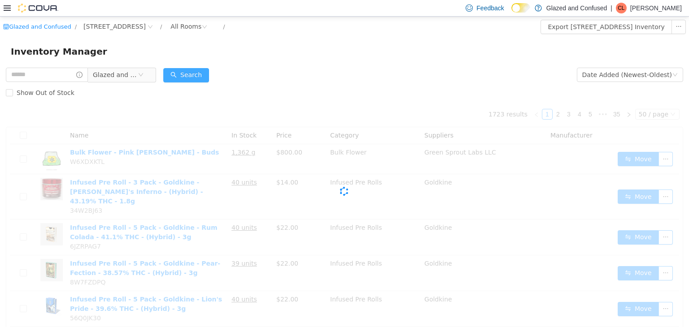
click at [195, 77] on button "Search" at bounding box center [186, 75] width 46 height 14
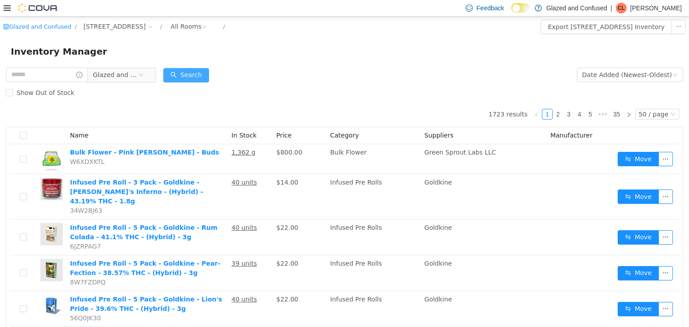
click at [195, 77] on button "Search" at bounding box center [186, 75] width 46 height 14
click at [194, 76] on button "Search" at bounding box center [186, 75] width 46 height 14
click at [167, 76] on form "Glazed and Confused Date Added (Newest-Oldest) Search Show Out of Stock" at bounding box center [344, 83] width 677 height 36
click at [187, 74] on button "Search" at bounding box center [186, 75] width 46 height 14
click at [197, 79] on button "Search" at bounding box center [186, 75] width 46 height 14
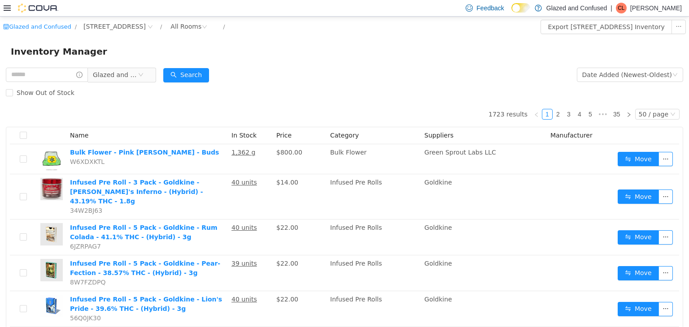
click at [300, 84] on div "Show Out of Stock" at bounding box center [344, 92] width 677 height 18
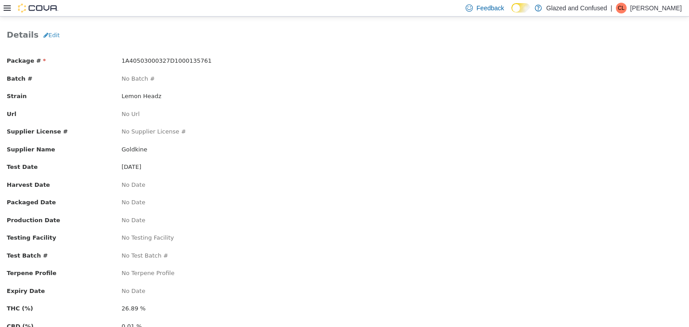
scroll to position [135, 0]
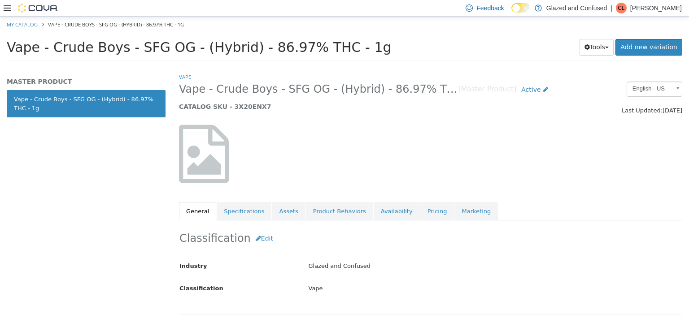
drag, startPoint x: 459, startPoint y: 132, endPoint x: 477, endPoint y: 121, distance: 20.5
click at [459, 132] on div at bounding box center [430, 153] width 517 height 77
click at [290, 121] on div at bounding box center [430, 153] width 517 height 77
drag, startPoint x: 50, startPoint y: 49, endPoint x: 174, endPoint y: 47, distance: 124.7
click at [174, 47] on span "Vape - Crude Boys - SFG OG - (Hybrid) - 86.97% THC - 1g" at bounding box center [199, 47] width 385 height 16
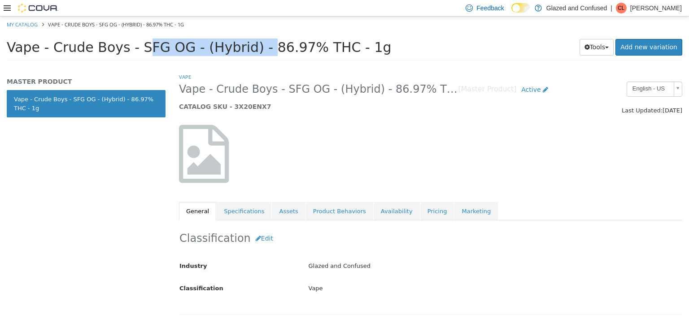
copy span "Crude Boys - SFG OG"
click at [464, 139] on div at bounding box center [430, 153] width 517 height 77
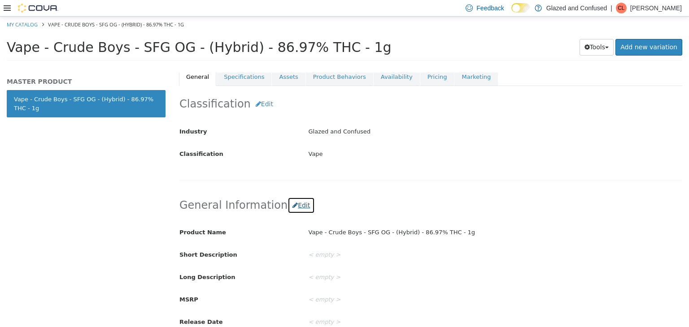
drag, startPoint x: 290, startPoint y: 203, endPoint x: 309, endPoint y: 209, distance: 20.4
click at [291, 203] on button "Edit" at bounding box center [300, 205] width 27 height 17
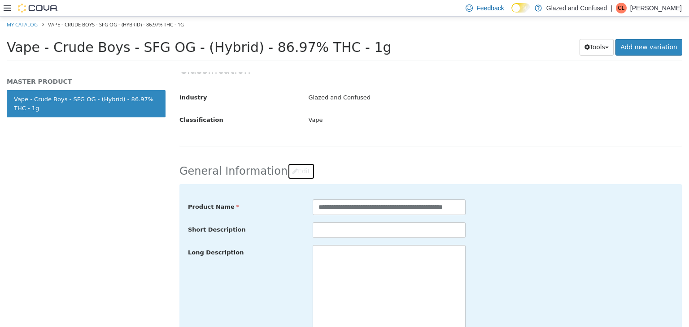
scroll to position [224, 0]
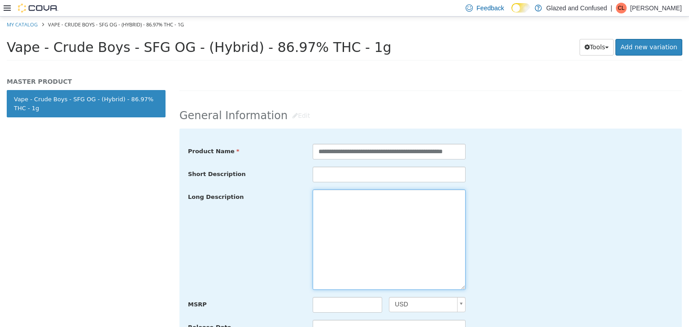
paste textarea "**********"
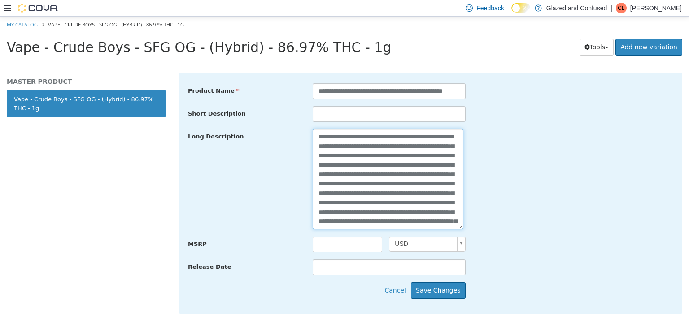
scroll to position [404, 0]
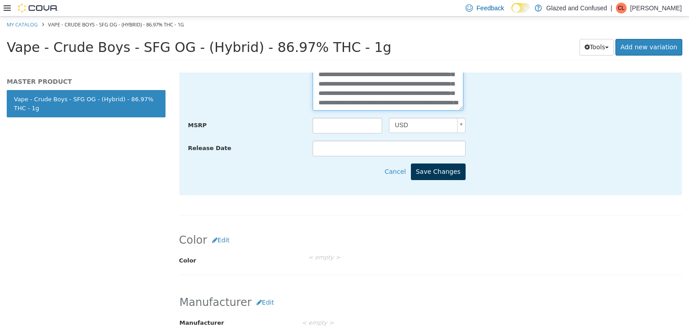
type textarea "**********"
click at [443, 168] on button "Save Changes" at bounding box center [438, 171] width 55 height 17
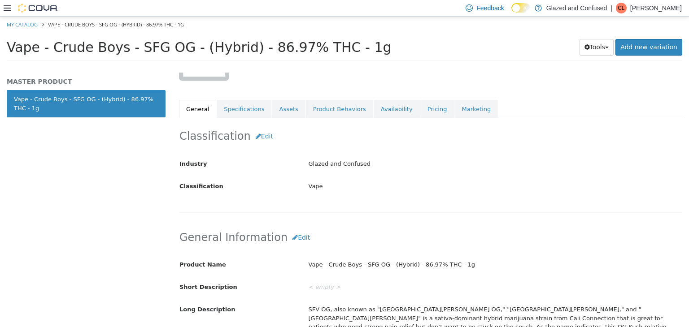
scroll to position [90, 0]
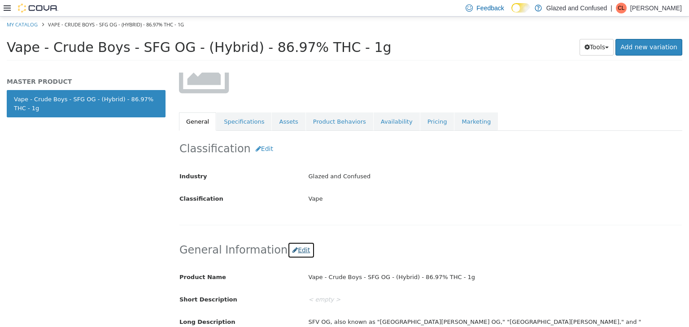
click at [292, 247] on icon "button" at bounding box center [294, 250] width 5 height 6
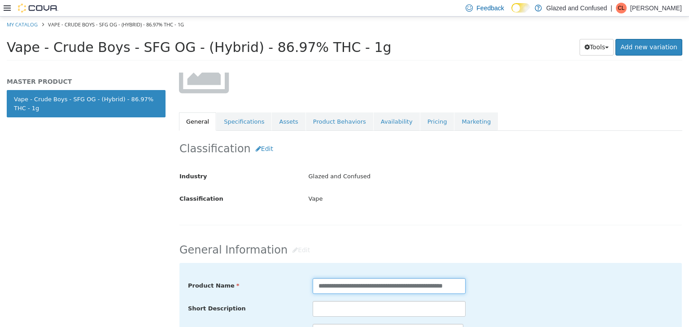
click at [398, 288] on input "**********" at bounding box center [389, 286] width 153 height 16
click at [402, 288] on input "**********" at bounding box center [389, 286] width 153 height 16
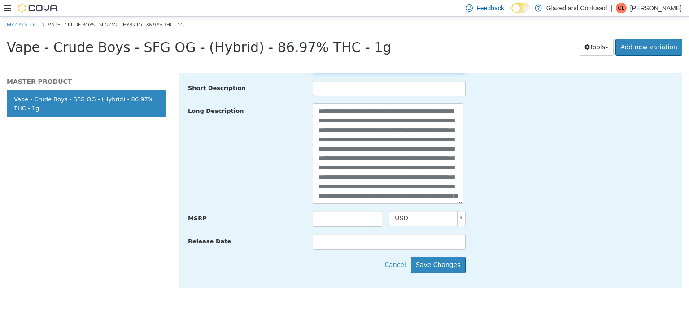
scroll to position [314, 0]
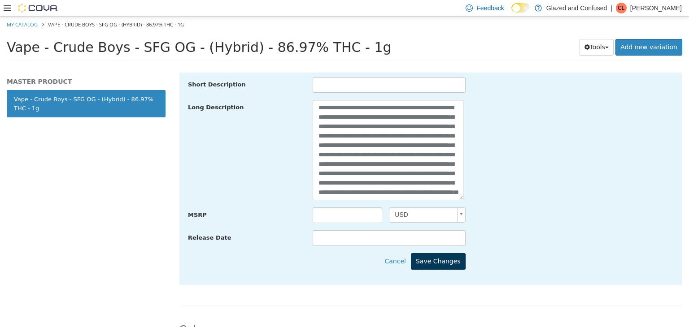
type input "**********"
click at [455, 259] on button "Save Changes" at bounding box center [438, 261] width 55 height 17
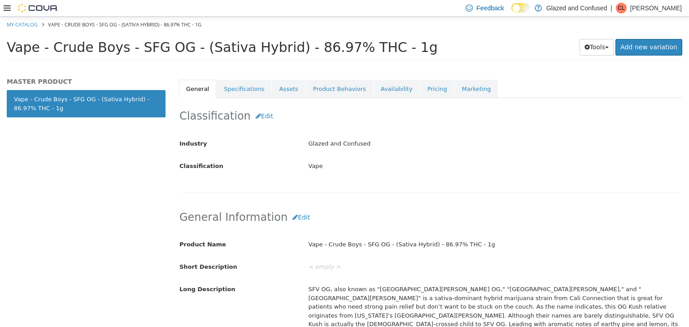
scroll to position [0, 0]
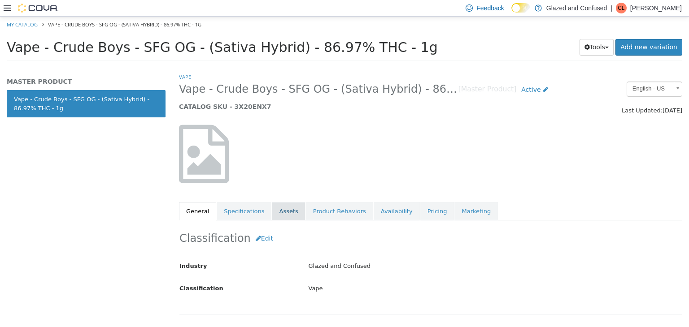
click at [285, 213] on link "Assets" at bounding box center [288, 211] width 33 height 19
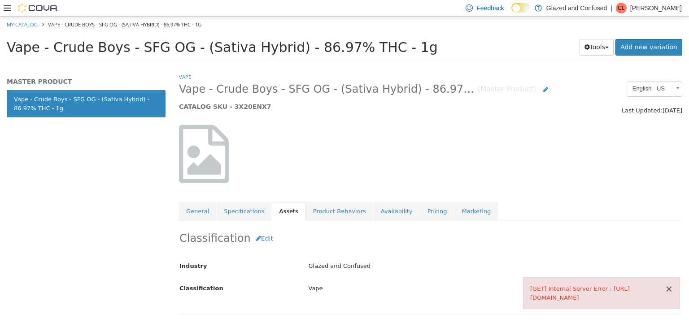
click at [668, 284] on button "×" at bounding box center [669, 288] width 8 height 9
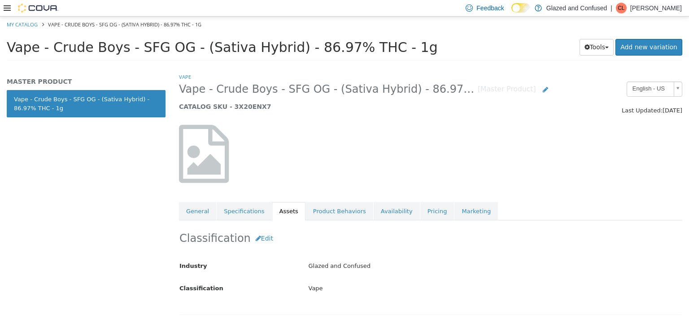
click at [274, 209] on link "Assets" at bounding box center [288, 211] width 33 height 19
drag, startPoint x: 224, startPoint y: 215, endPoint x: 242, endPoint y: 214, distance: 18.0
click at [227, 215] on link "Specifications" at bounding box center [244, 211] width 55 height 19
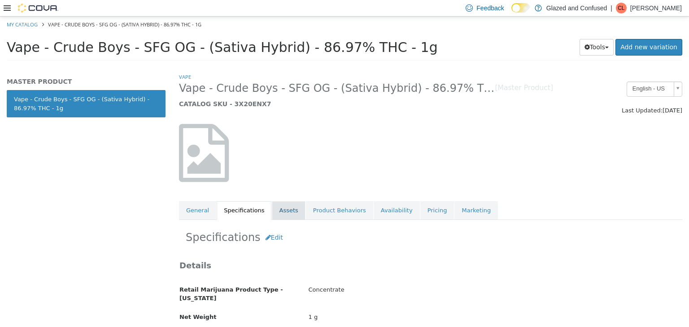
click at [273, 213] on link "Assets" at bounding box center [288, 210] width 33 height 19
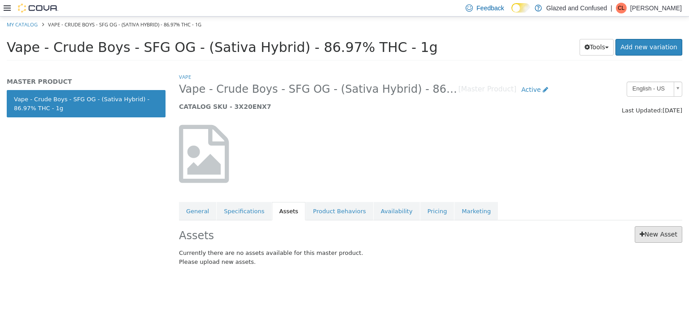
click at [653, 226] on div "Assets New Asset Currently there are no assets available for this master produc…" at bounding box center [430, 247] width 517 height 55
click at [654, 232] on link "New Asset" at bounding box center [659, 234] width 48 height 17
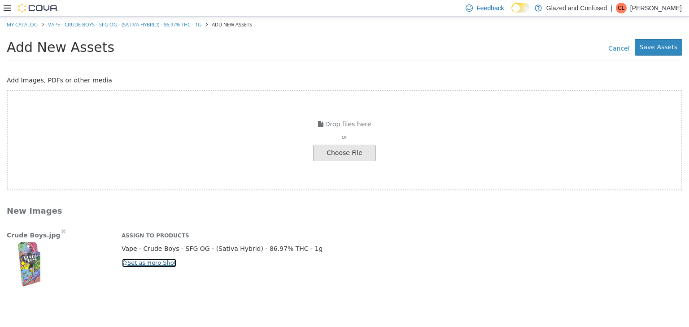
click at [126, 265] on icon "button" at bounding box center [124, 263] width 5 height 6
click at [653, 42] on button "Save Assets" at bounding box center [659, 47] width 48 height 17
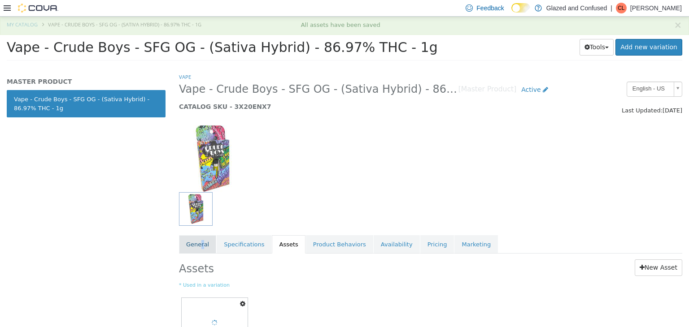
click at [200, 250] on link "General" at bounding box center [197, 244] width 37 height 19
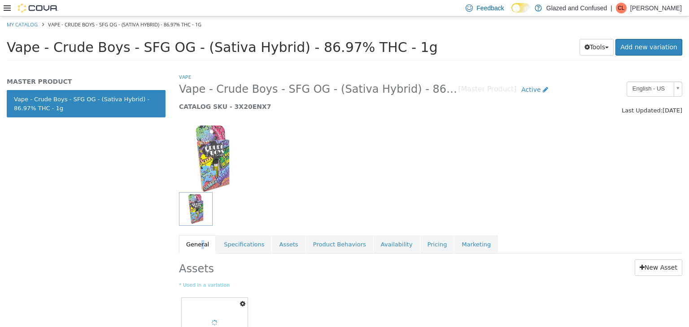
click at [199, 245] on link "General" at bounding box center [197, 244] width 37 height 19
click at [133, 229] on div "MASTER PRODUCT Vape - Crude Boys - SFG OG - (Sativa Hybrid) - 86.97% THC - 1g" at bounding box center [86, 199] width 172 height 255
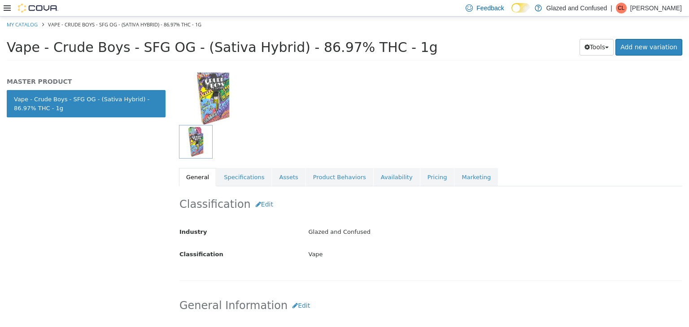
scroll to position [0, 0]
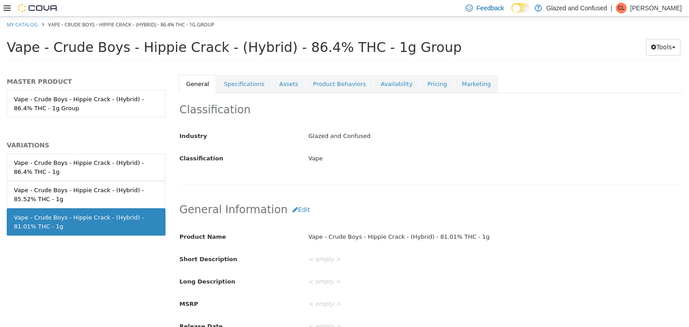
scroll to position [135, 0]
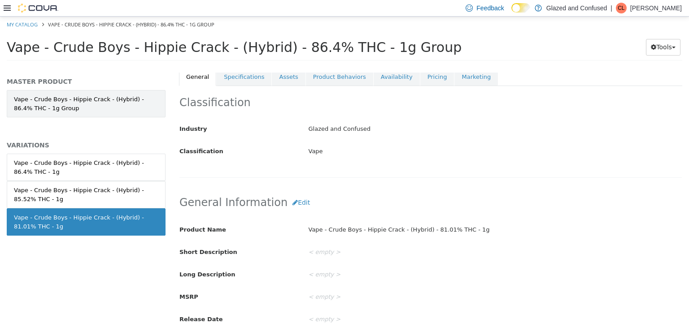
click at [115, 98] on link "Vape - Crude Boys - Hippie Crack - (Hybrid) - 86.4% THC - 1g Group" at bounding box center [86, 103] width 159 height 27
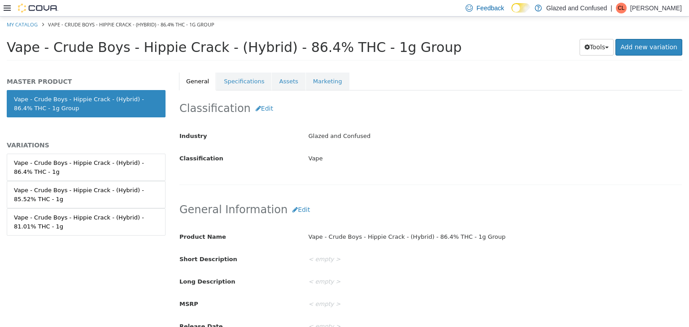
scroll to position [223, 0]
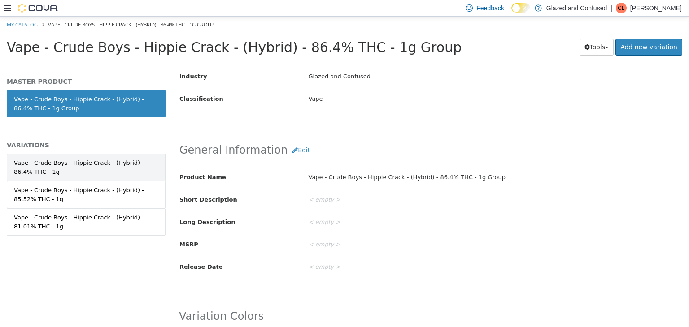
click at [120, 159] on div "Vape - Crude Boys - Hippie Crack - (Hybrid) - 86.4% THC - 1g" at bounding box center [86, 166] width 144 height 17
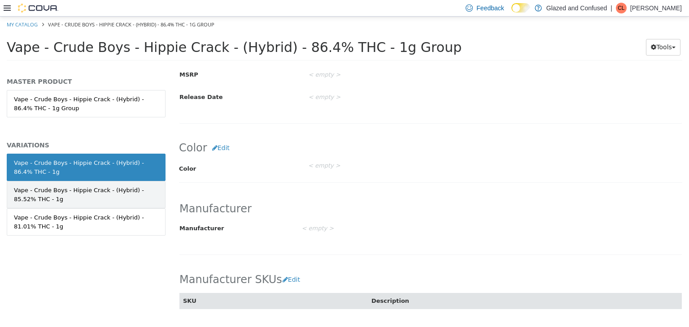
click at [139, 186] on div "Vape - Crude Boys - Hippie Crack - (Hybrid) - 85.52% THC - 1g" at bounding box center [86, 194] width 144 height 17
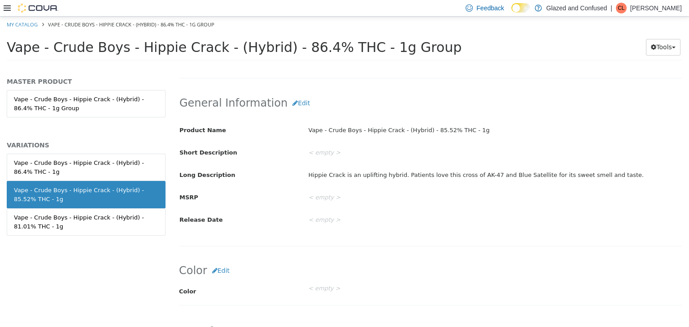
scroll to position [266, 0]
click at [287, 102] on button "Edit" at bounding box center [300, 104] width 27 height 17
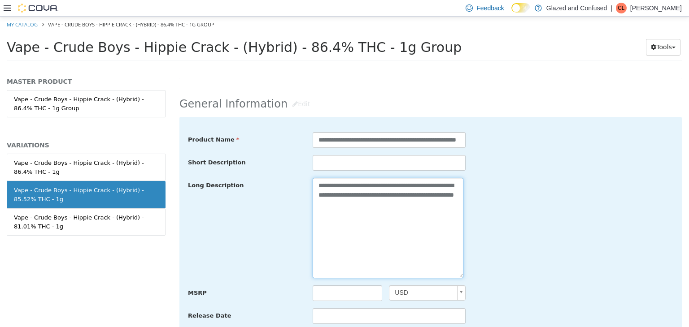
click at [359, 189] on textarea "**********" at bounding box center [388, 228] width 151 height 100
click at [361, 189] on textarea "**********" at bounding box center [388, 228] width 151 height 100
drag, startPoint x: 361, startPoint y: 189, endPoint x: 389, endPoint y: 216, distance: 39.3
click at [401, 232] on textarea "**********" at bounding box center [388, 228] width 151 height 100
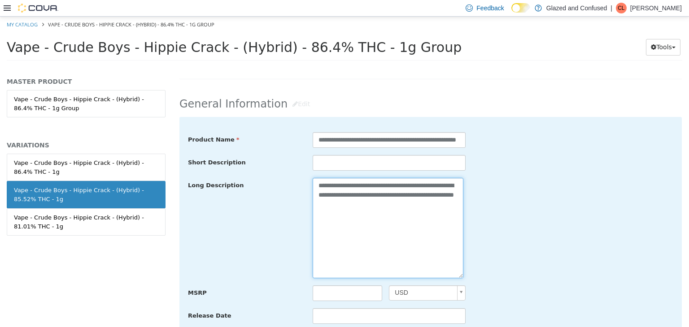
click at [361, 181] on textarea "**********" at bounding box center [388, 228] width 151 height 100
drag, startPoint x: 557, startPoint y: 140, endPoint x: 546, endPoint y: 141, distance: 10.8
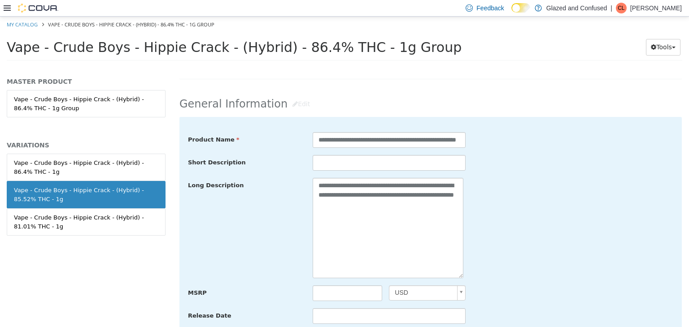
click at [553, 141] on div "**********" at bounding box center [430, 140] width 499 height 16
click at [150, 97] on link "Vape - Crude Boys - Hippie Crack - (Hybrid) - 86.4% THC - 1g Group" at bounding box center [86, 103] width 159 height 27
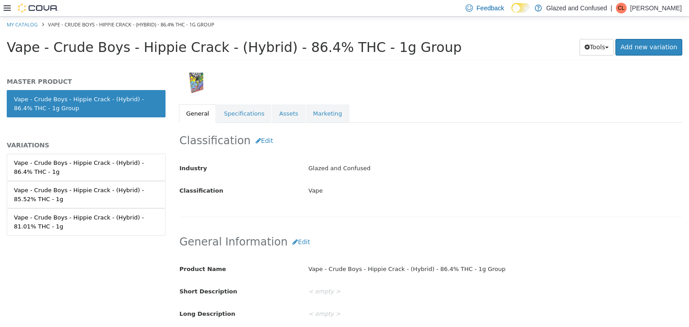
scroll to position [176, 0]
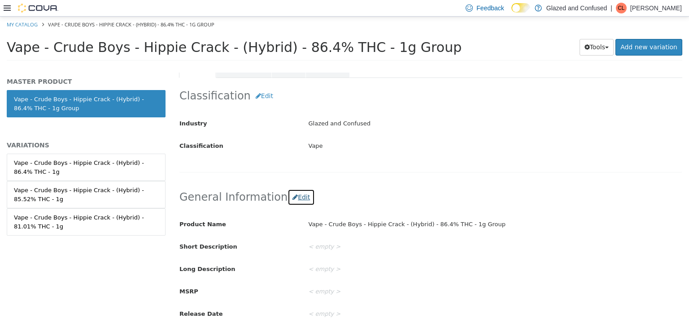
click at [291, 197] on button "Edit" at bounding box center [300, 197] width 27 height 17
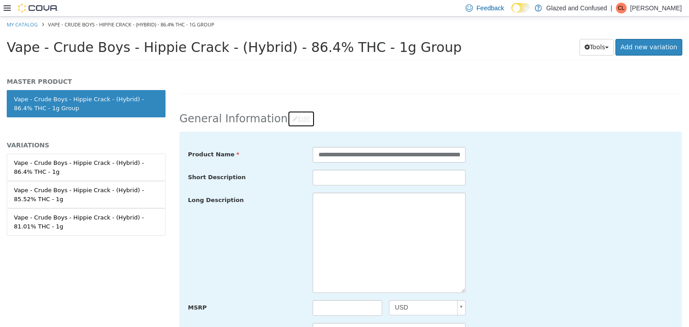
scroll to position [266, 0]
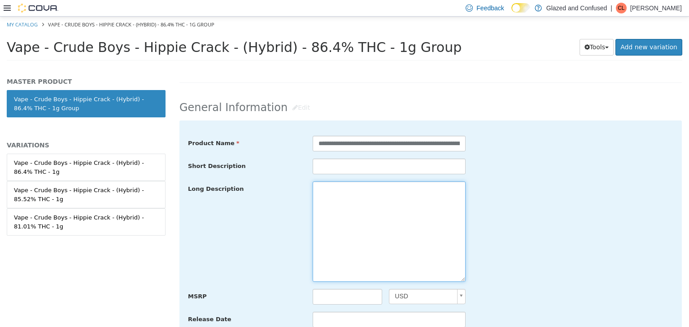
paste textarea "**********"
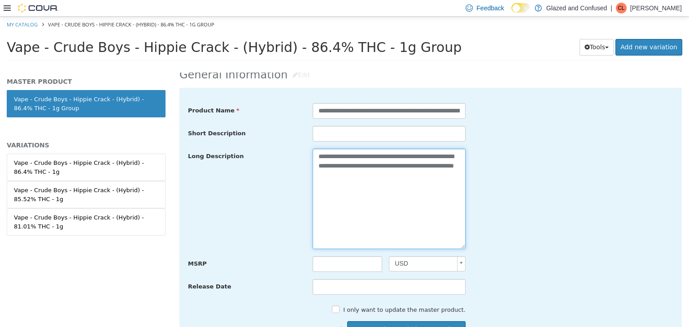
scroll to position [400, 0]
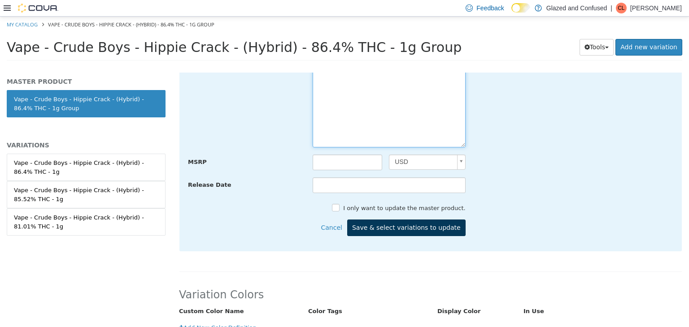
type textarea "**********"
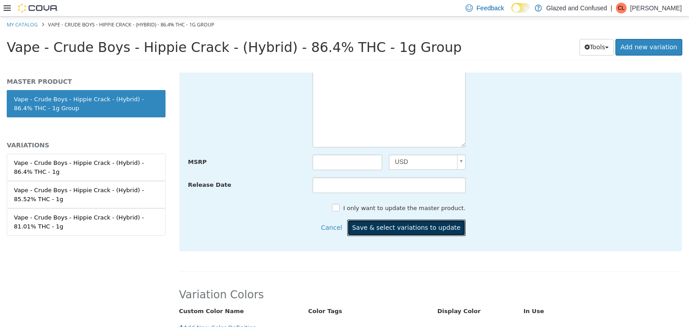
click at [434, 225] on button "Save & select variations to update" at bounding box center [406, 227] width 118 height 17
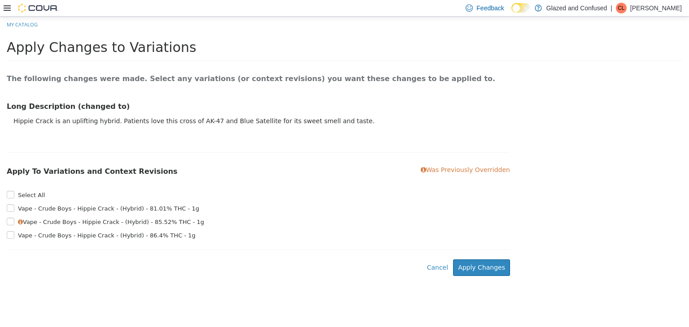
click at [16, 197] on label "Select All" at bounding box center [30, 195] width 29 height 9
click at [478, 275] on button "Apply Changes" at bounding box center [481, 267] width 57 height 17
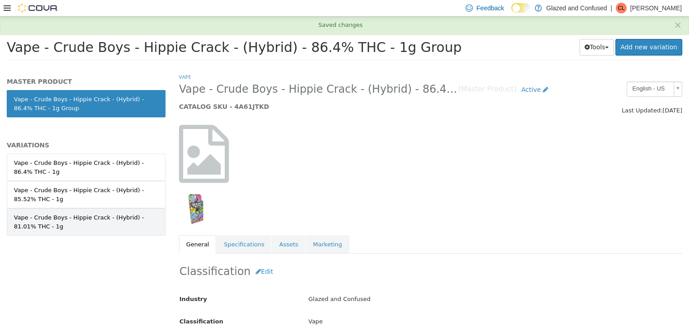
click at [117, 212] on link "Vape - Crude Boys - Hippie Crack - (Hybrid) - 81.01% THC - 1g" at bounding box center [86, 221] width 159 height 27
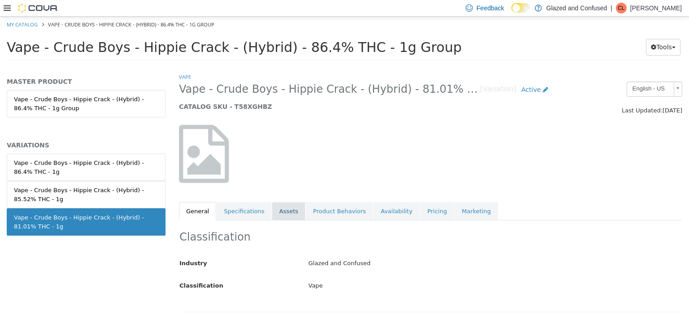
click at [286, 218] on link "Assets" at bounding box center [288, 211] width 33 height 19
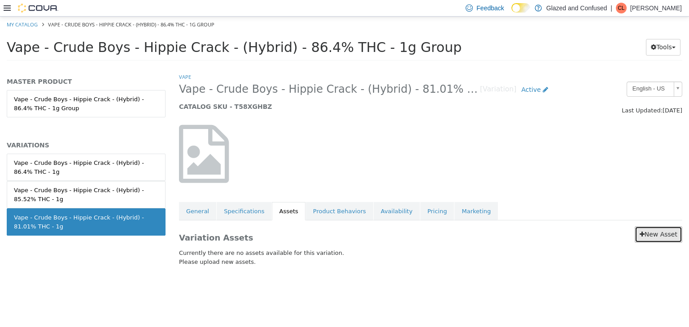
click at [662, 235] on link "New Asset" at bounding box center [659, 234] width 48 height 17
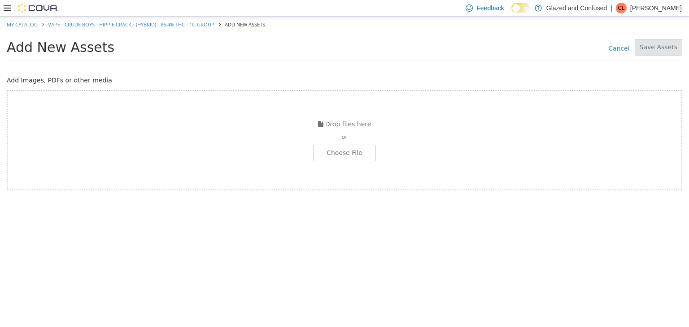
click at [335, 162] on div "Drop files here or Choose File" at bounding box center [344, 140] width 675 height 100
click at [335, 165] on div "Drop files here or Choose File" at bounding box center [344, 140] width 675 height 100
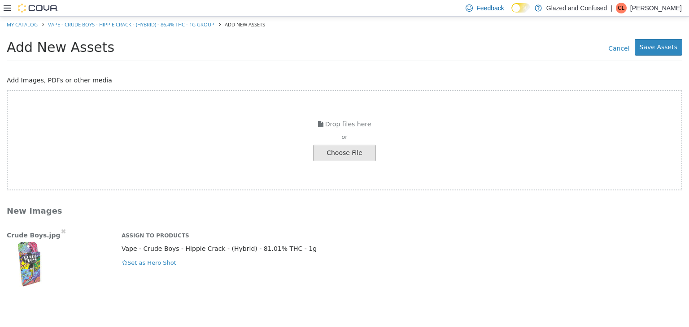
click at [158, 269] on div "Crude Boys.jpg Assign to Products Vape - Crude Boys - Hippie Crack - (Hybrid) -…" at bounding box center [344, 256] width 689 height 60
click at [165, 266] on button "Set as Hero Shot" at bounding box center [149, 263] width 55 height 10
click at [648, 46] on button "Save Assets" at bounding box center [659, 47] width 48 height 17
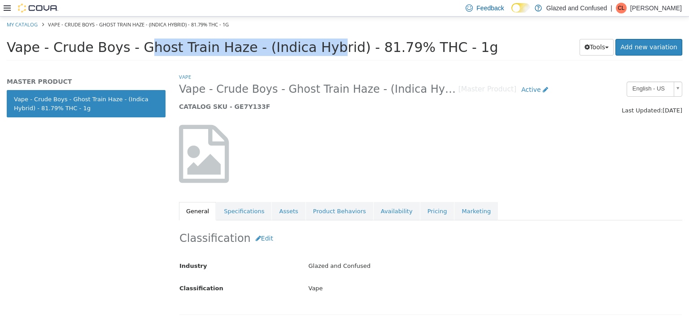
drag, startPoint x: 48, startPoint y: 48, endPoint x: 226, endPoint y: 48, distance: 177.2
click at [226, 48] on span "Vape - Crude Boys - Ghost Train Haze - (Indica Hybrid) - 81.79% THC - 1g" at bounding box center [252, 47] width 491 height 16
copy span "Crude Boys - Ghost Train Haze"
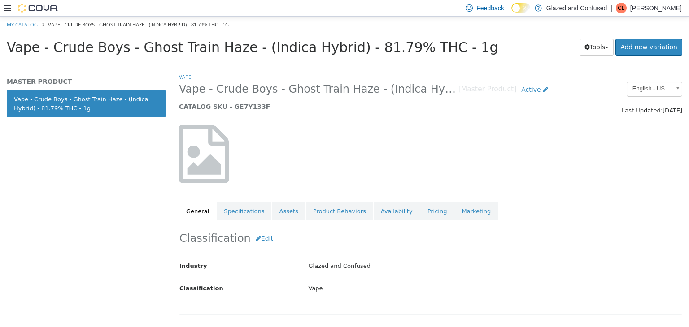
click at [314, 148] on div at bounding box center [258, 158] width 172 height 67
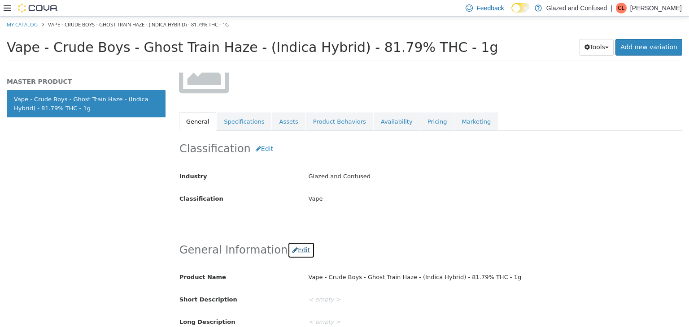
click at [292, 248] on button "Edit" at bounding box center [300, 250] width 27 height 17
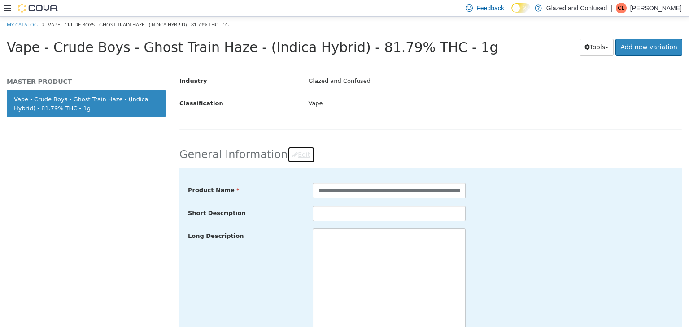
scroll to position [224, 0]
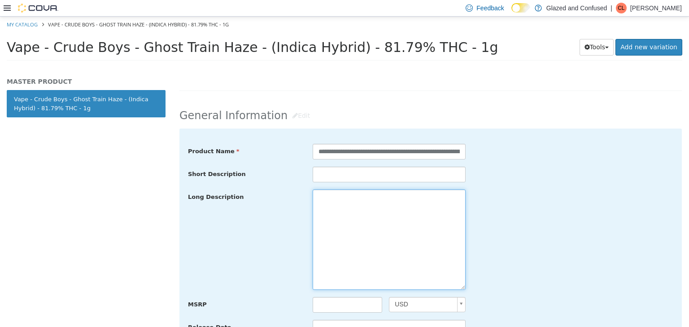
drag, startPoint x: 334, startPoint y: 228, endPoint x: 344, endPoint y: 204, distance: 26.7
paste textarea "**********"
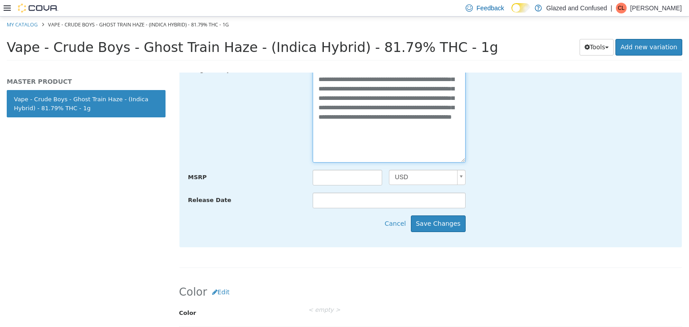
scroll to position [359, 0]
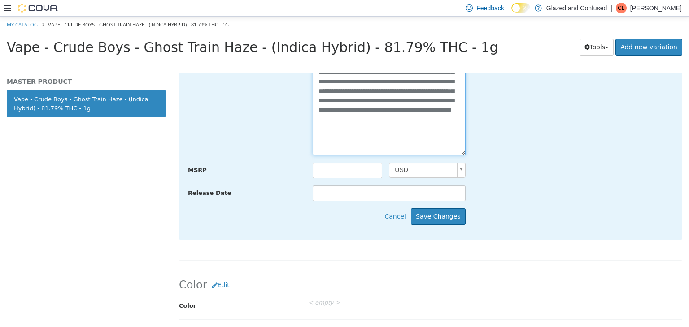
type textarea "**********"
click at [436, 203] on div "**********" at bounding box center [430, 117] width 502 height 246
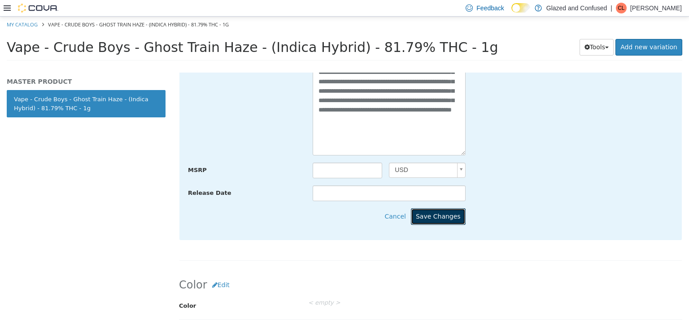
click at [432, 214] on button "Save Changes" at bounding box center [438, 216] width 55 height 17
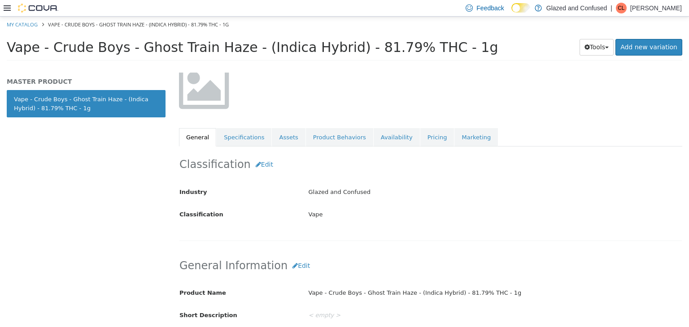
scroll to position [90, 0]
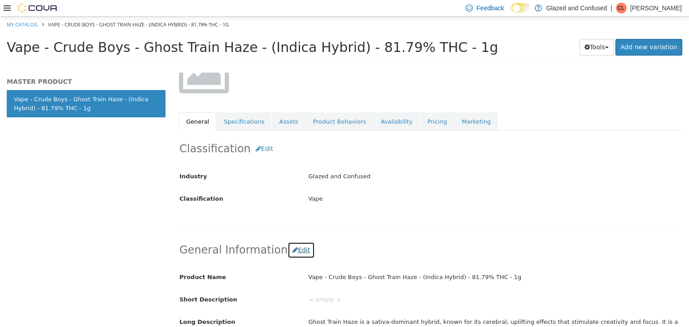
click at [292, 248] on button "Edit" at bounding box center [300, 250] width 27 height 17
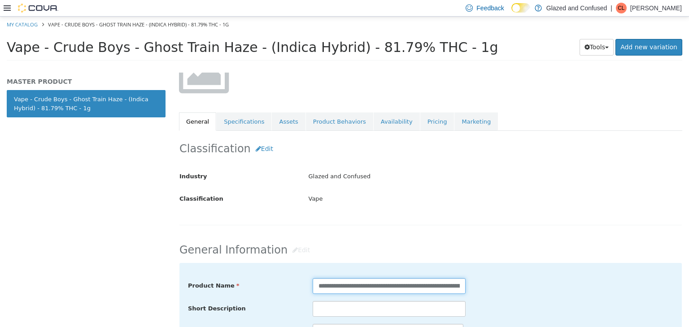
click at [447, 290] on input "**********" at bounding box center [389, 286] width 153 height 16
type input "**********"
click at [498, 189] on div "Industry Glazed and Confused Classification Vape" at bounding box center [430, 188] width 502 height 38
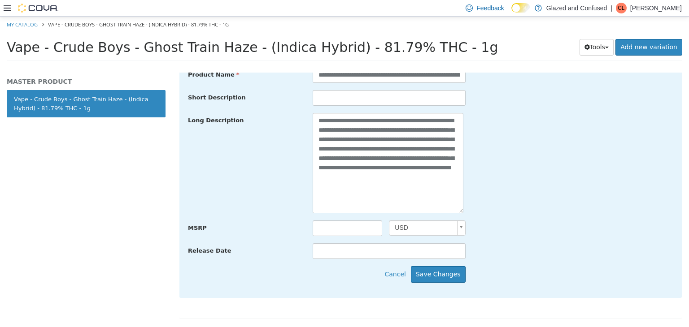
scroll to position [404, 0]
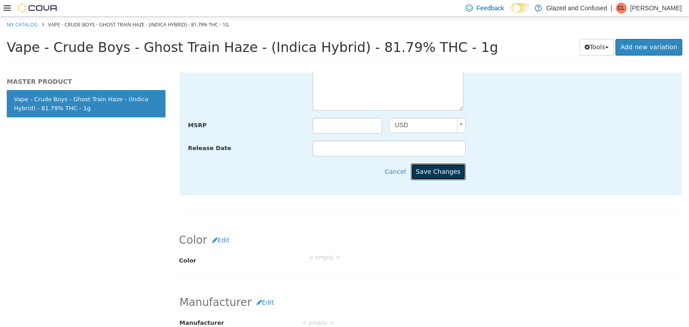
click at [447, 171] on button "Save Changes" at bounding box center [438, 171] width 55 height 17
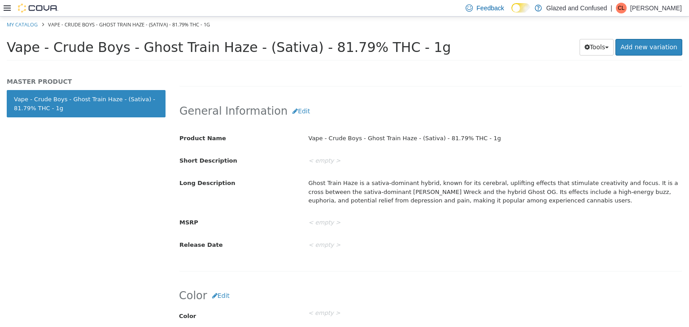
scroll to position [179, 0]
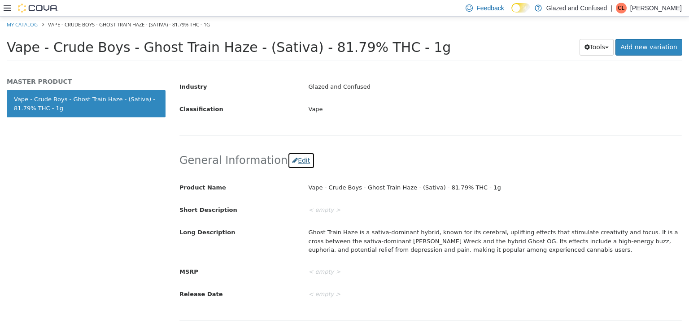
click at [299, 161] on button "Edit" at bounding box center [300, 160] width 27 height 17
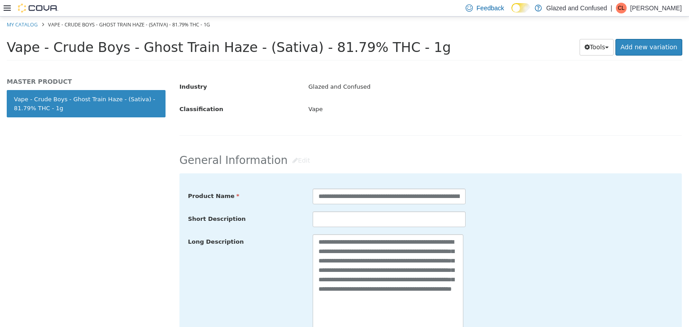
click at [510, 226] on div "Short Description" at bounding box center [430, 219] width 499 height 16
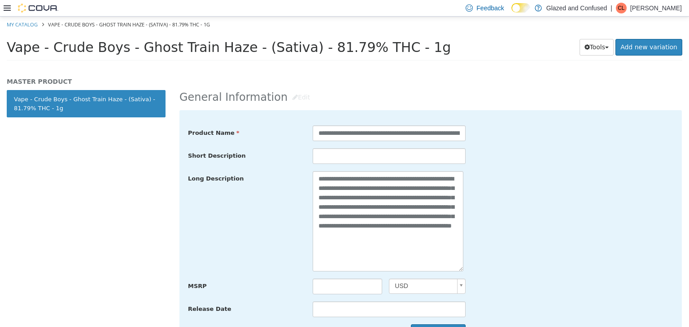
scroll to position [404, 0]
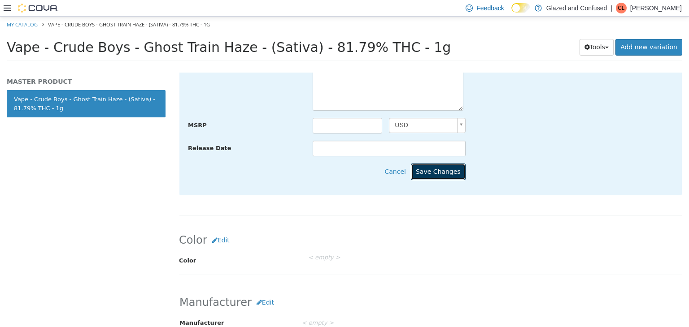
click at [449, 171] on button "Save Changes" at bounding box center [438, 171] width 55 height 17
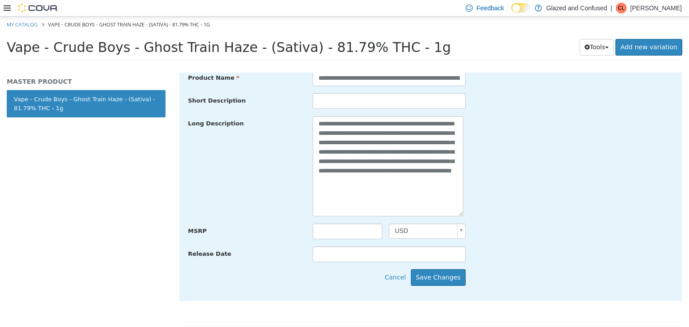
scroll to position [269, 0]
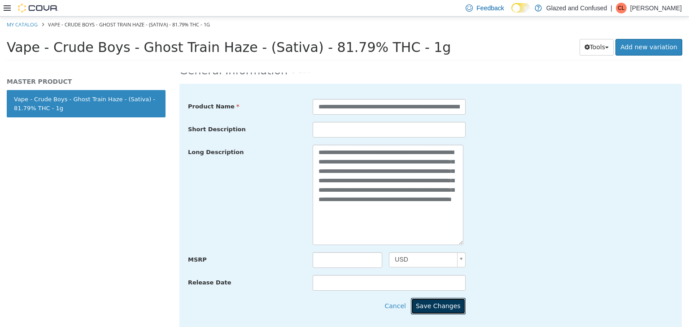
click at [438, 304] on button "Save Changes" at bounding box center [438, 306] width 55 height 17
click at [429, 307] on button "Save Changes" at bounding box center [438, 306] width 55 height 17
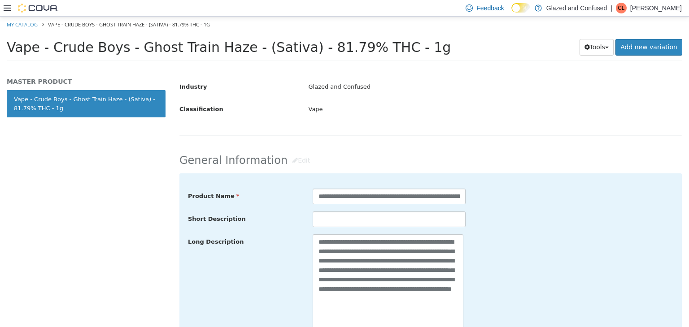
scroll to position [0, 0]
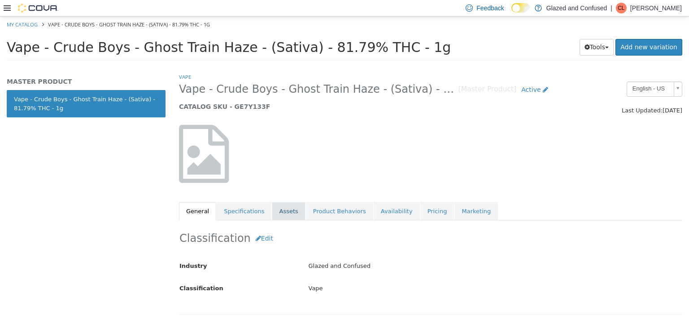
click at [283, 212] on link "Assets" at bounding box center [288, 211] width 33 height 19
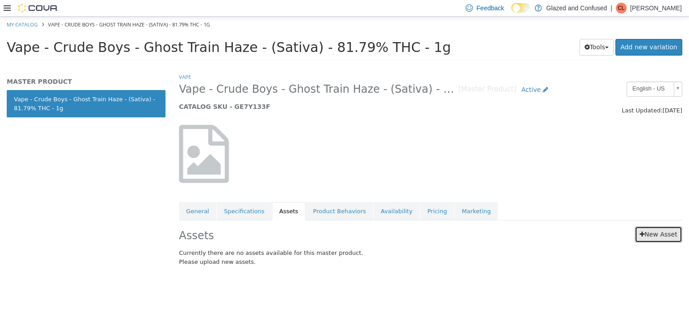
click at [651, 236] on link "New Asset" at bounding box center [659, 234] width 48 height 17
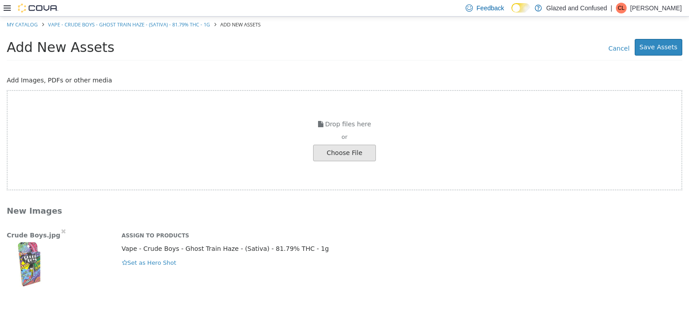
drag, startPoint x: 250, startPoint y: 146, endPoint x: 167, endPoint y: 116, distance: 88.4
click at [167, 116] on div "Drop files here or Choose File" at bounding box center [344, 140] width 675 height 100
click at [154, 266] on button "Set as Hero Shot" at bounding box center [149, 263] width 55 height 10
click at [660, 48] on button "Save Assets" at bounding box center [659, 47] width 48 height 17
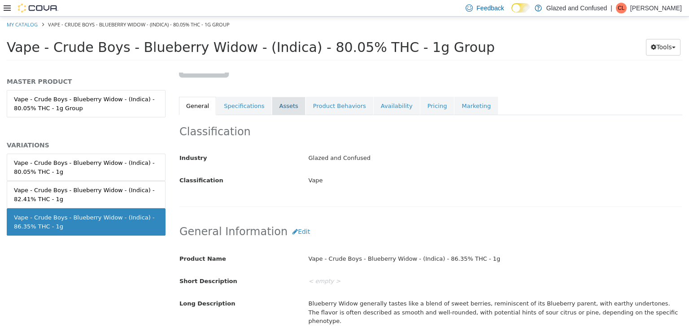
scroll to position [90, 0]
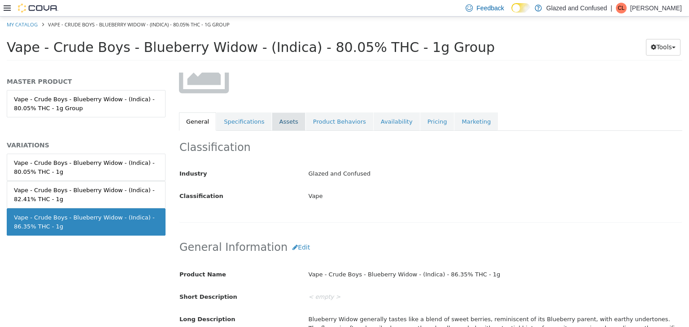
click at [274, 121] on link "Assets" at bounding box center [288, 121] width 33 height 19
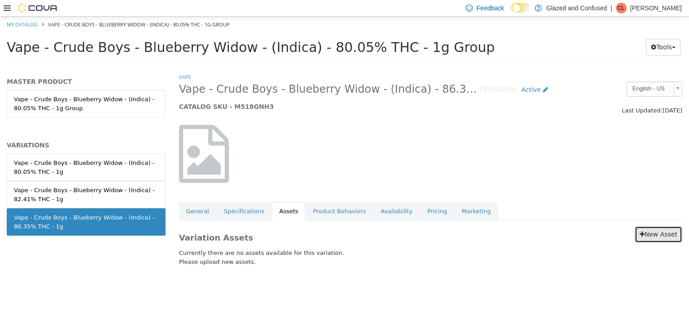
click at [653, 238] on link "New Asset" at bounding box center [659, 234] width 48 height 17
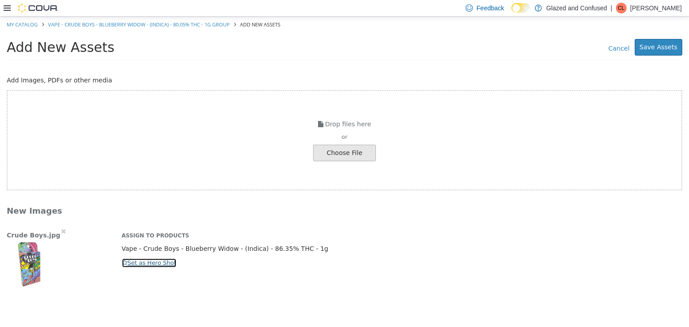
click at [139, 258] on button "Set as Hero Shot" at bounding box center [149, 263] width 55 height 10
click at [649, 44] on button "Save Assets" at bounding box center [659, 47] width 48 height 17
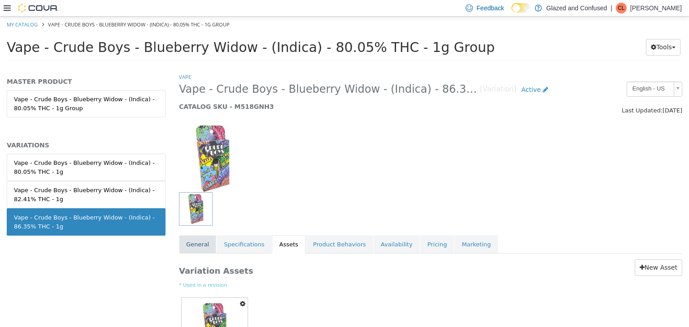
click at [199, 250] on link "General" at bounding box center [197, 244] width 37 height 19
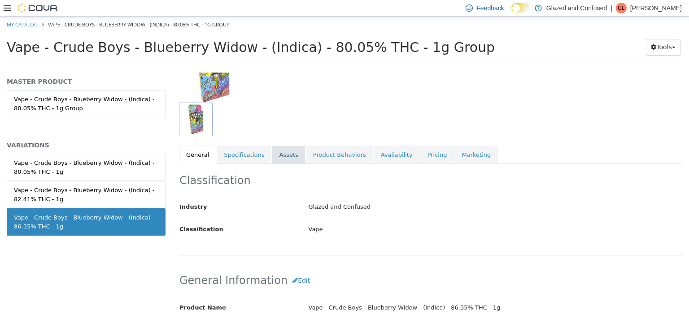
scroll to position [135, 0]
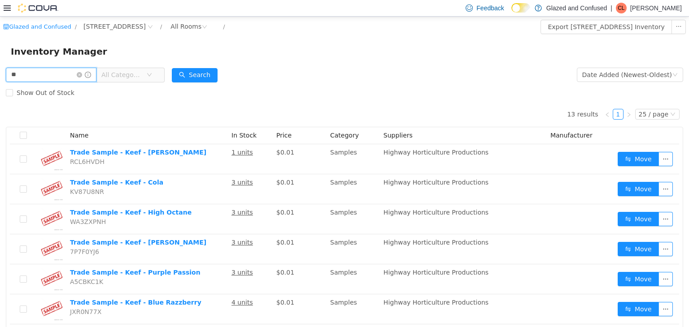
type input "*"
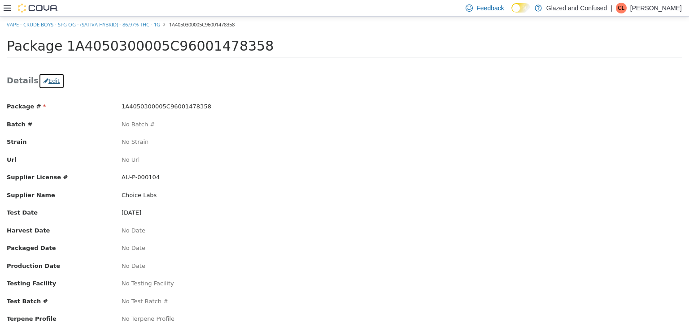
click at [47, 80] on button "Edit" at bounding box center [52, 81] width 26 height 16
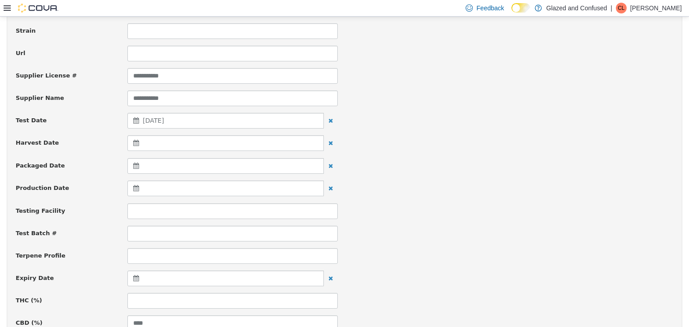
scroll to position [224, 0]
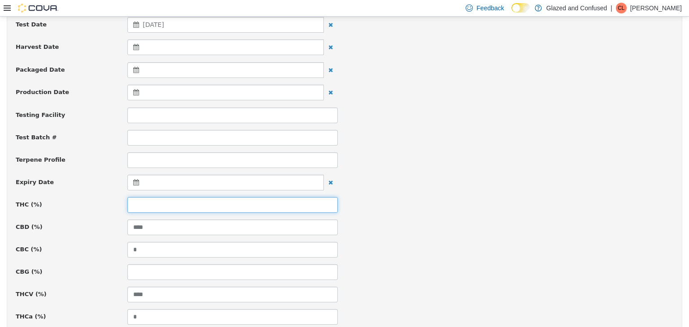
click at [178, 209] on input at bounding box center [232, 205] width 210 height 16
type input "*****"
click at [411, 152] on div "Terpene Profile" at bounding box center [344, 160] width 671 height 16
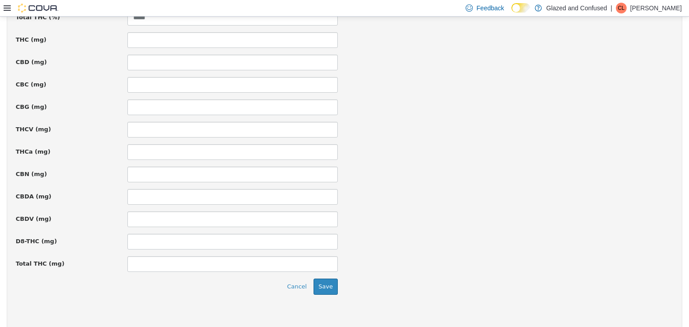
scroll to position [644, 0]
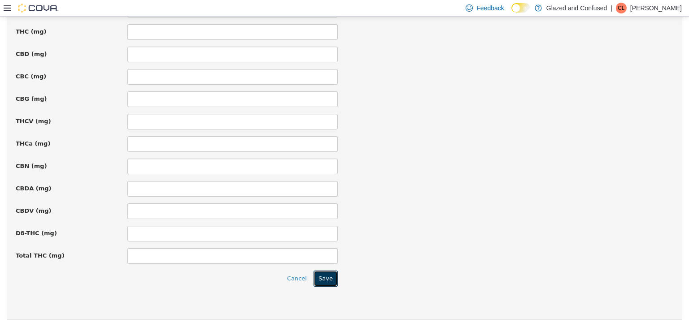
drag, startPoint x: 332, startPoint y: 275, endPoint x: 312, endPoint y: 17, distance: 258.6
click at [332, 275] on button "Save" at bounding box center [326, 278] width 24 height 16
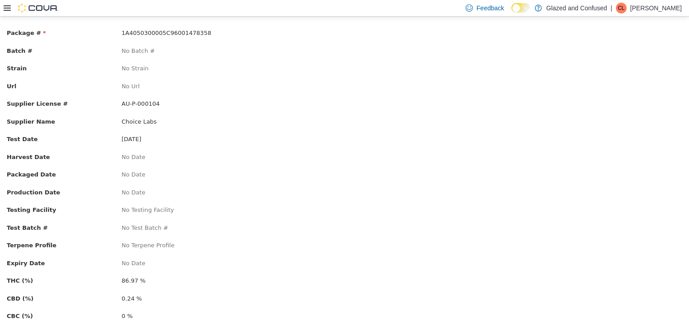
scroll to position [0, 0]
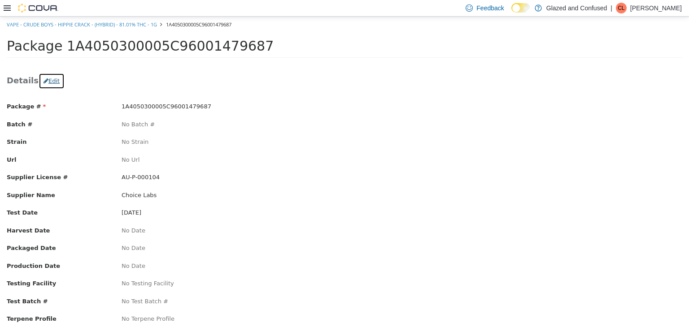
click at [46, 84] on button "Edit" at bounding box center [52, 81] width 26 height 16
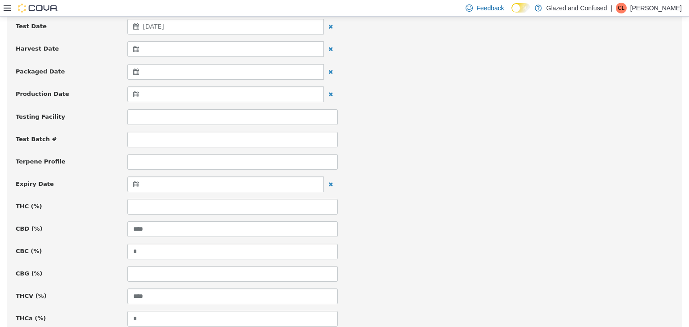
scroll to position [224, 0]
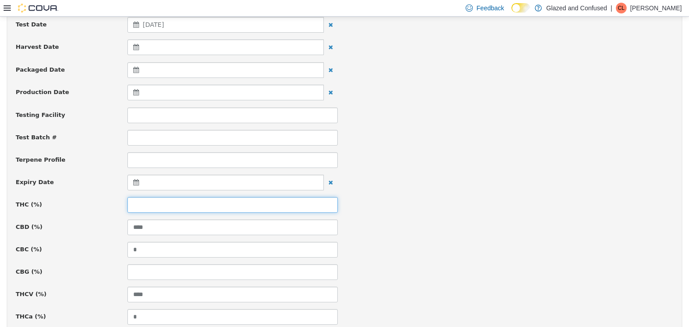
click at [181, 206] on input at bounding box center [232, 205] width 210 height 16
click at [423, 174] on div "Expiry Date" at bounding box center [344, 182] width 671 height 16
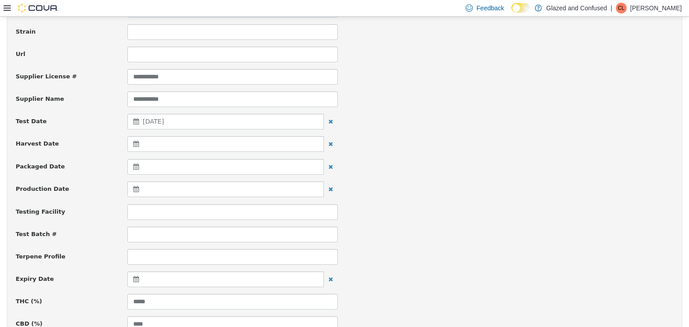
scroll to position [404, 0]
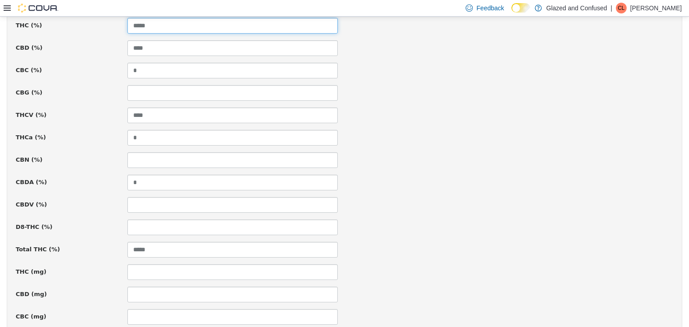
click at [169, 30] on input "*****" at bounding box center [232, 25] width 210 height 16
type input "*****"
click at [422, 164] on div "CBN (%)" at bounding box center [344, 160] width 671 height 16
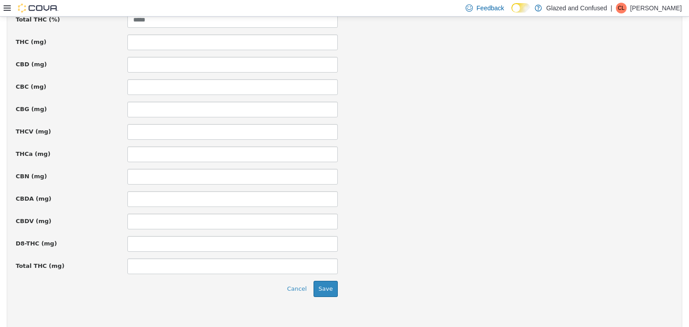
scroll to position [644, 0]
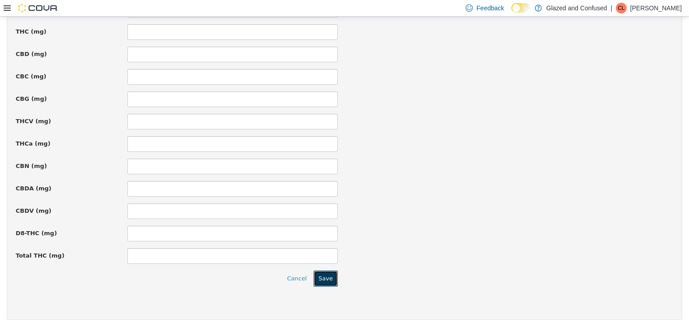
click at [327, 270] on button "Save" at bounding box center [326, 278] width 24 height 16
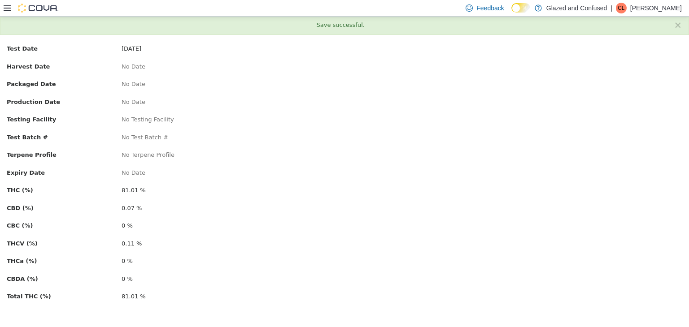
scroll to position [0, 0]
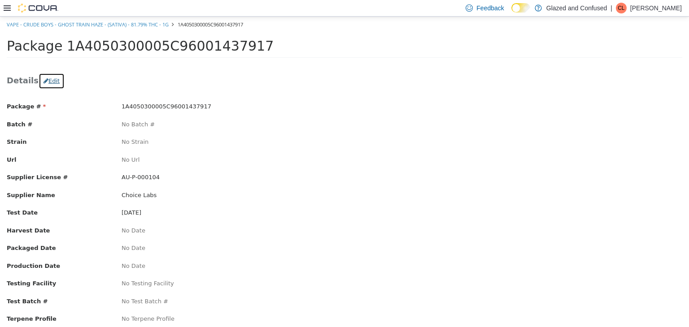
click at [45, 80] on button "Edit" at bounding box center [52, 81] width 26 height 16
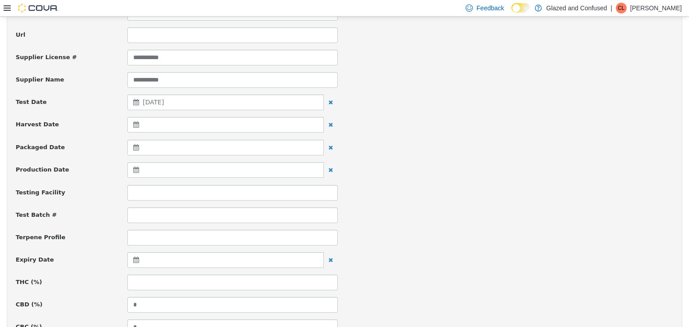
scroll to position [179, 0]
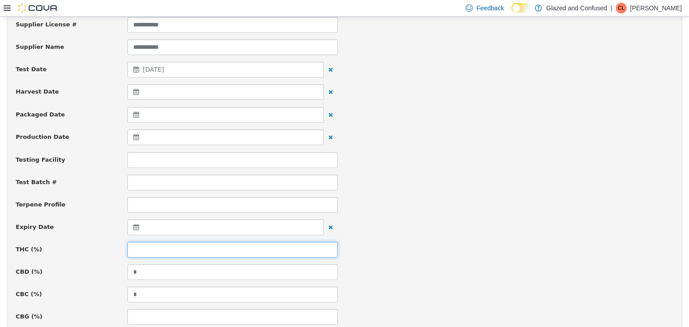
click at [151, 242] on input at bounding box center [232, 250] width 210 height 16
type input "*****"
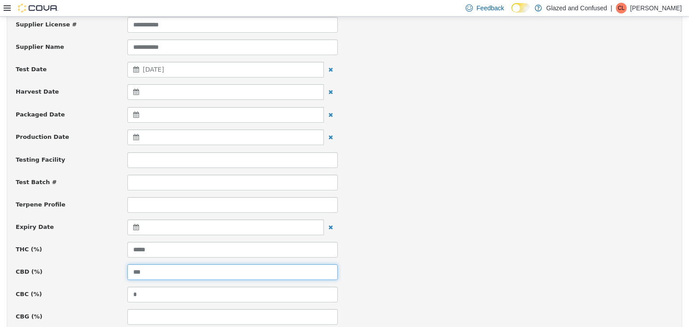
type input "***"
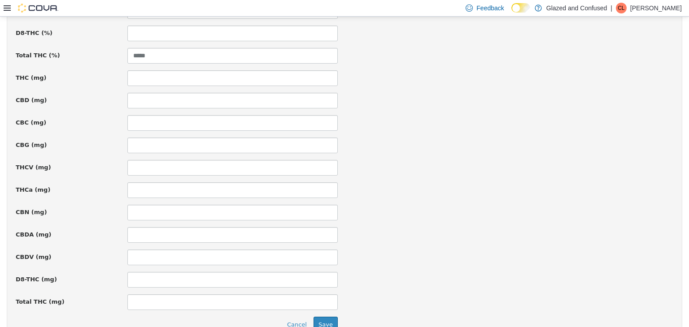
scroll to position [644, 0]
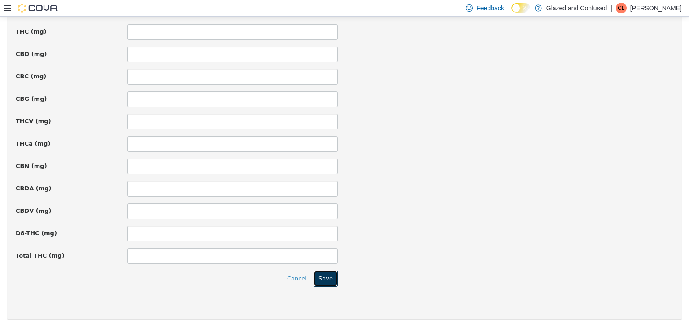
click at [316, 282] on button "Save" at bounding box center [326, 278] width 24 height 16
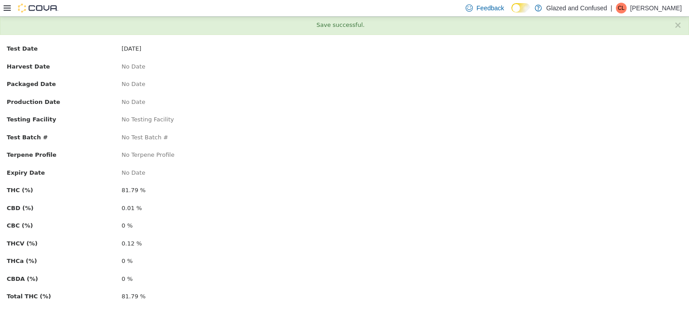
scroll to position [0, 0]
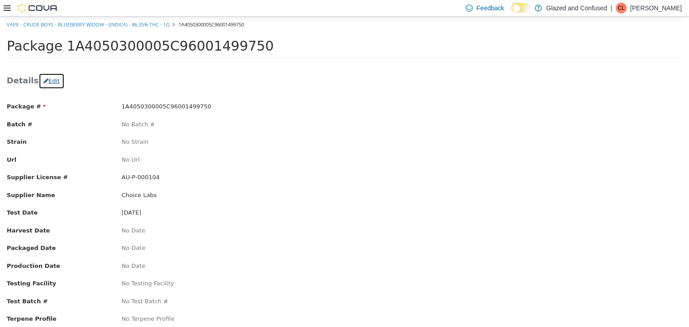
click at [48, 78] on button "Edit" at bounding box center [52, 81] width 26 height 16
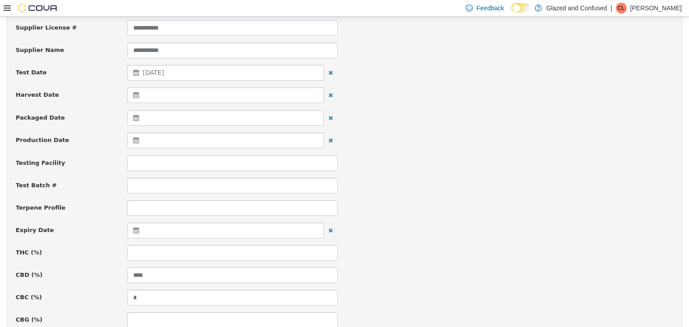
scroll to position [179, 0]
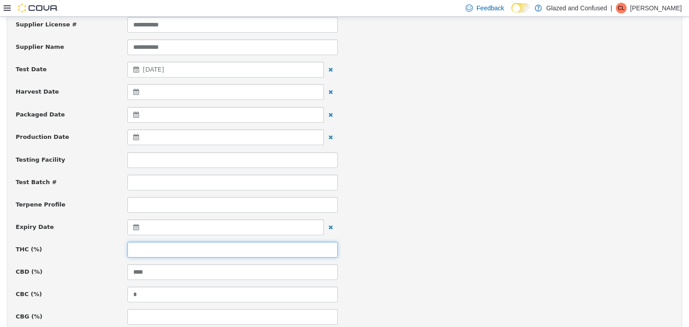
click at [152, 245] on input at bounding box center [232, 250] width 210 height 16
click at [383, 179] on div "Test Batch #" at bounding box center [344, 182] width 671 height 16
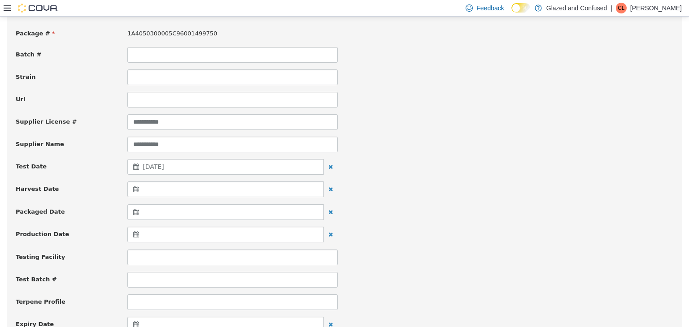
scroll to position [135, 0]
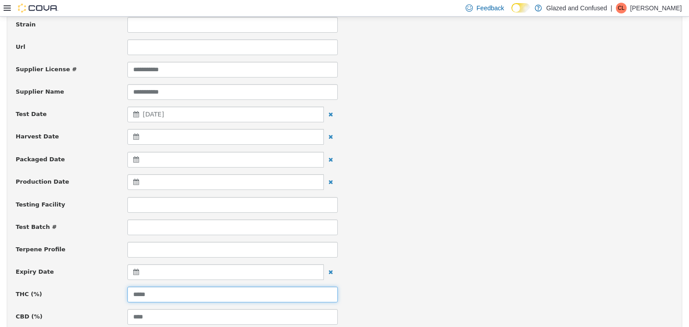
click at [173, 295] on input "*****" at bounding box center [232, 295] width 210 height 16
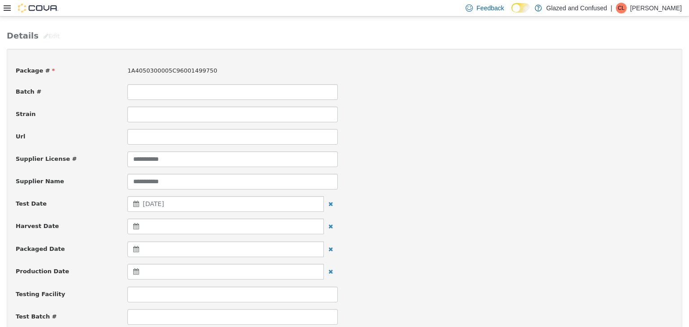
type input "*****"
click at [446, 200] on div "Test Date [DATE]" at bounding box center [344, 204] width 671 height 16
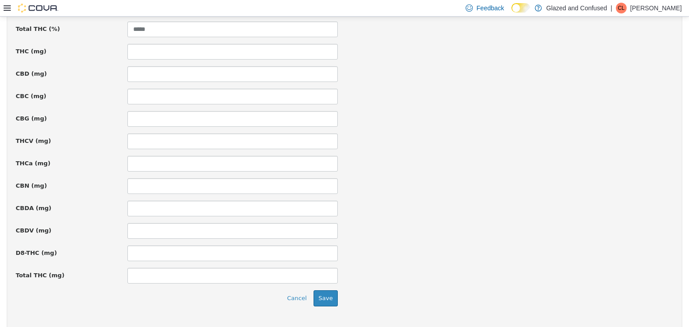
scroll to position [644, 0]
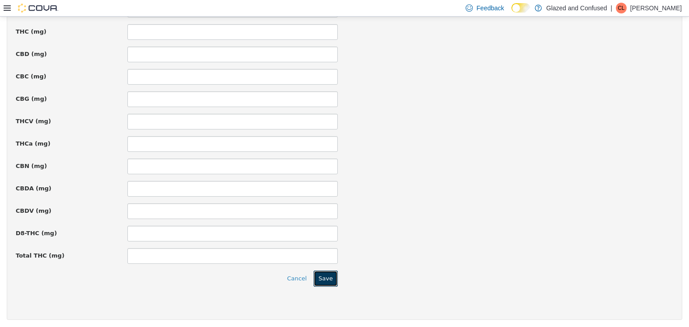
click at [322, 274] on button "Save" at bounding box center [326, 278] width 24 height 16
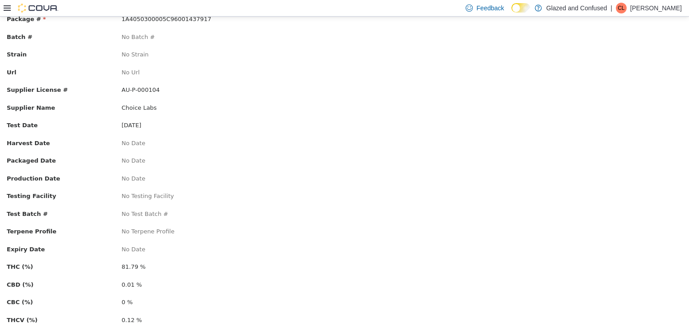
scroll to position [164, 0]
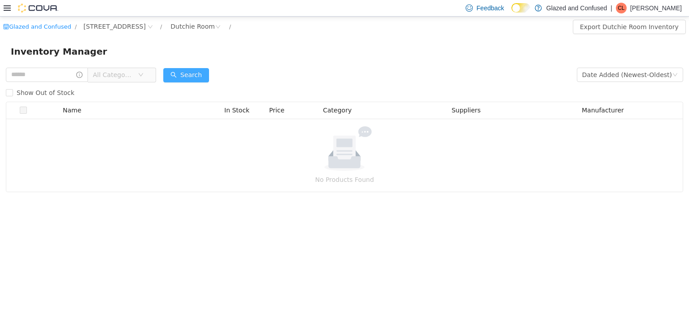
click at [188, 68] on button "Search" at bounding box center [186, 75] width 46 height 14
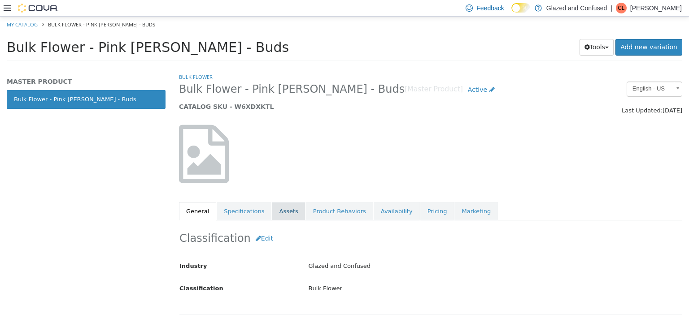
click at [279, 207] on link "Assets" at bounding box center [288, 211] width 33 height 19
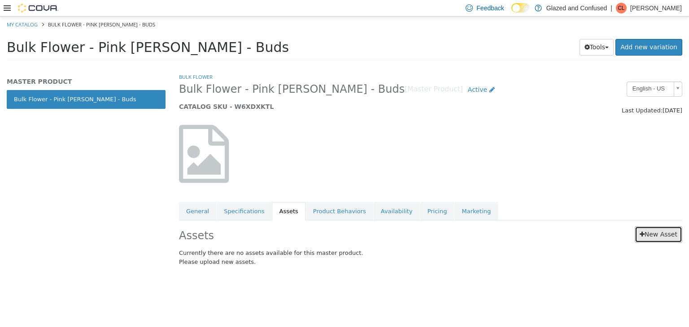
click at [656, 229] on link "New Asset" at bounding box center [659, 234] width 48 height 17
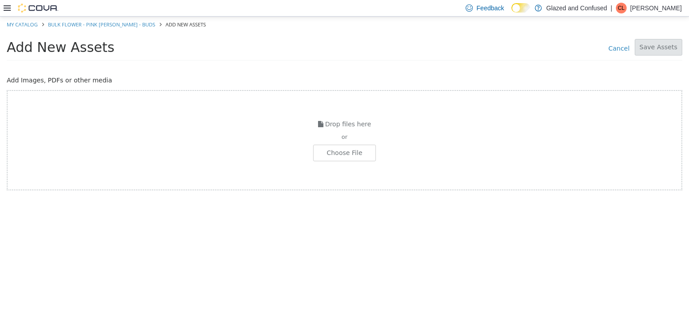
click at [340, 166] on div "Drop files here or Choose File" at bounding box center [344, 140] width 675 height 100
click at [217, 223] on div "Bulk Flower.jpg Please wait..." at bounding box center [344, 248] width 675 height 52
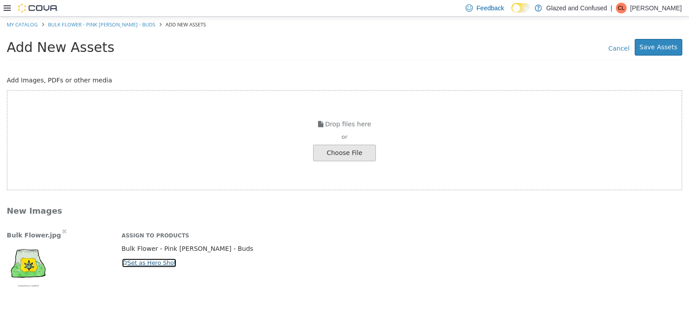
click at [143, 260] on button "Set as Hero Shot" at bounding box center [149, 263] width 55 height 10
click at [647, 46] on button "Save Assets" at bounding box center [659, 47] width 48 height 17
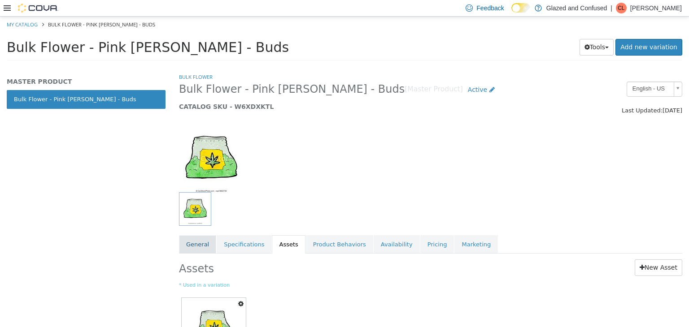
drag, startPoint x: 201, startPoint y: 245, endPoint x: 209, endPoint y: 241, distance: 8.8
click at [199, 245] on link "General" at bounding box center [197, 244] width 37 height 19
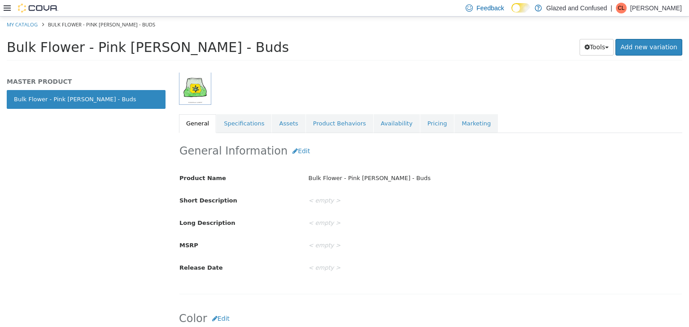
scroll to position [122, 0]
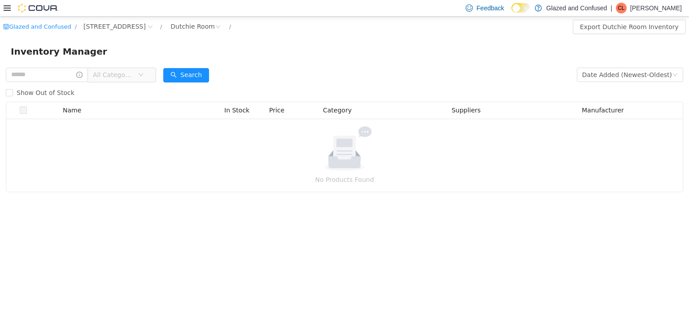
click at [194, 65] on div "Search" at bounding box center [186, 74] width 46 height 18
drag, startPoint x: 192, startPoint y: 71, endPoint x: 185, endPoint y: 61, distance: 11.8
click at [185, 61] on div "Glazed and Confused / [STREET_ADDRESS] / Dutchie Room / Export Dutchie Room Inv…" at bounding box center [344, 104] width 689 height 176
